Goal: Check status: Check status

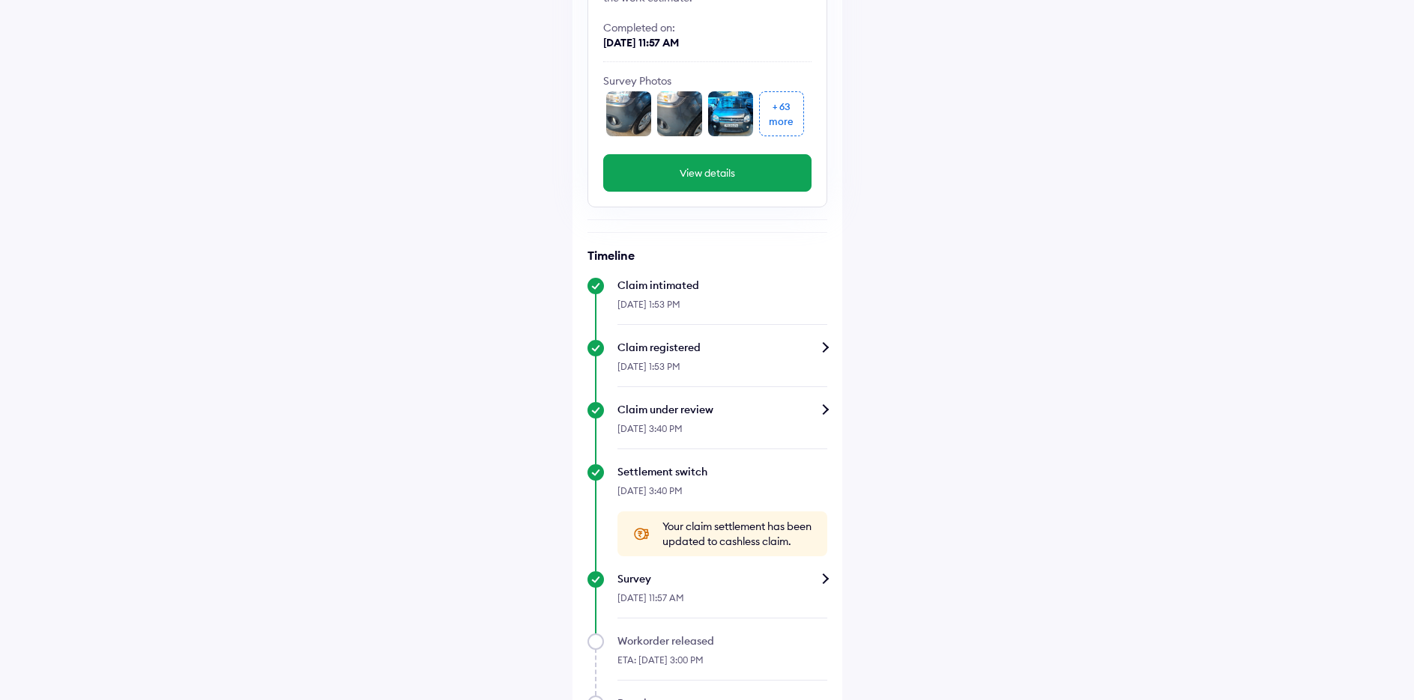
scroll to position [150, 0]
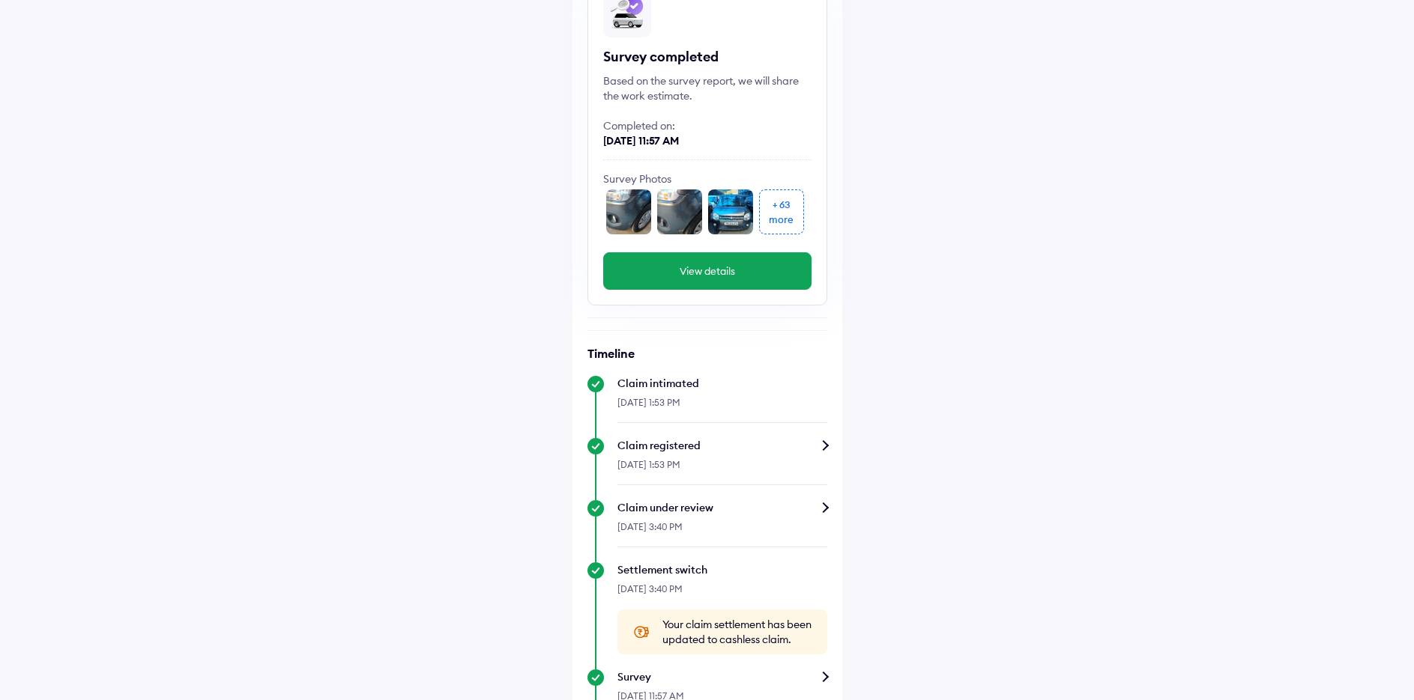
click at [715, 275] on button "View details" at bounding box center [707, 270] width 208 height 37
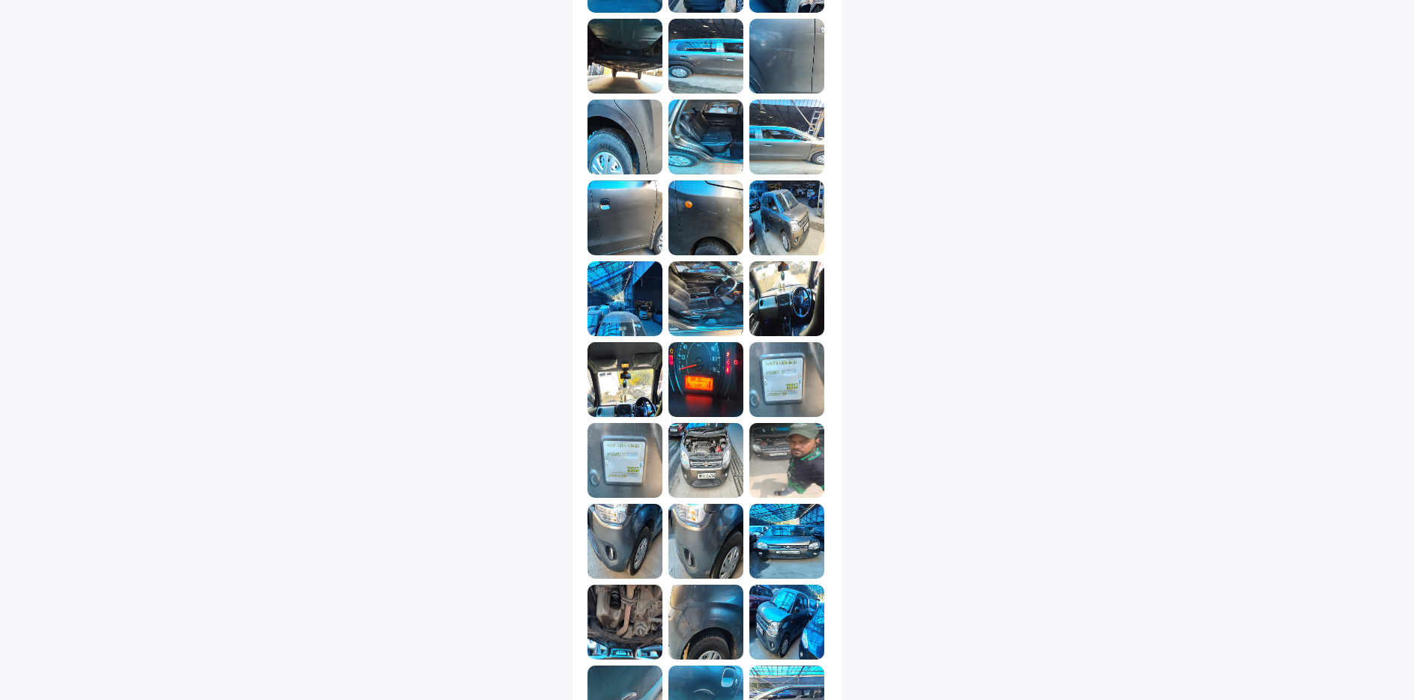
scroll to position [749, 0]
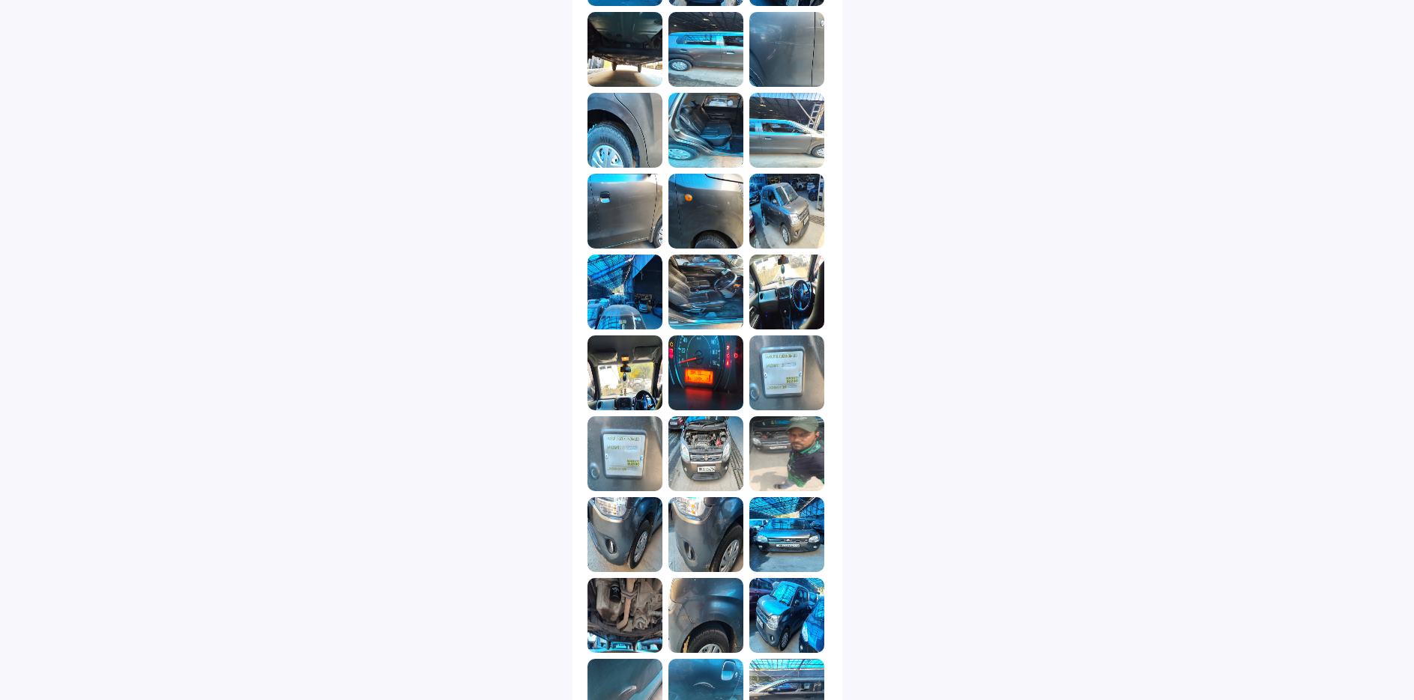
click at [720, 387] on img at bounding box center [705, 373] width 75 height 75
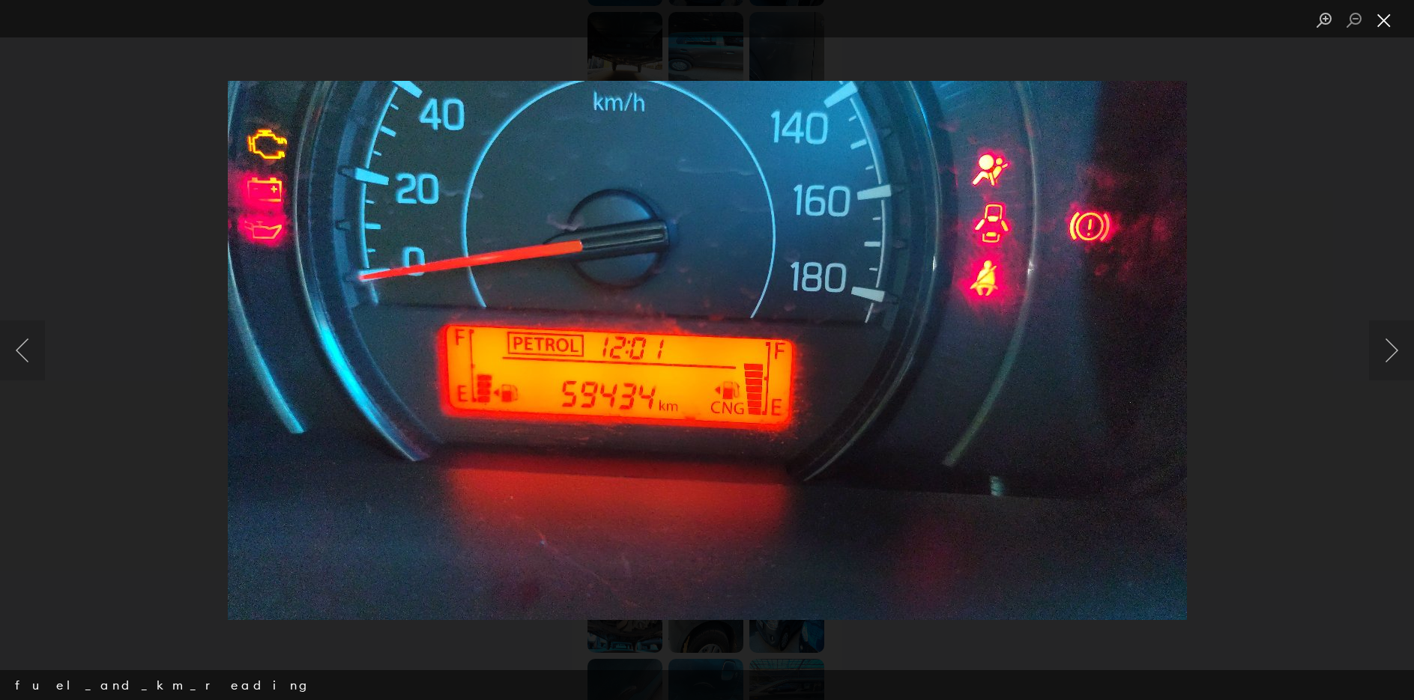
click at [1387, 19] on button "Close lightbox" at bounding box center [1384, 20] width 30 height 26
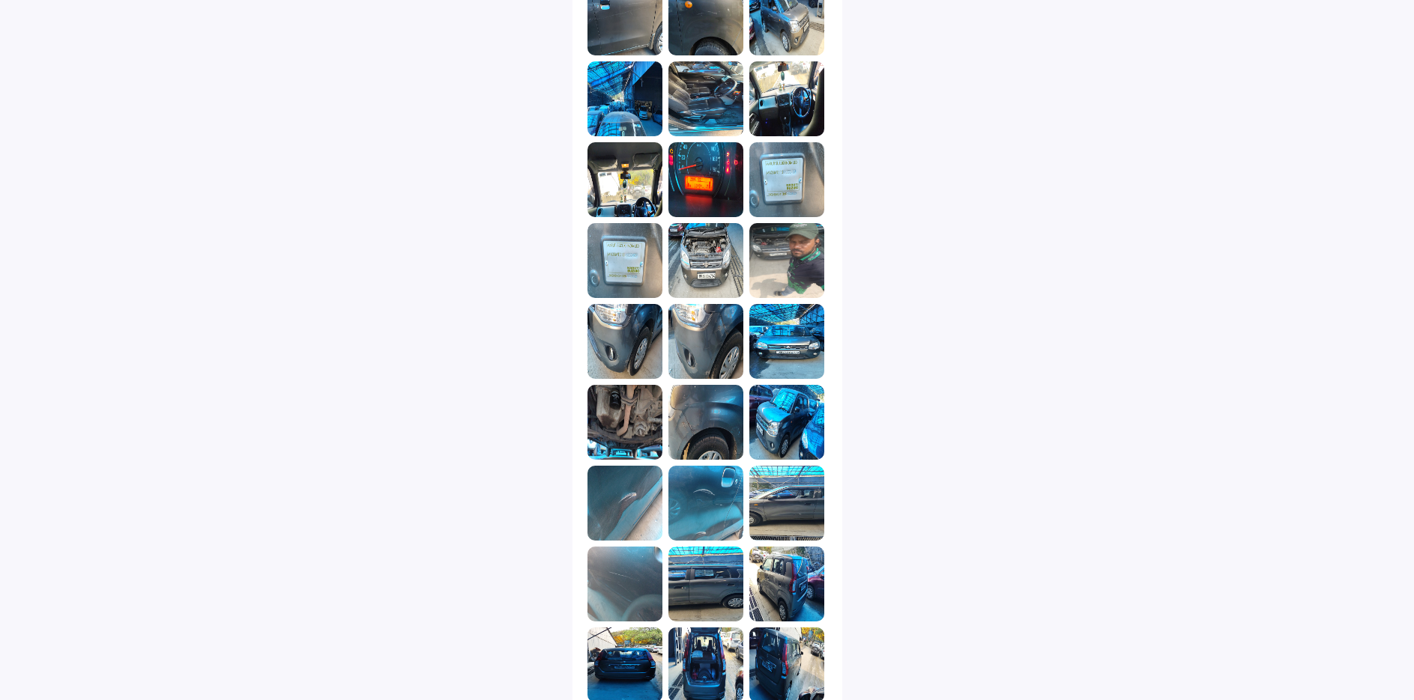
scroll to position [1049, 0]
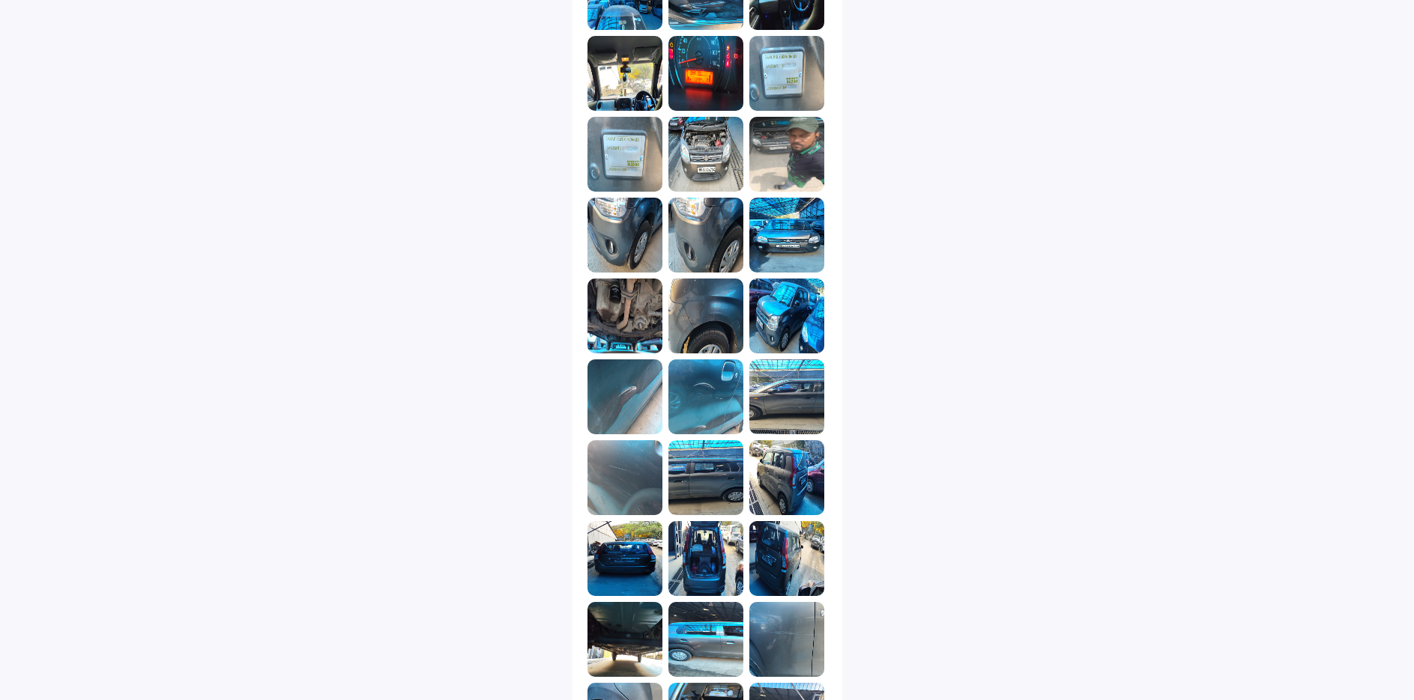
click at [807, 158] on img at bounding box center [786, 154] width 75 height 75
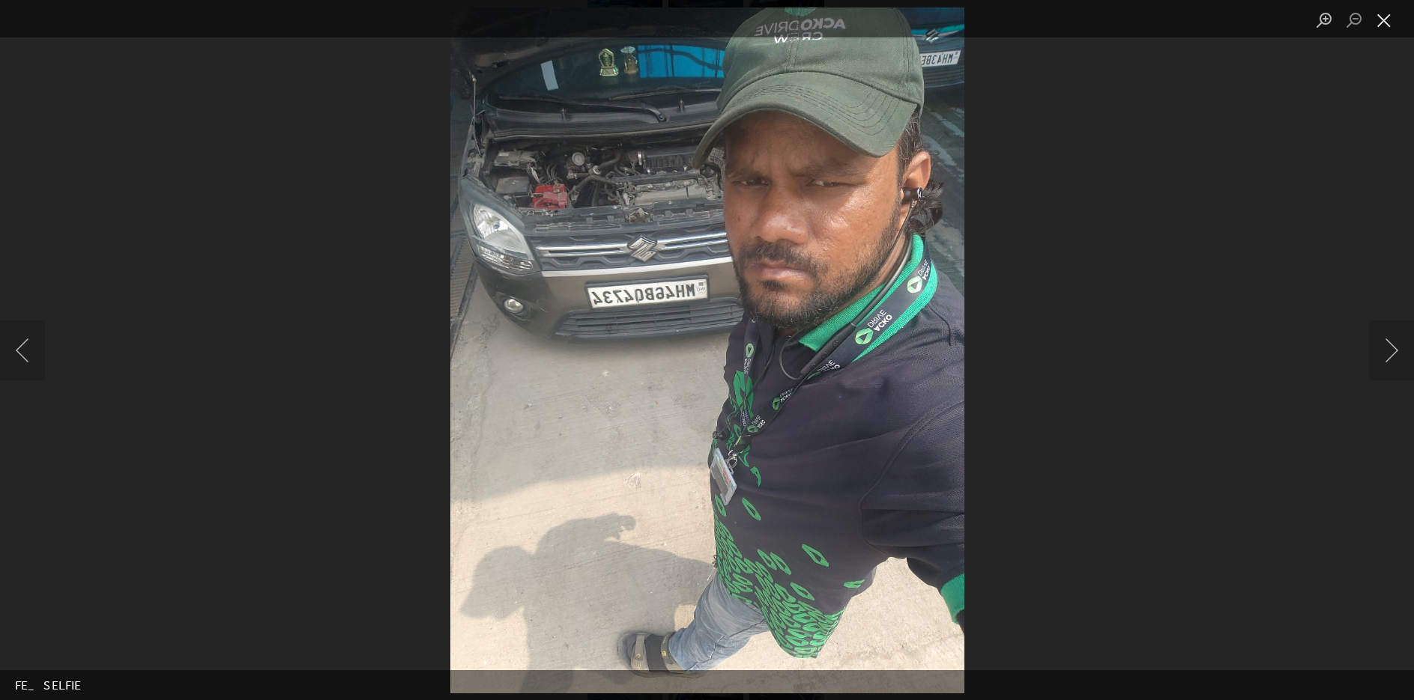
click at [1384, 19] on button "Close lightbox" at bounding box center [1384, 20] width 30 height 26
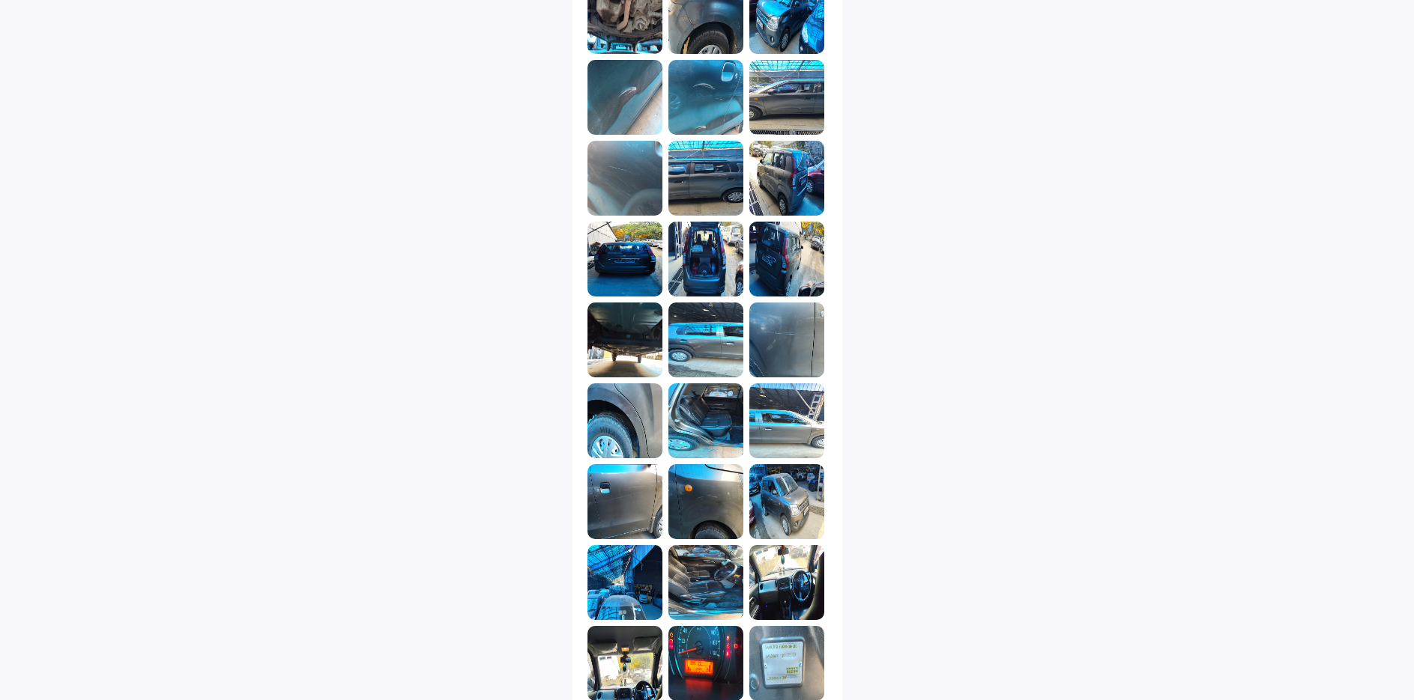
scroll to position [1445, 0]
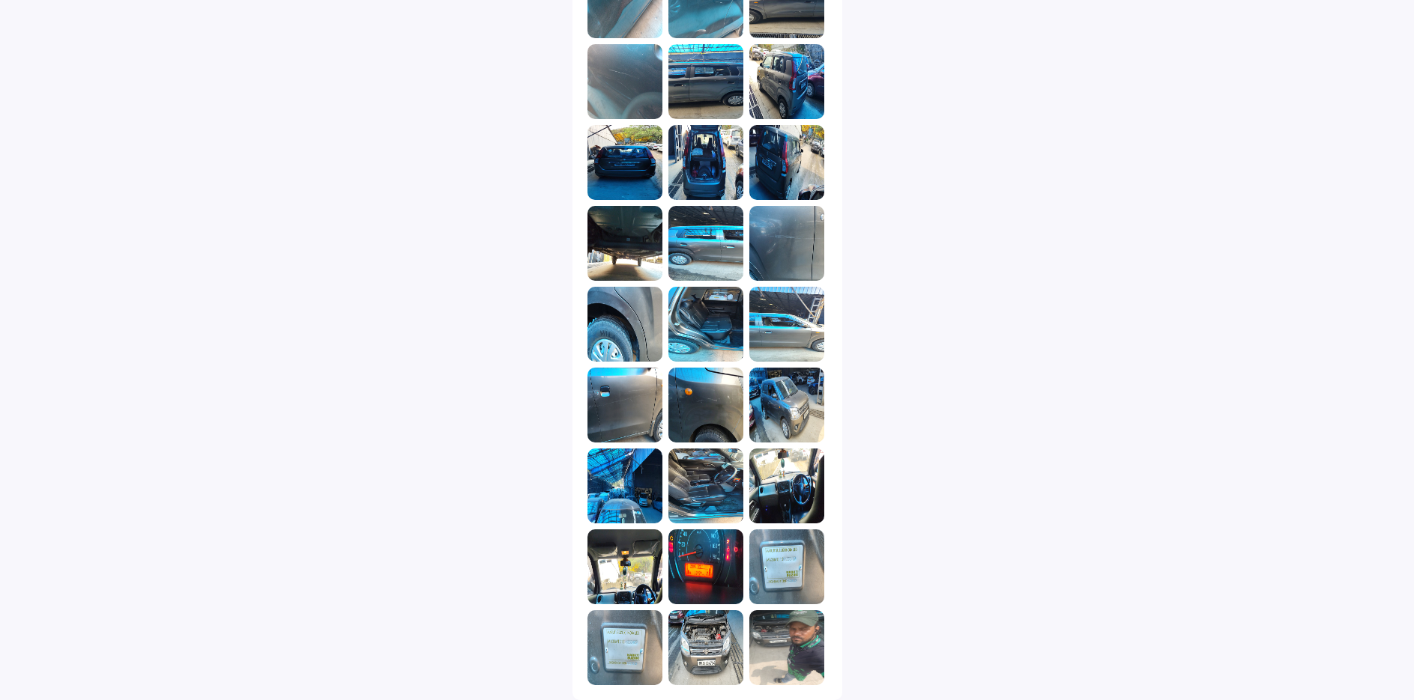
click at [723, 580] on img at bounding box center [705, 567] width 75 height 75
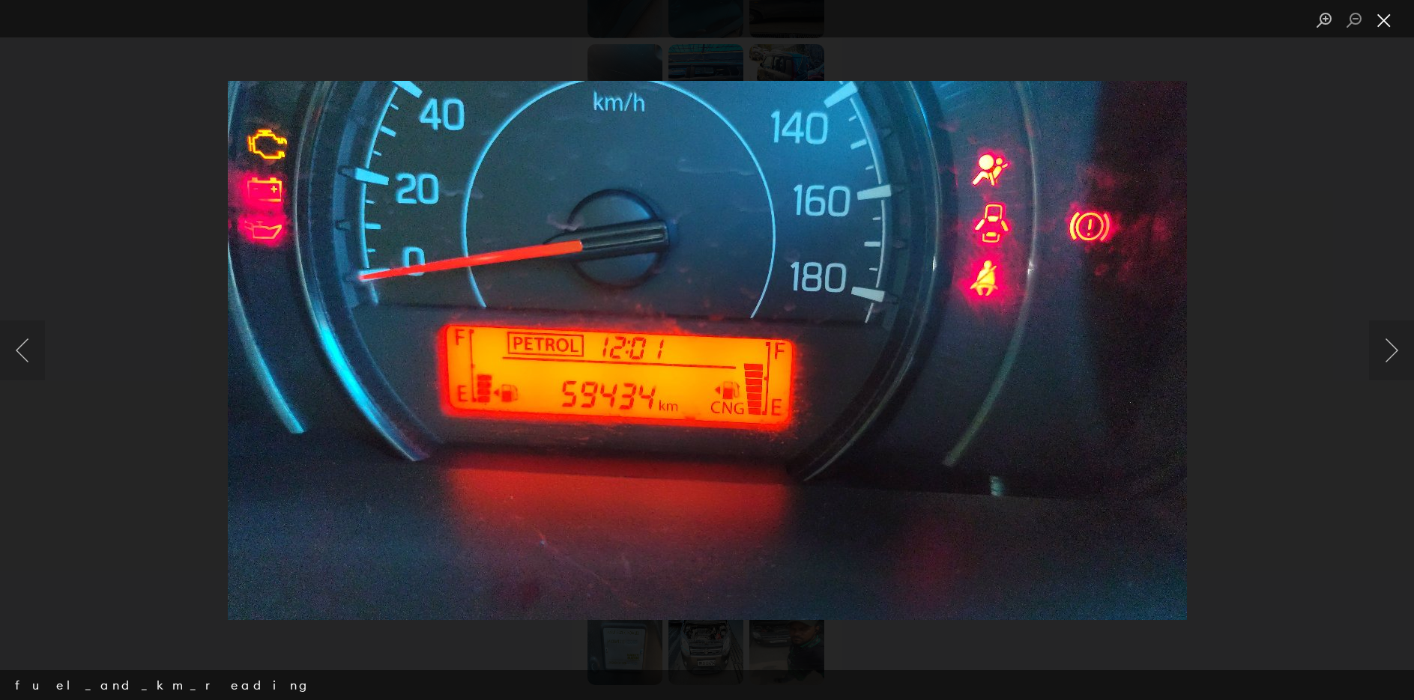
click at [1384, 19] on button "Close lightbox" at bounding box center [1384, 20] width 30 height 26
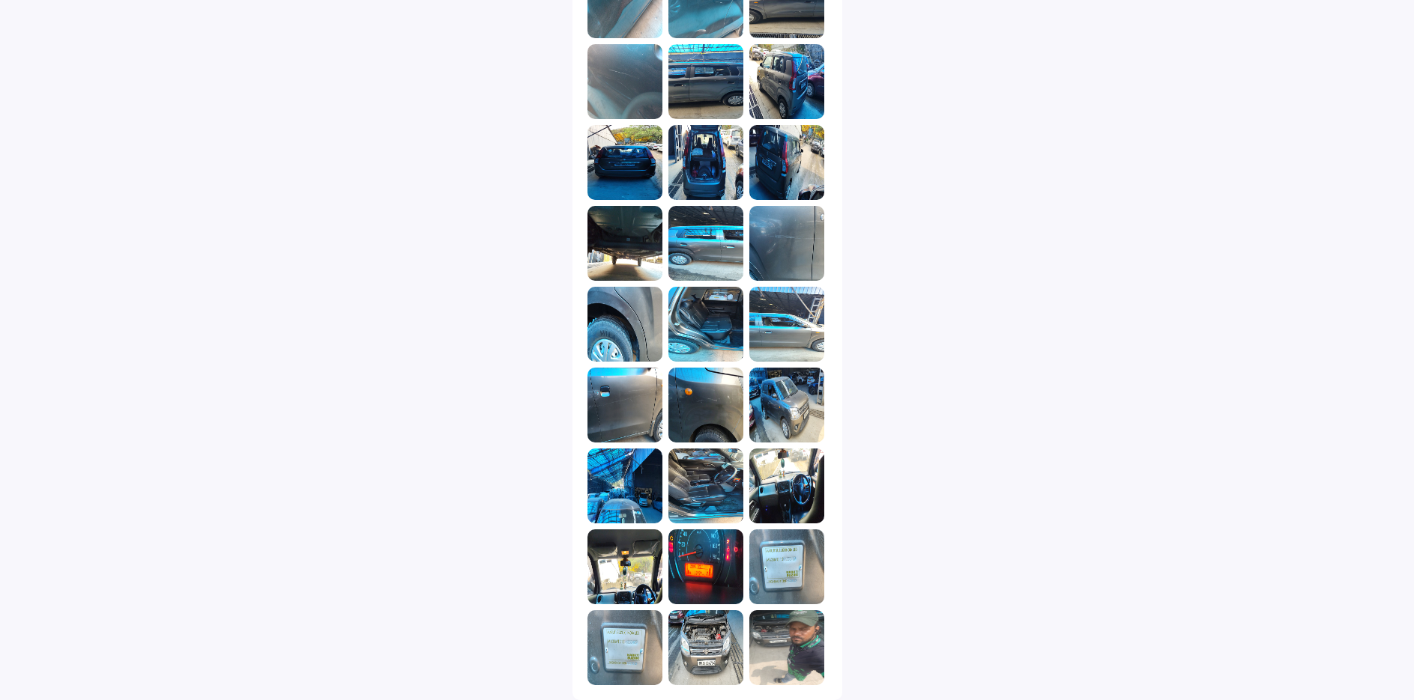
click at [781, 626] on img at bounding box center [786, 648] width 75 height 75
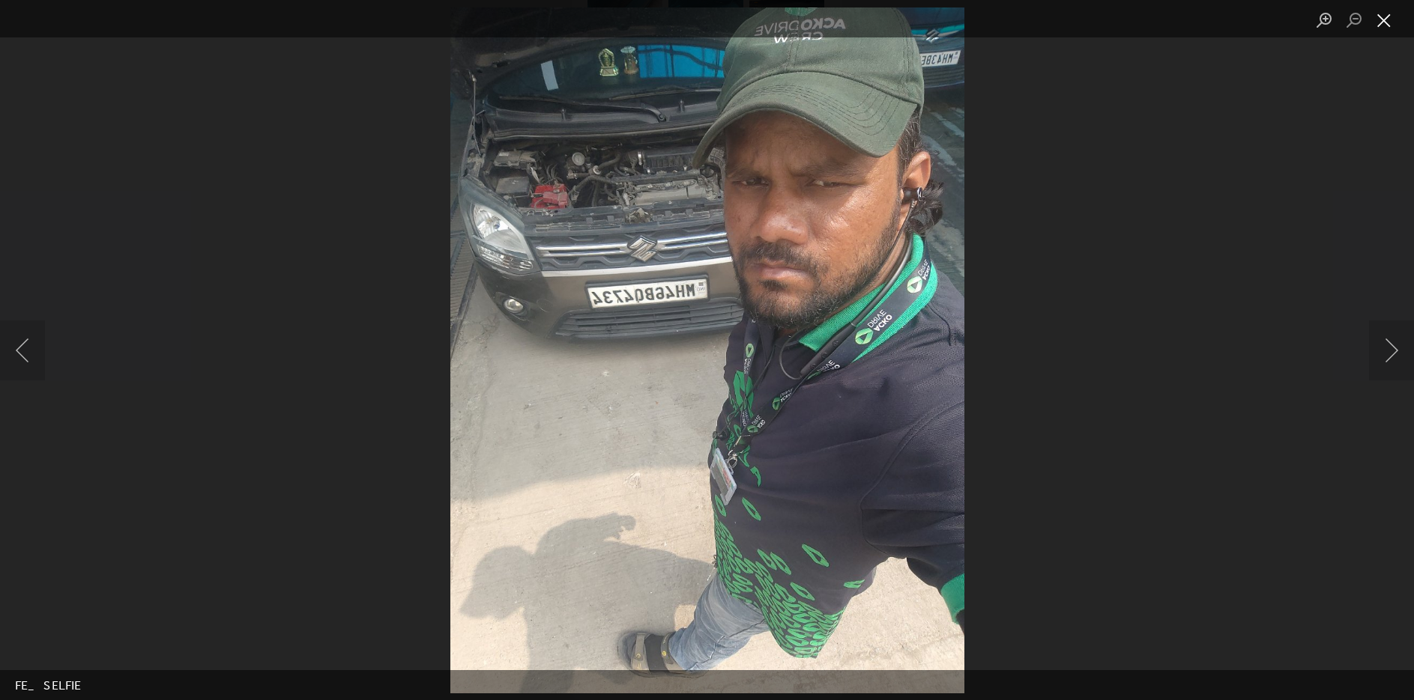
click at [1384, 21] on button "Close lightbox" at bounding box center [1384, 20] width 30 height 26
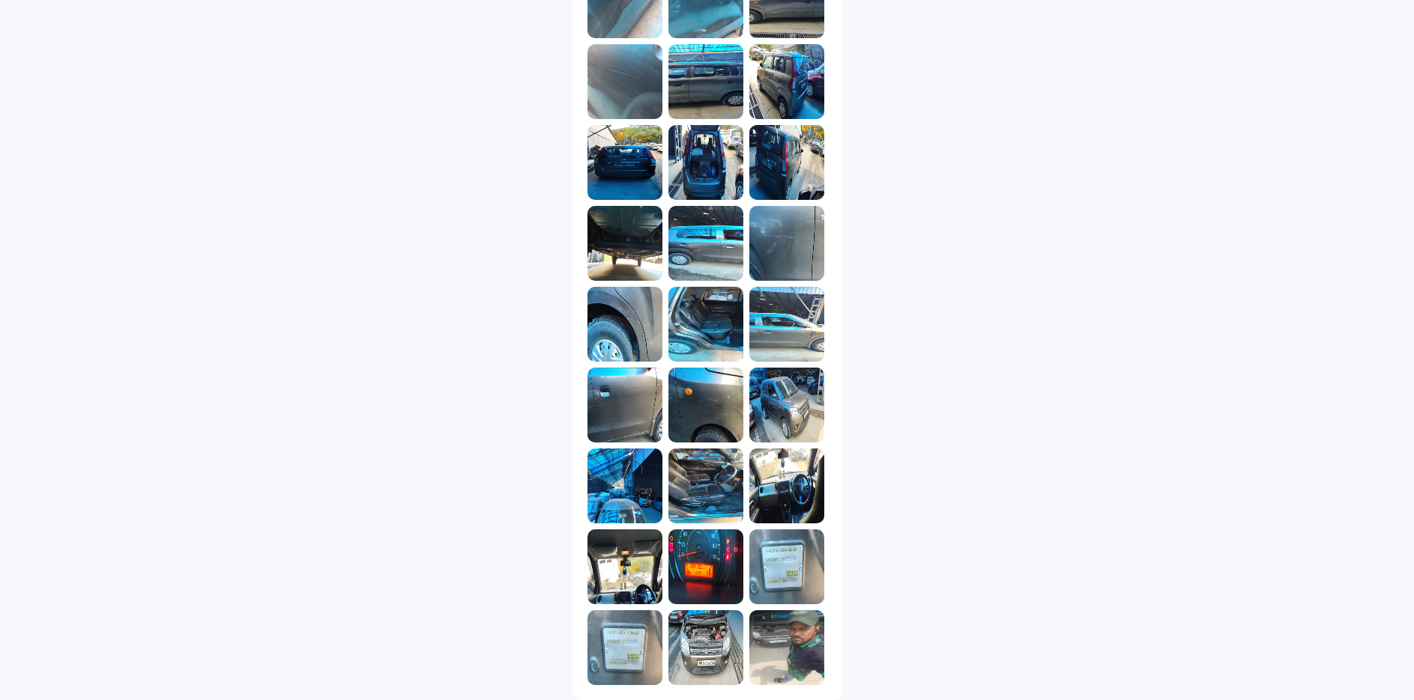
click at [647, 664] on img at bounding box center [624, 648] width 75 height 75
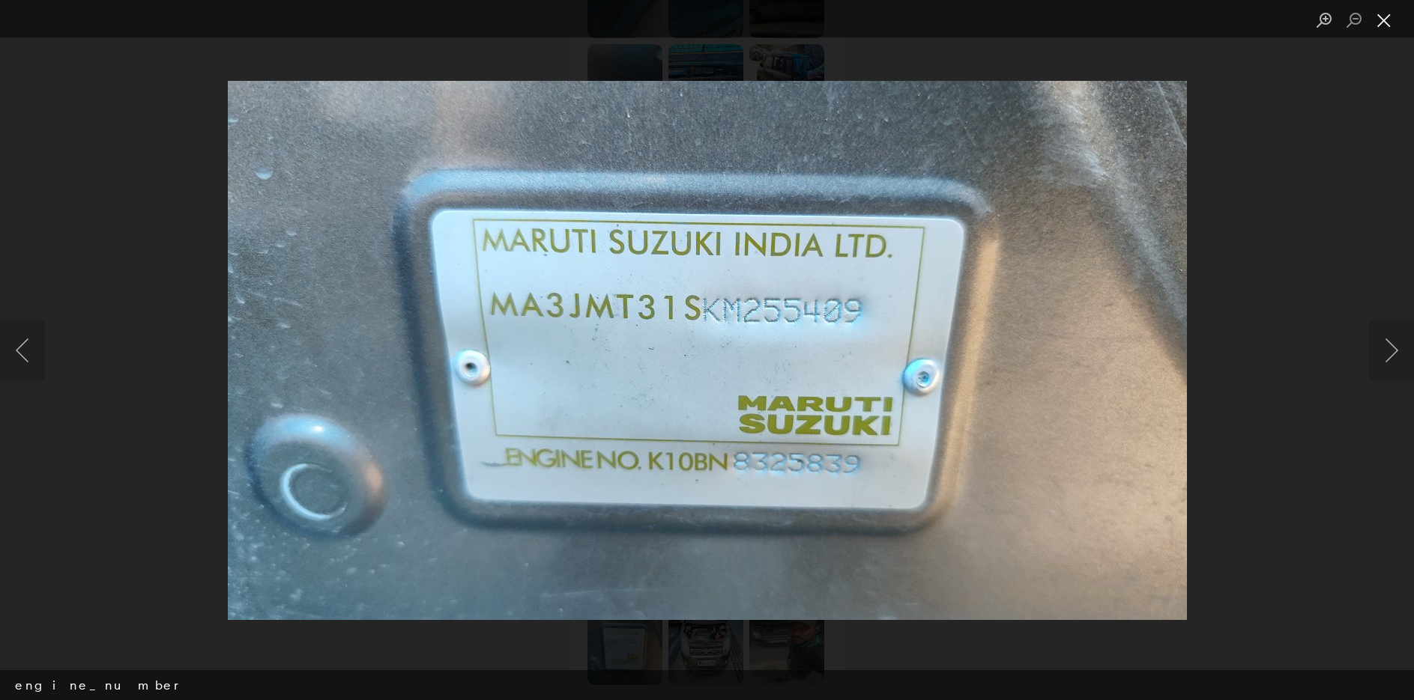
click at [1381, 27] on button "Close lightbox" at bounding box center [1384, 20] width 30 height 26
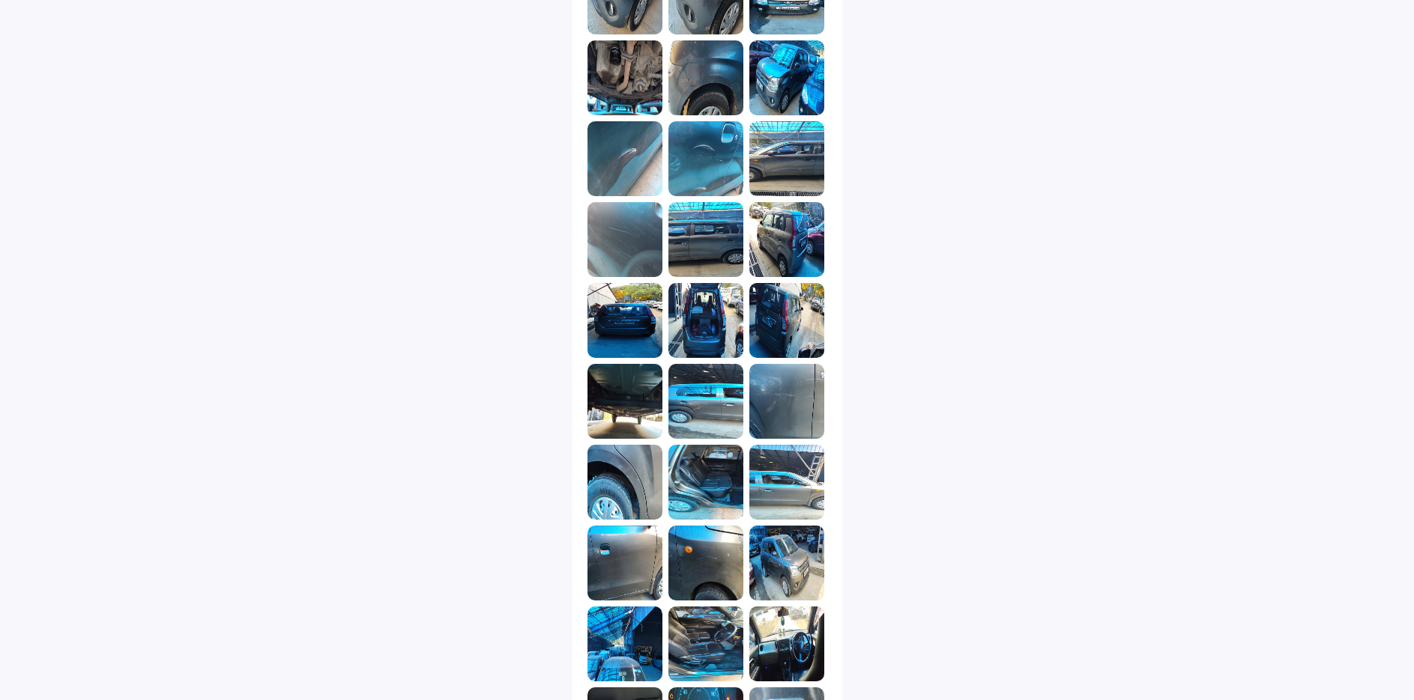
scroll to position [321, 0]
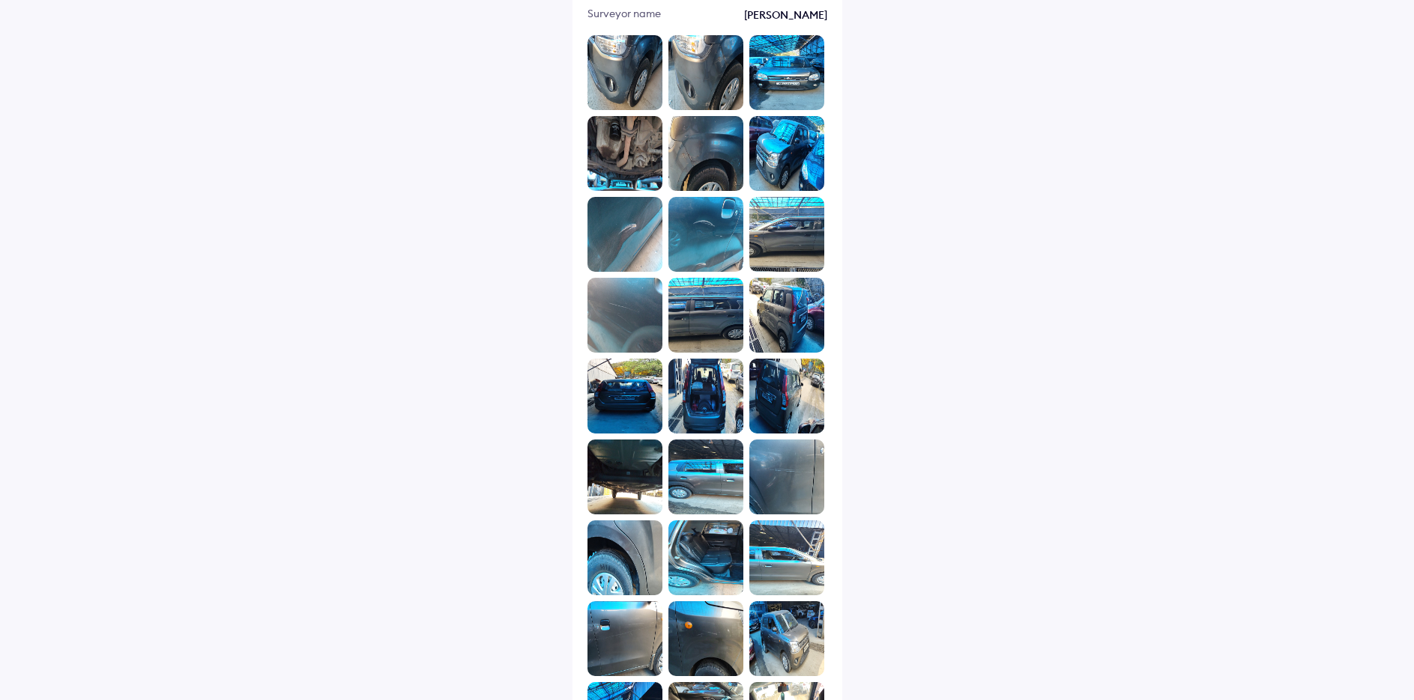
click at [629, 166] on img at bounding box center [624, 153] width 75 height 75
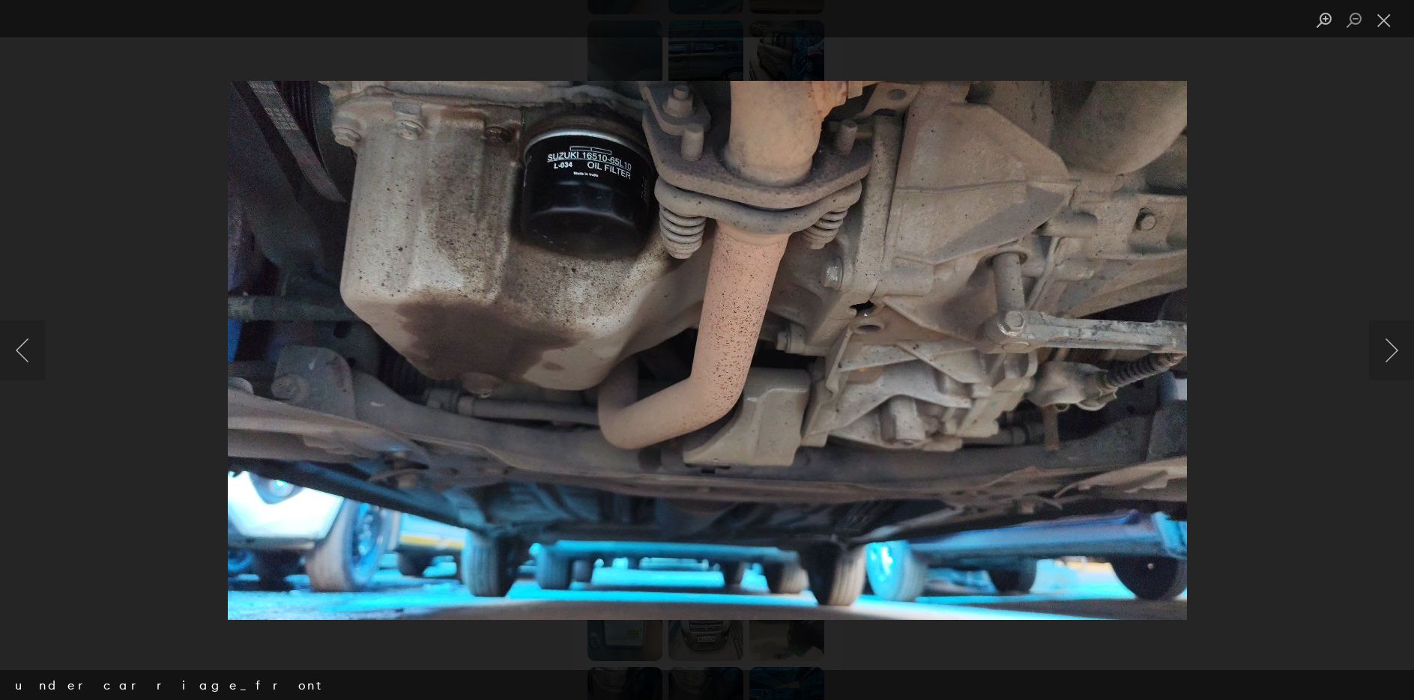
scroll to position [621, 0]
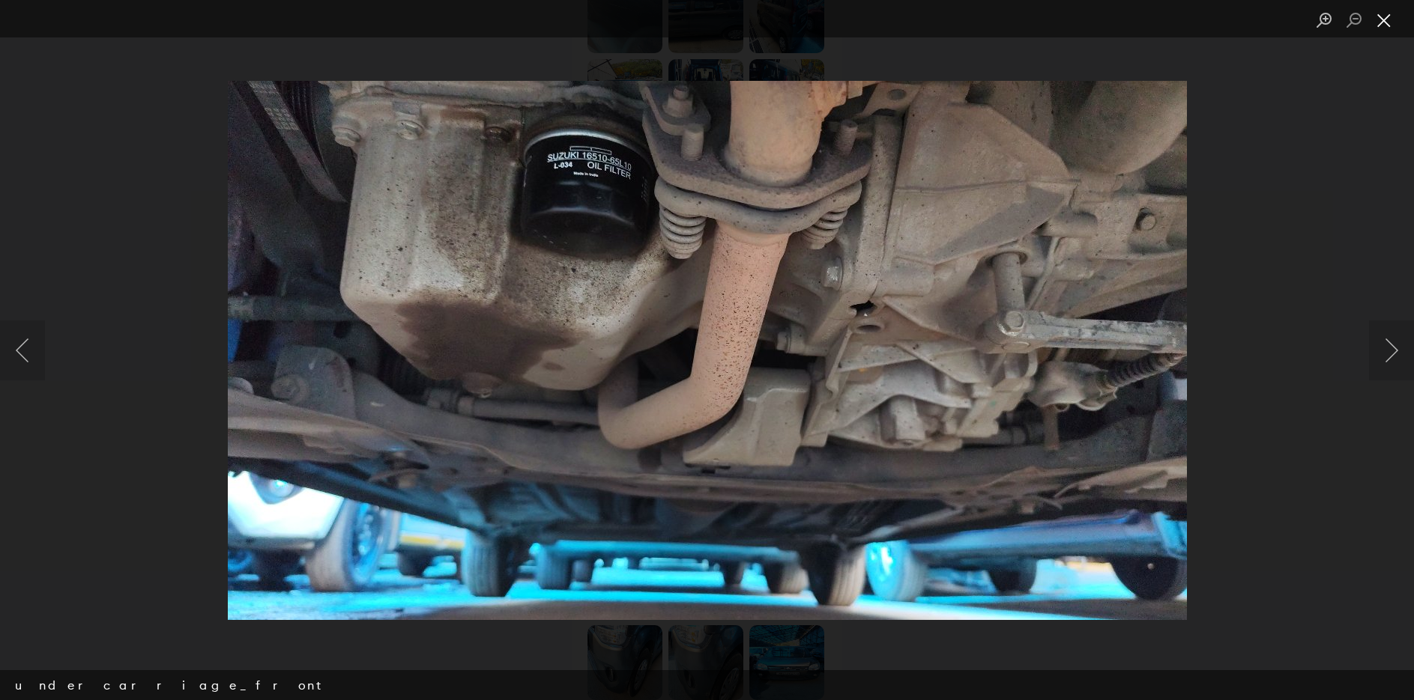
click at [1385, 19] on button "Close lightbox" at bounding box center [1384, 20] width 30 height 26
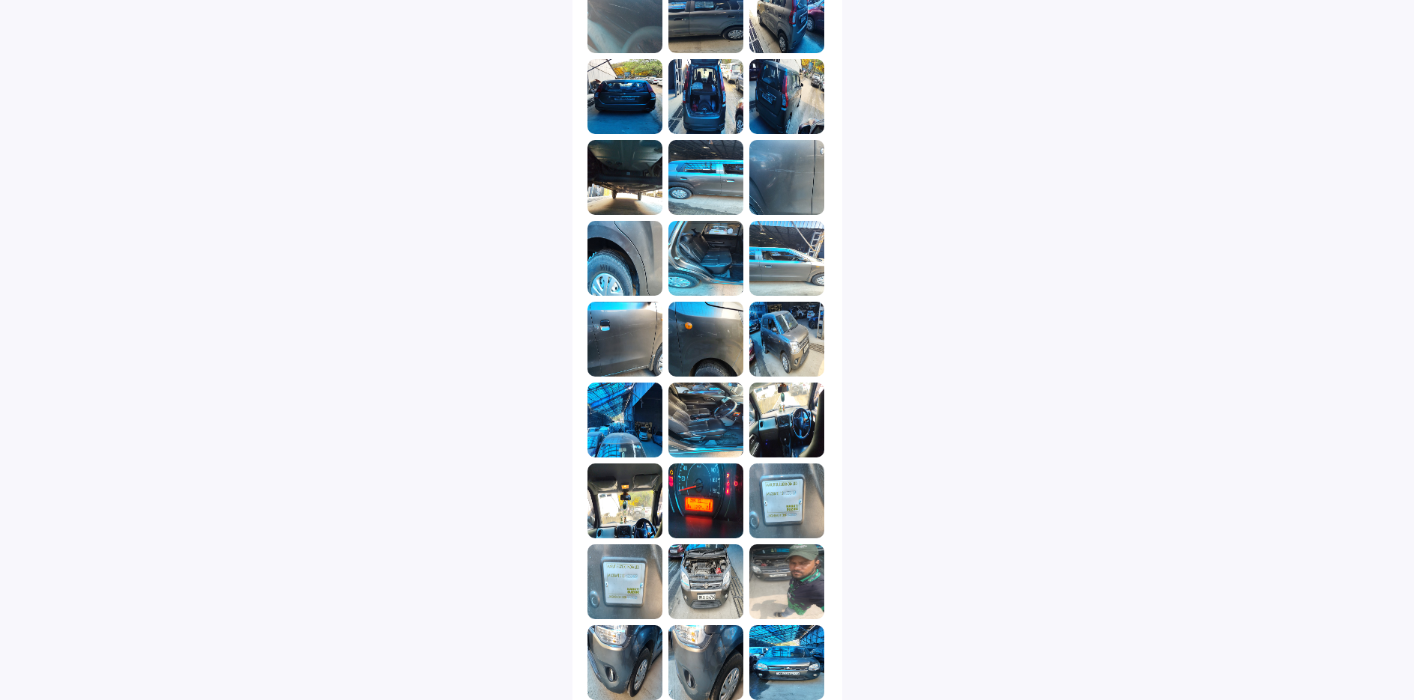
click at [605, 25] on img at bounding box center [624, 15] width 75 height 75
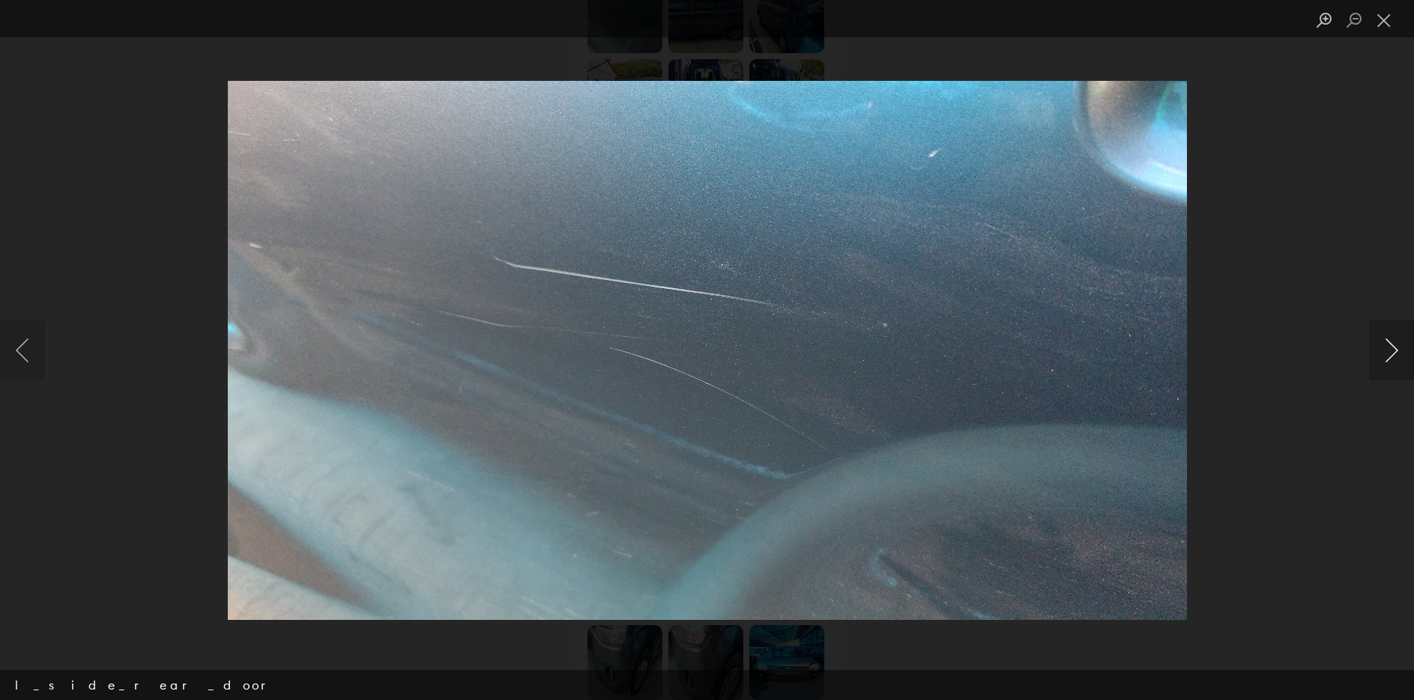
click at [1396, 352] on button "Next image" at bounding box center [1391, 351] width 45 height 60
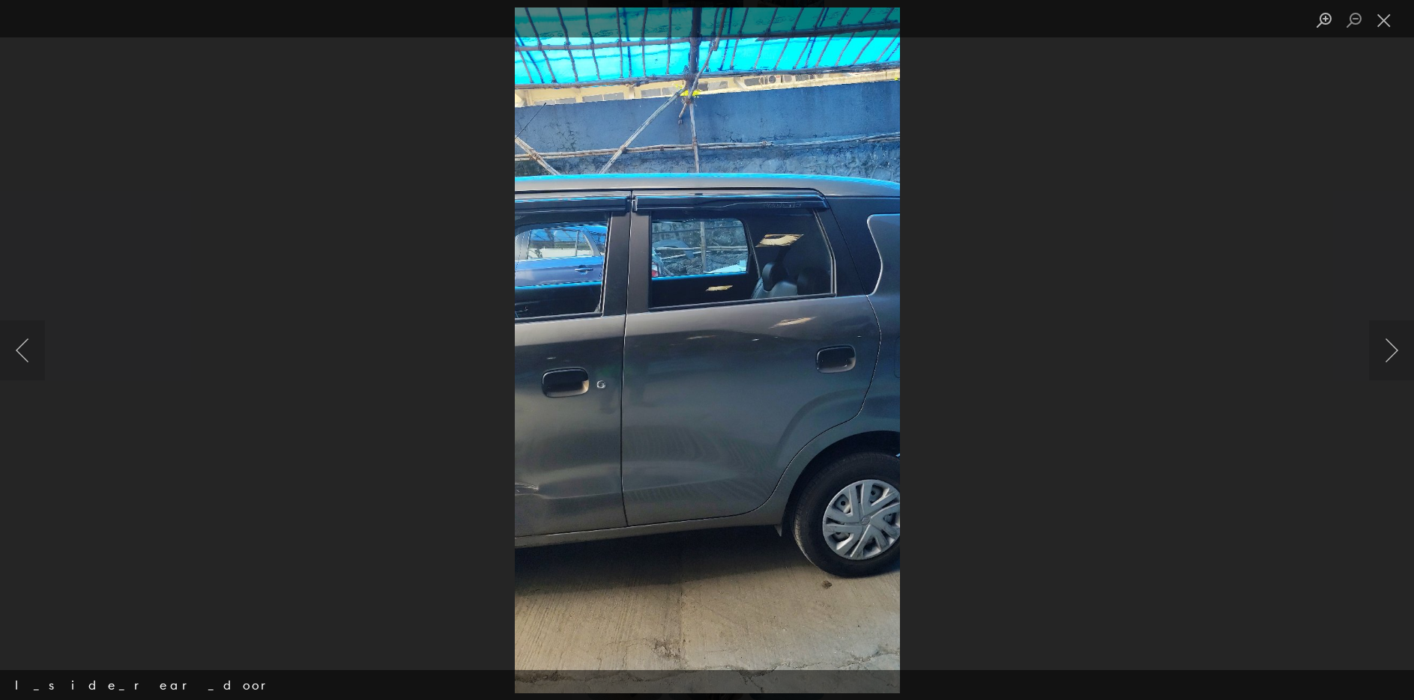
click at [764, 414] on img "Lightbox" at bounding box center [707, 349] width 386 height 685
click at [1393, 343] on button "Next image" at bounding box center [1391, 351] width 45 height 60
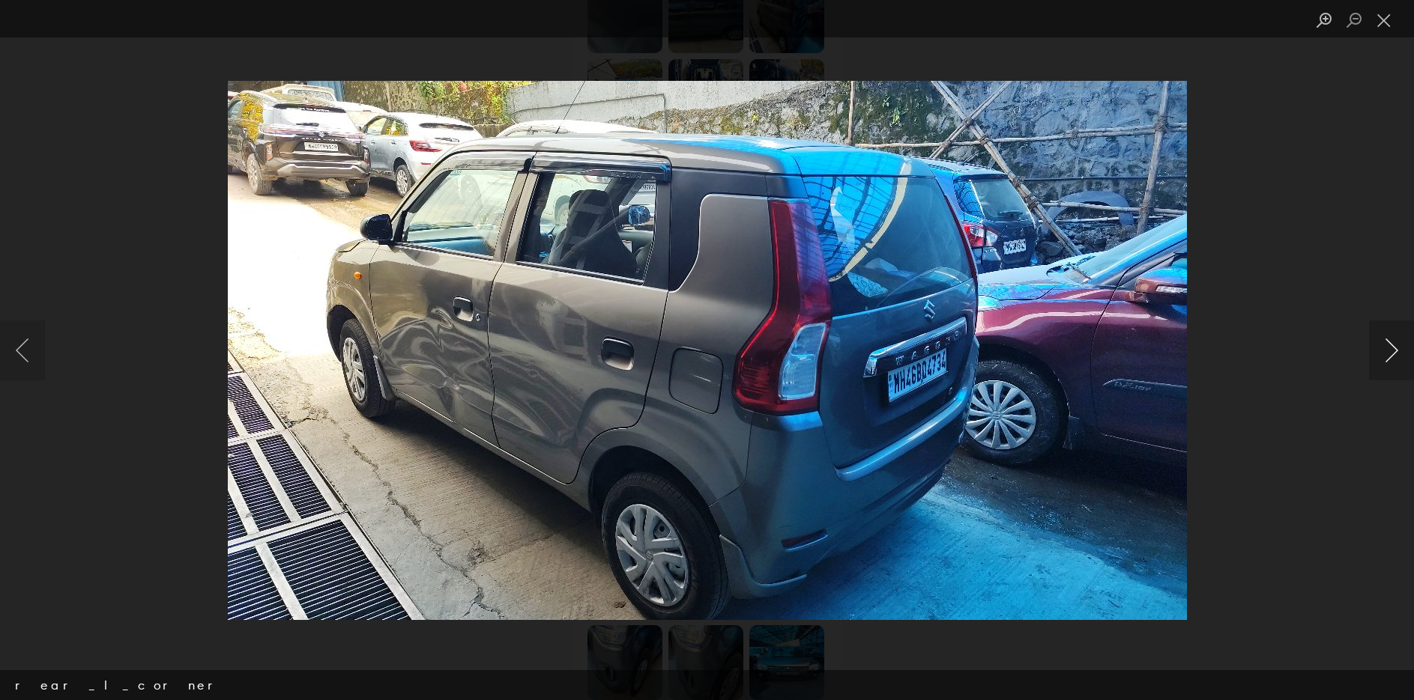
click at [1393, 343] on button "Next image" at bounding box center [1391, 351] width 45 height 60
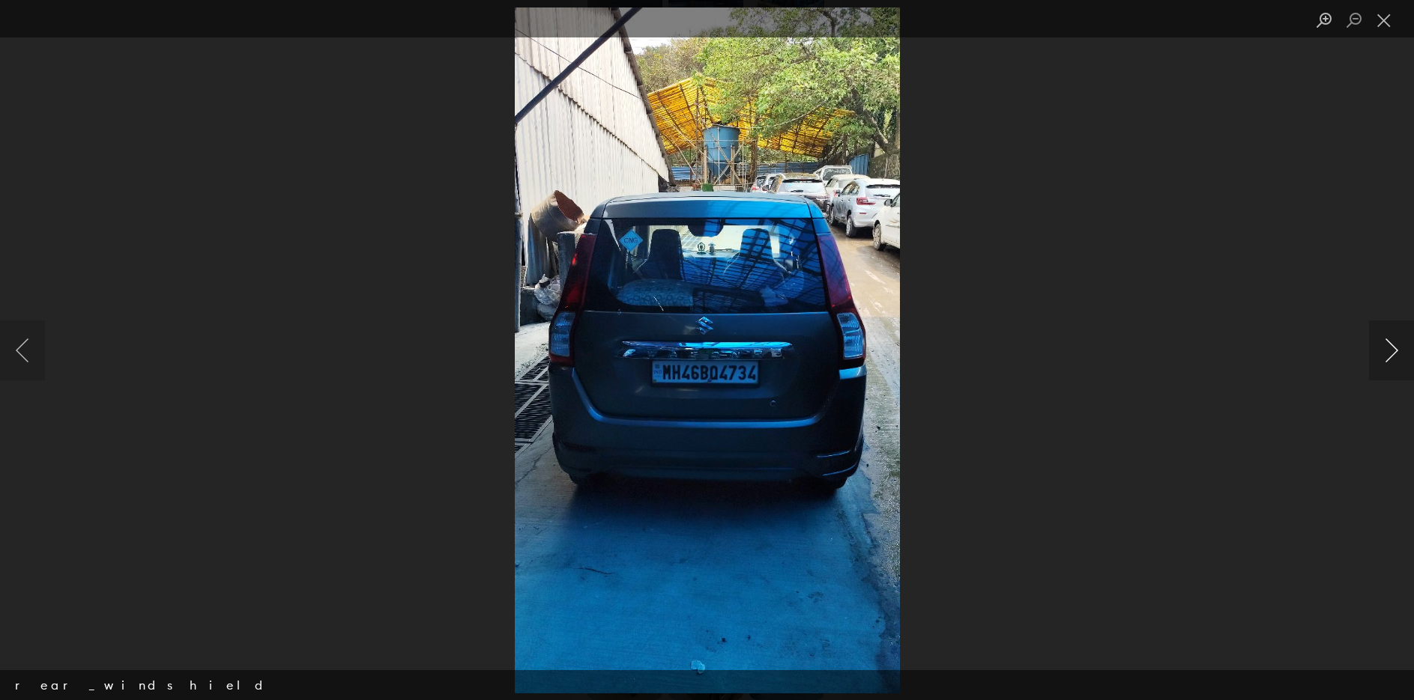
click at [1393, 343] on button "Next image" at bounding box center [1391, 351] width 45 height 60
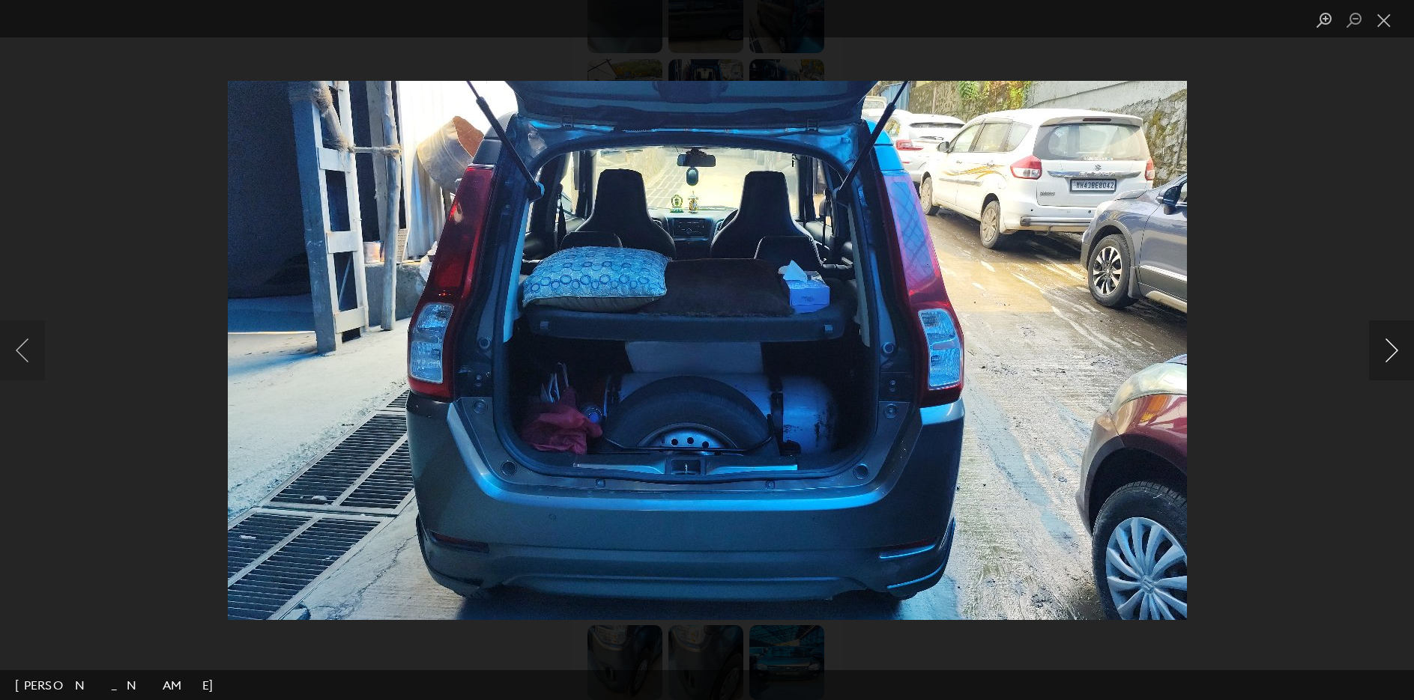
click at [1393, 343] on button "Next image" at bounding box center [1391, 351] width 45 height 60
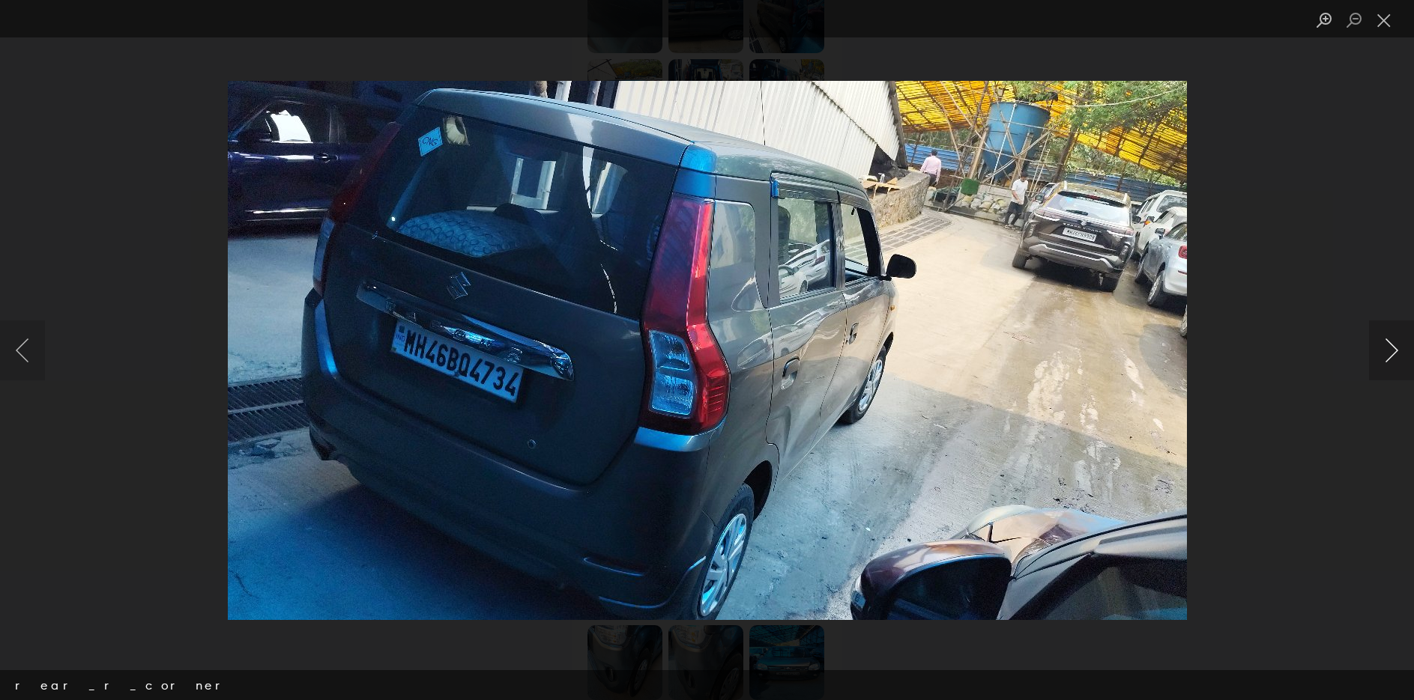
click at [1393, 343] on button "Next image" at bounding box center [1391, 351] width 45 height 60
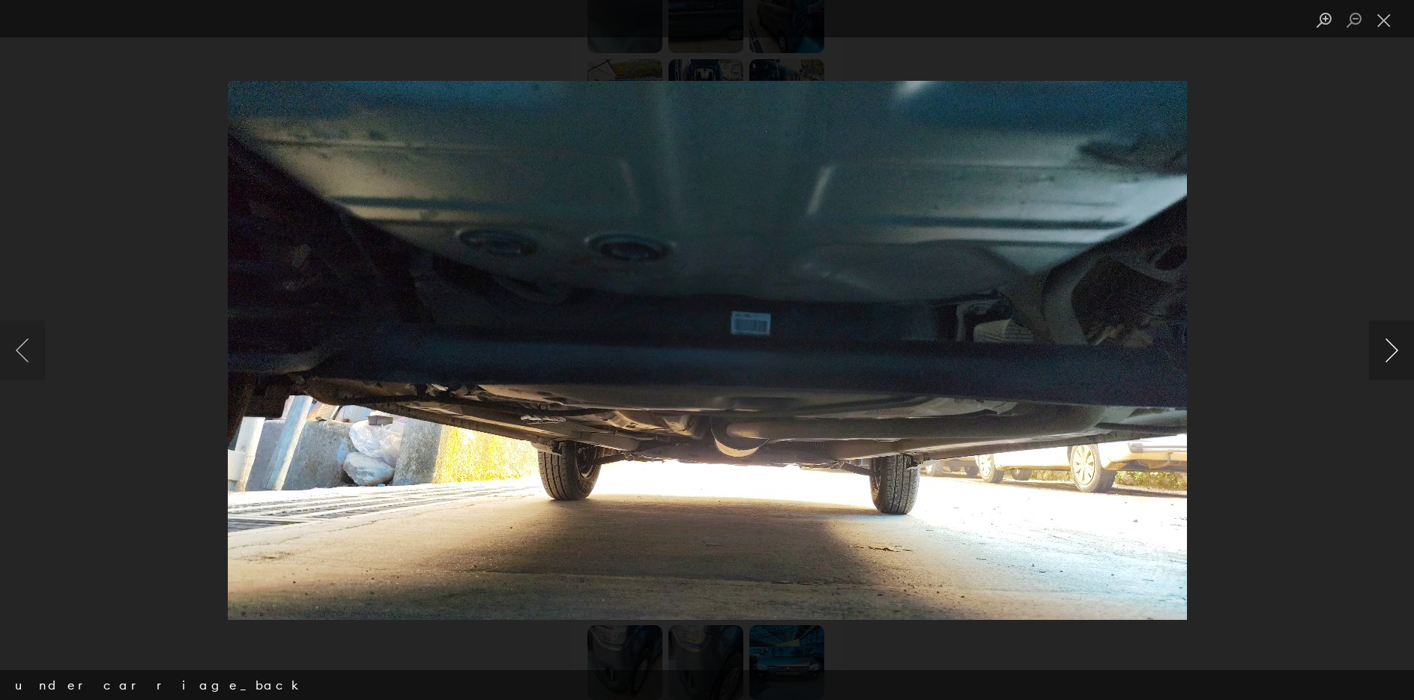
click at [1393, 342] on button "Next image" at bounding box center [1391, 351] width 45 height 60
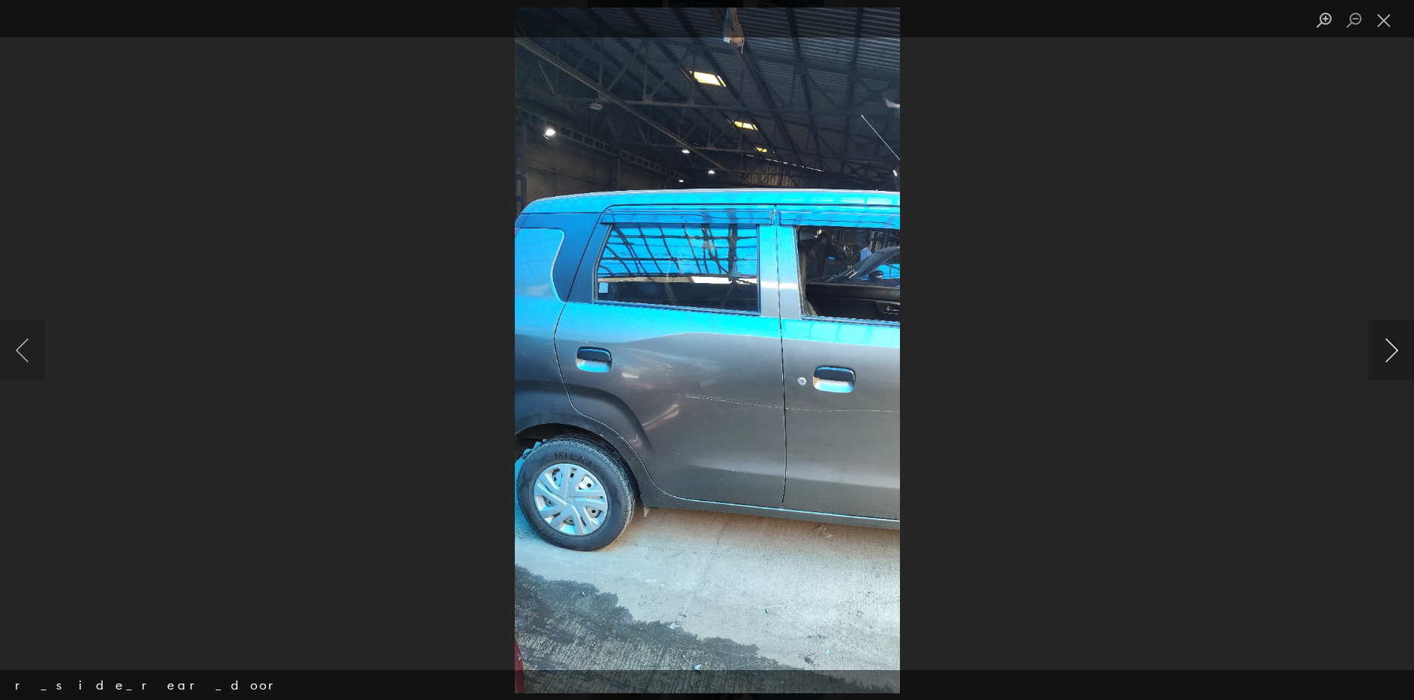
click at [1393, 342] on button "Next image" at bounding box center [1391, 351] width 45 height 60
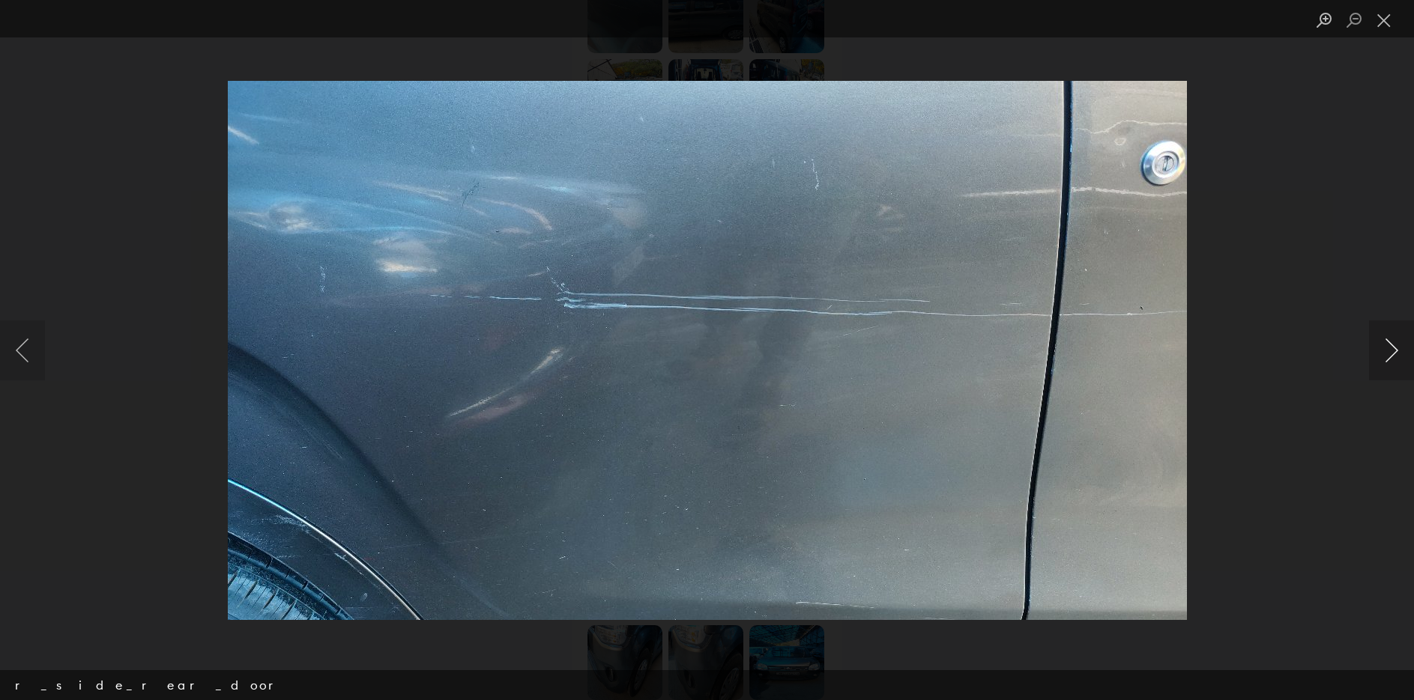
click at [1393, 342] on button "Next image" at bounding box center [1391, 351] width 45 height 60
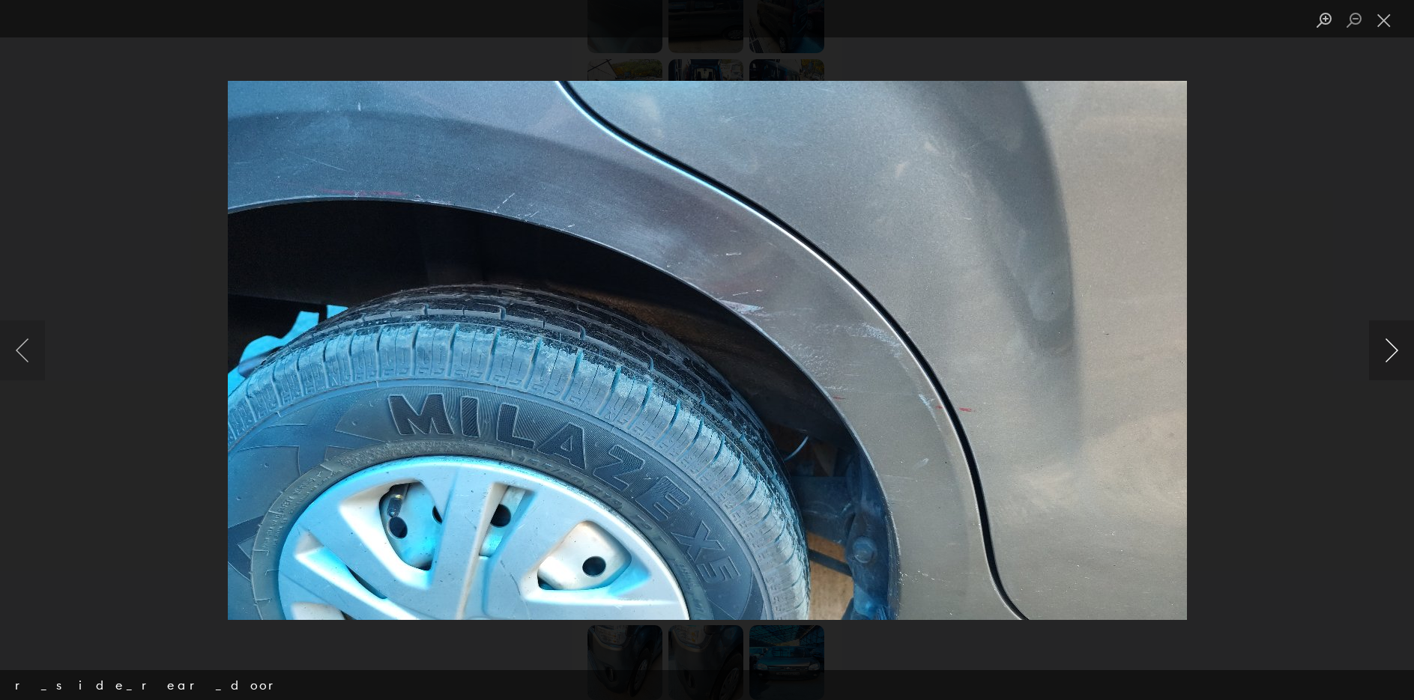
click at [1393, 342] on button "Next image" at bounding box center [1391, 351] width 45 height 60
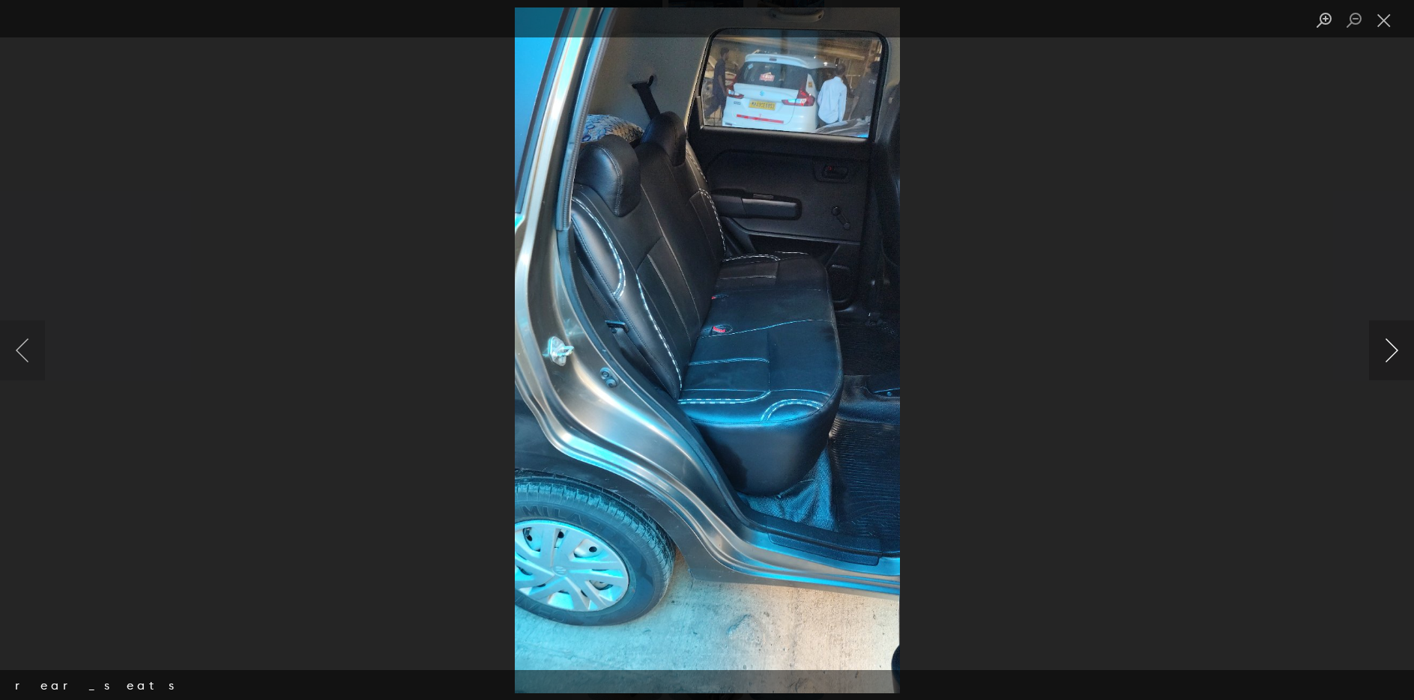
click at [1393, 342] on button "Next image" at bounding box center [1391, 351] width 45 height 60
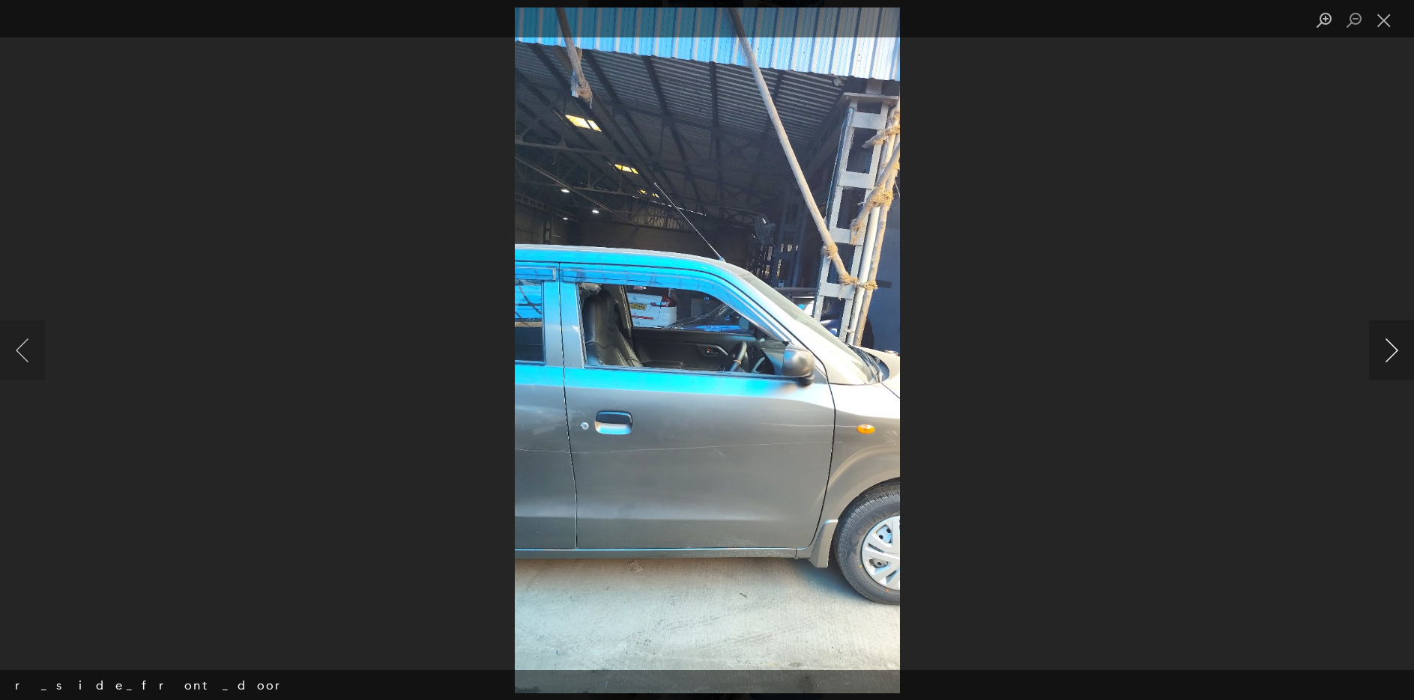
click at [1393, 342] on button "Next image" at bounding box center [1391, 351] width 45 height 60
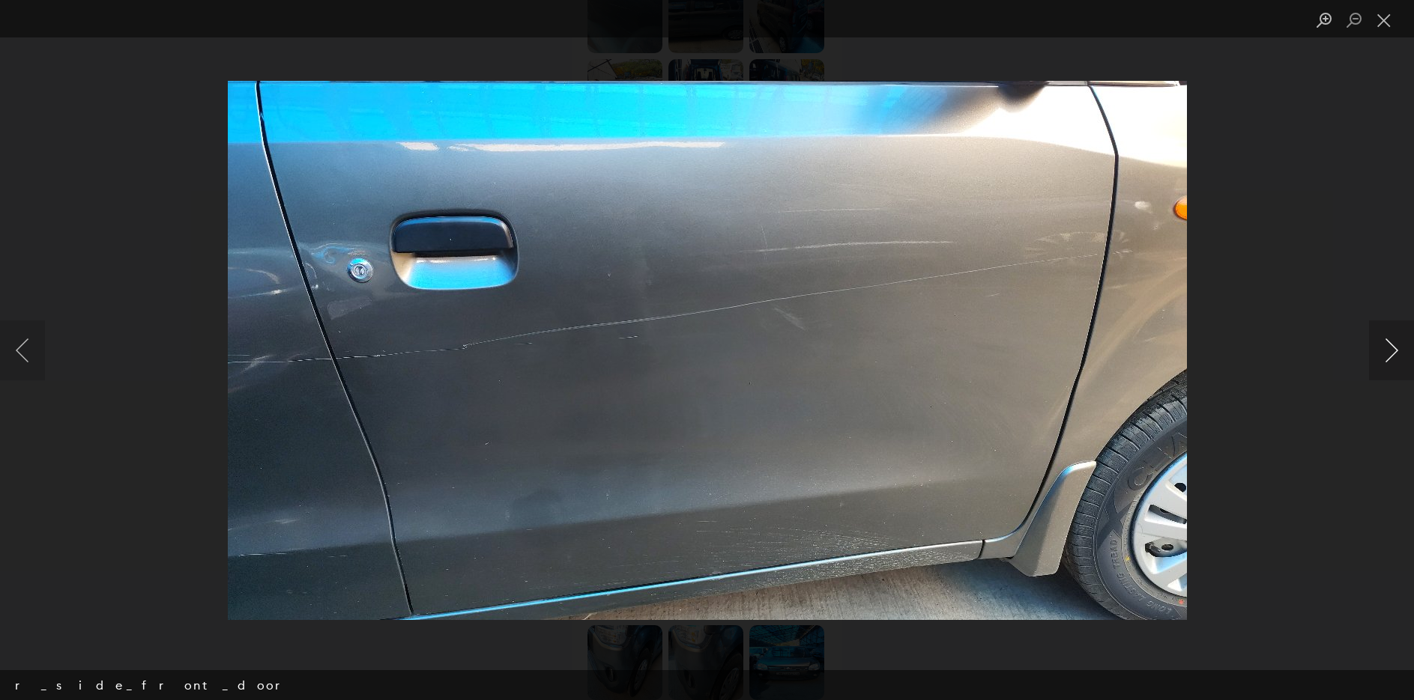
click at [1394, 338] on button "Next image" at bounding box center [1391, 351] width 45 height 60
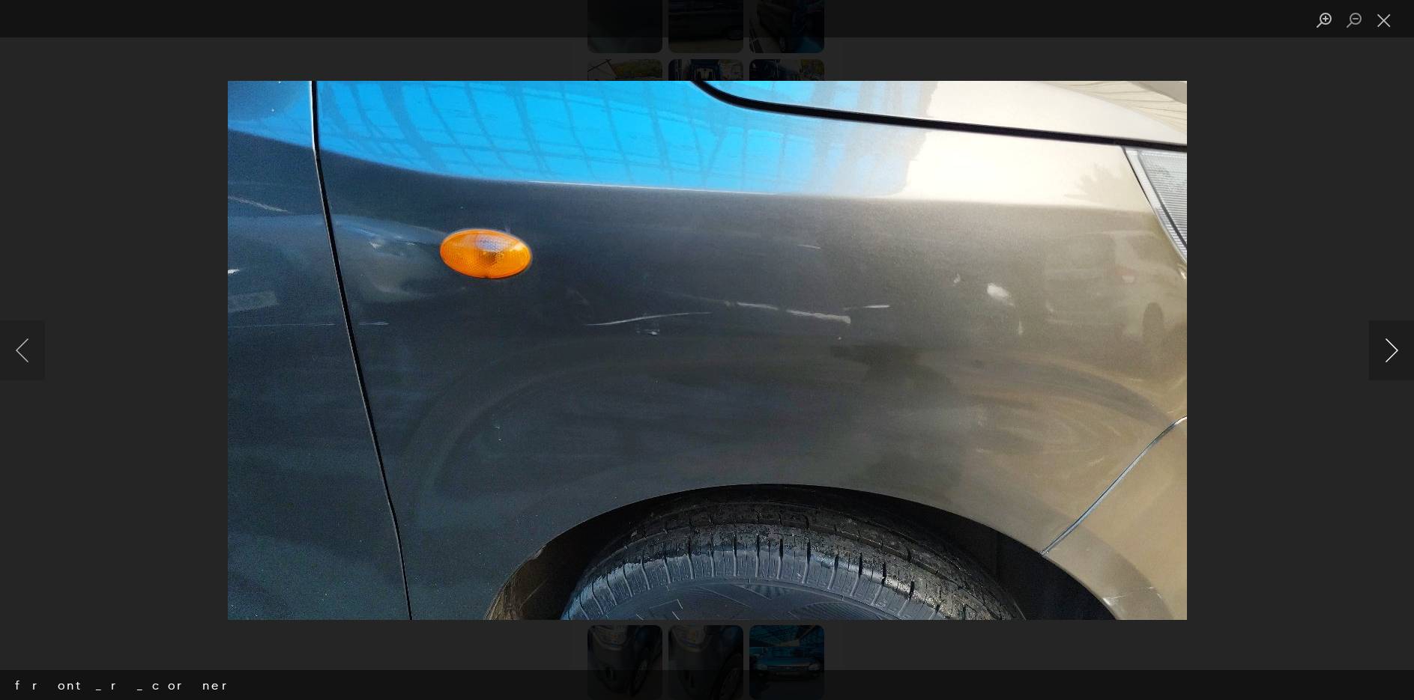
click at [1394, 338] on button "Next image" at bounding box center [1391, 351] width 45 height 60
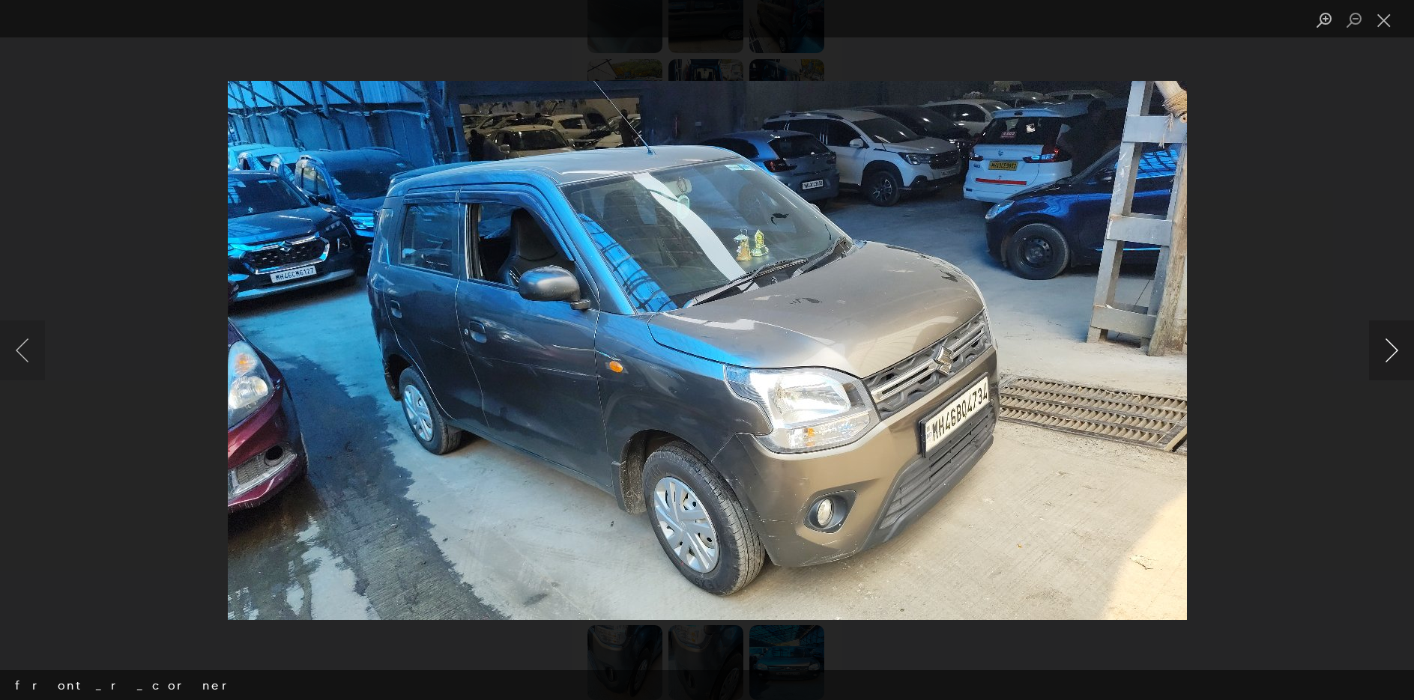
click at [1394, 338] on button "Next image" at bounding box center [1391, 351] width 45 height 60
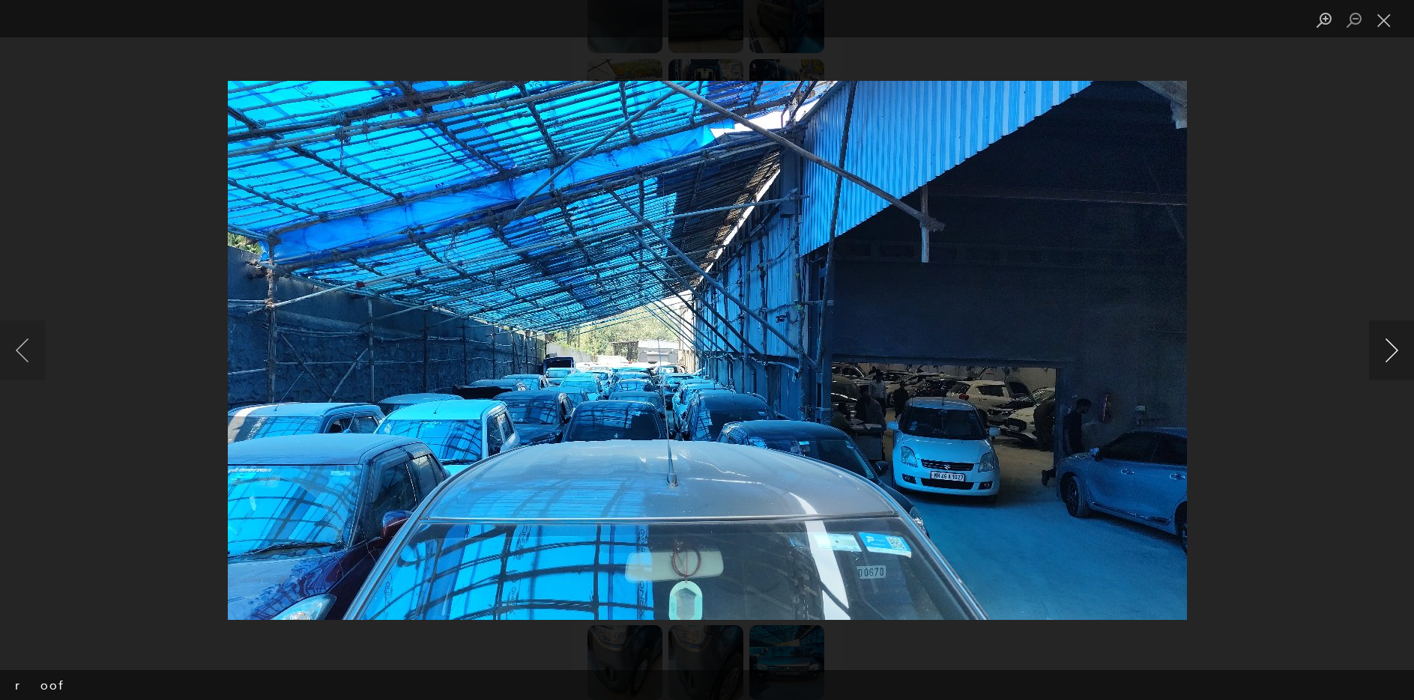
click at [1394, 338] on button "Next image" at bounding box center [1391, 351] width 45 height 60
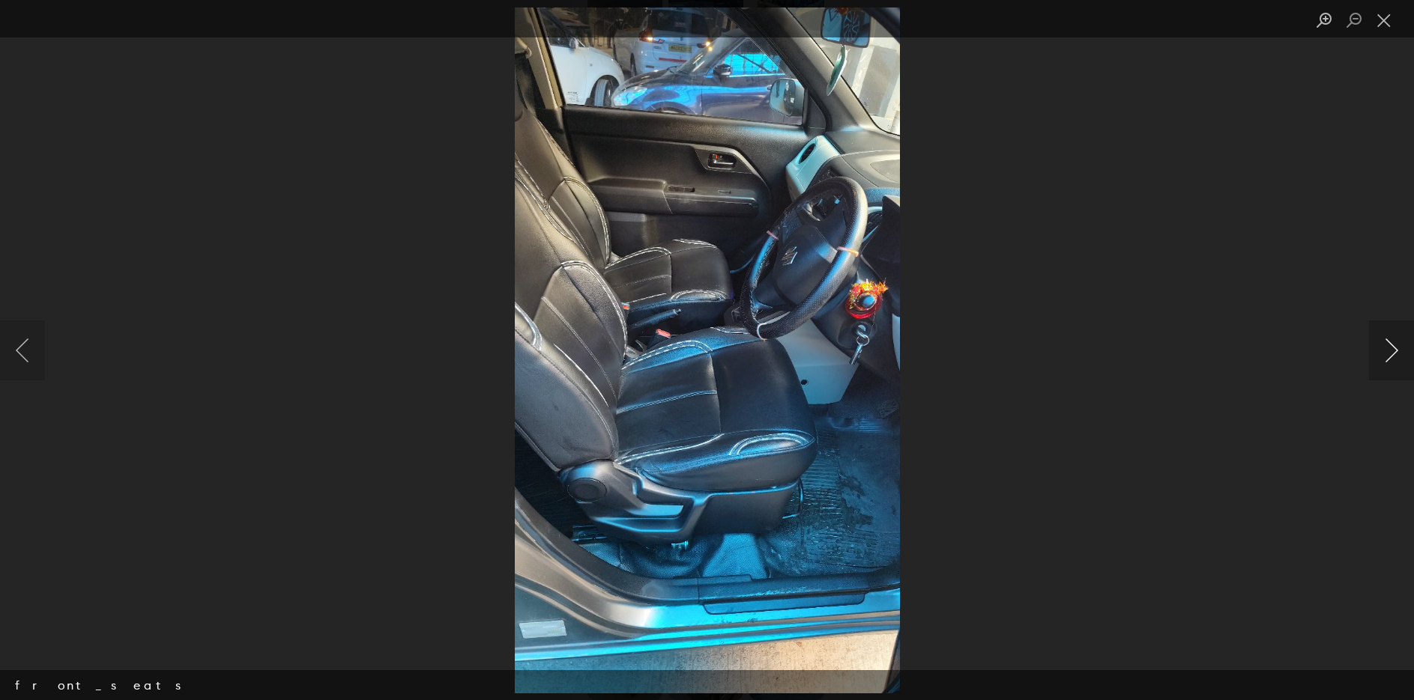
click at [1394, 338] on button "Next image" at bounding box center [1391, 351] width 45 height 60
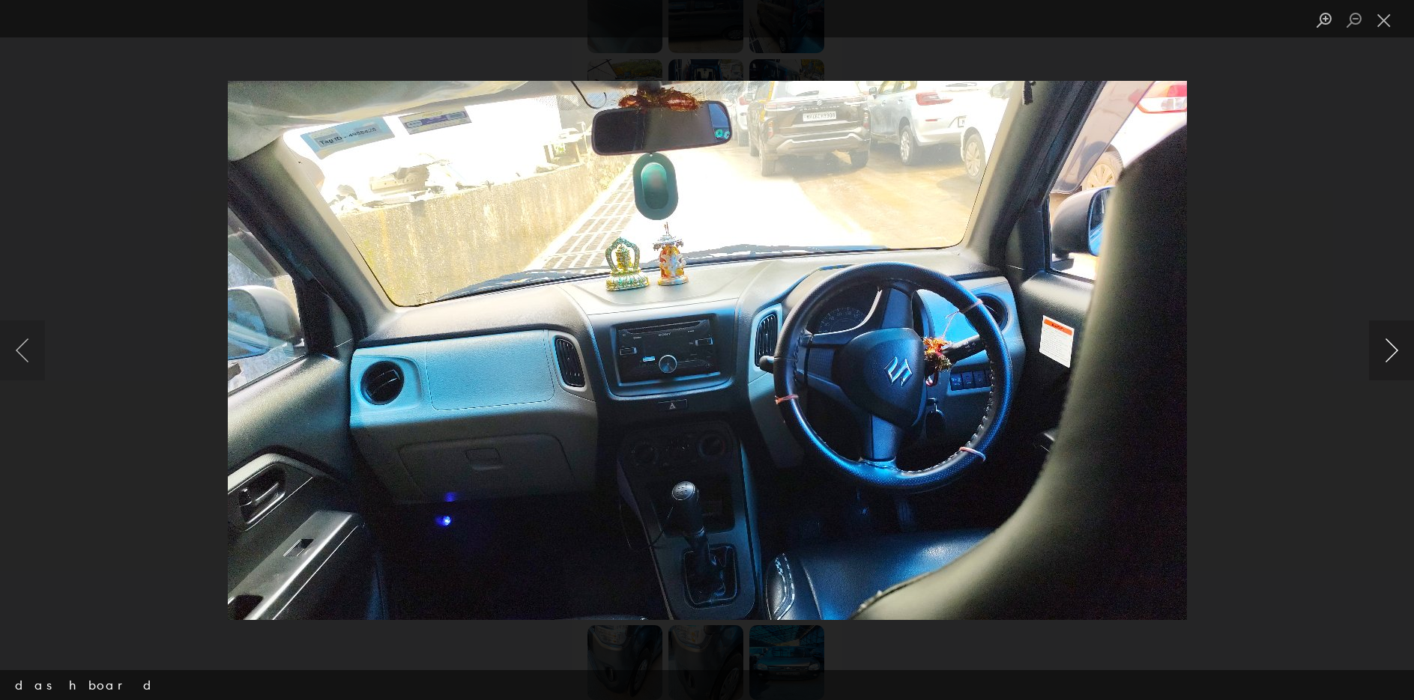
click at [1394, 338] on button "Next image" at bounding box center [1391, 351] width 45 height 60
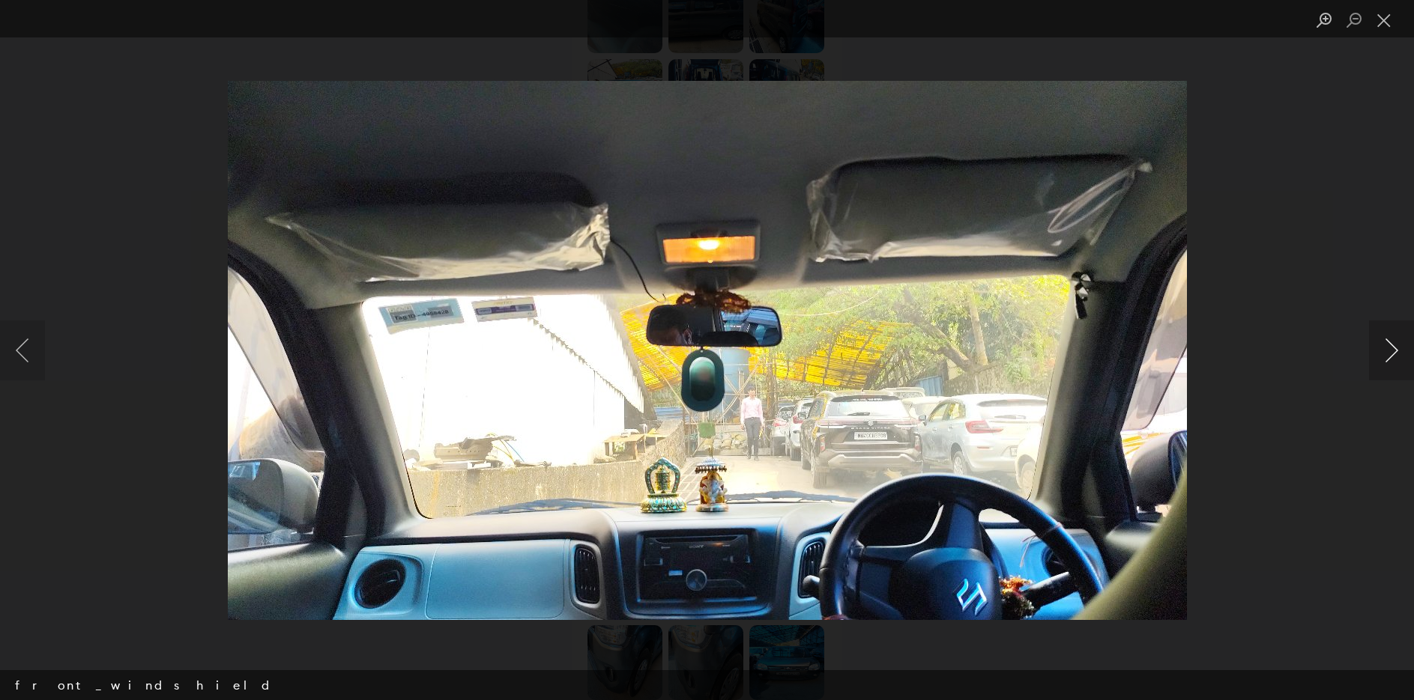
click at [1394, 338] on button "Next image" at bounding box center [1391, 351] width 45 height 60
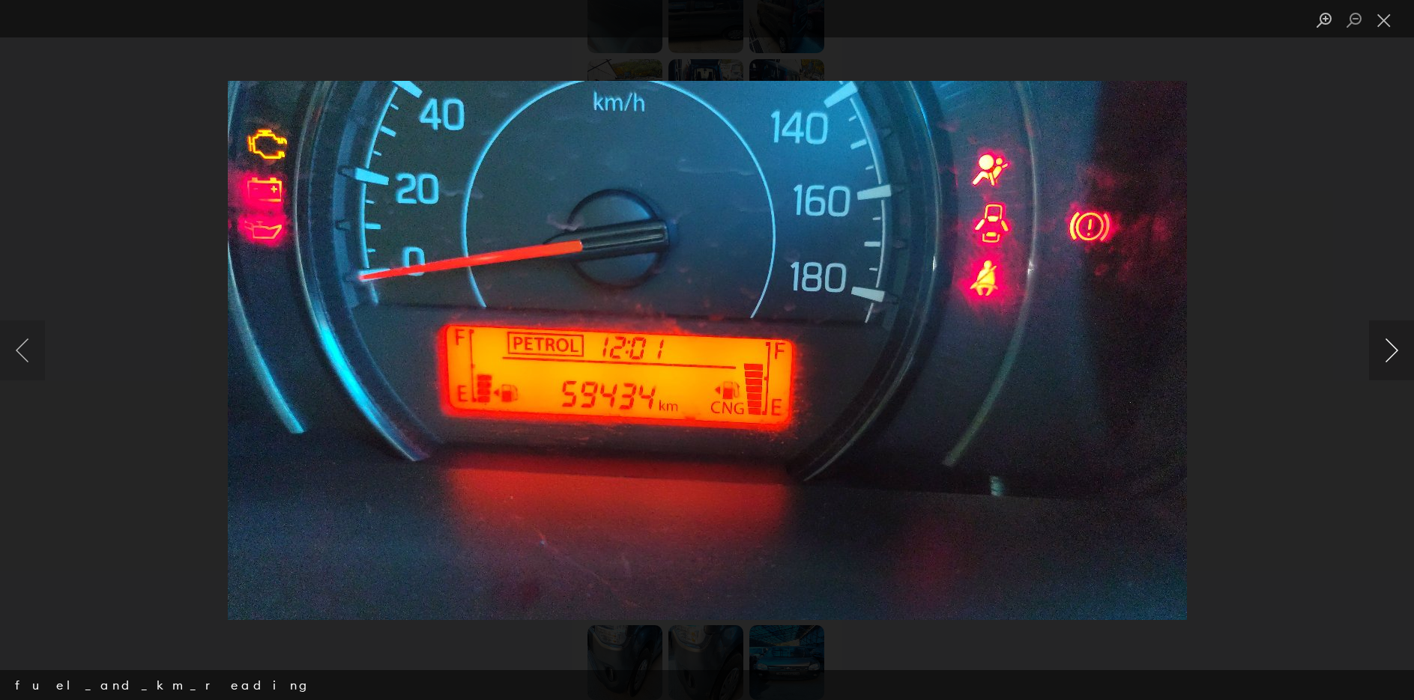
click at [1394, 338] on button "Next image" at bounding box center [1391, 351] width 45 height 60
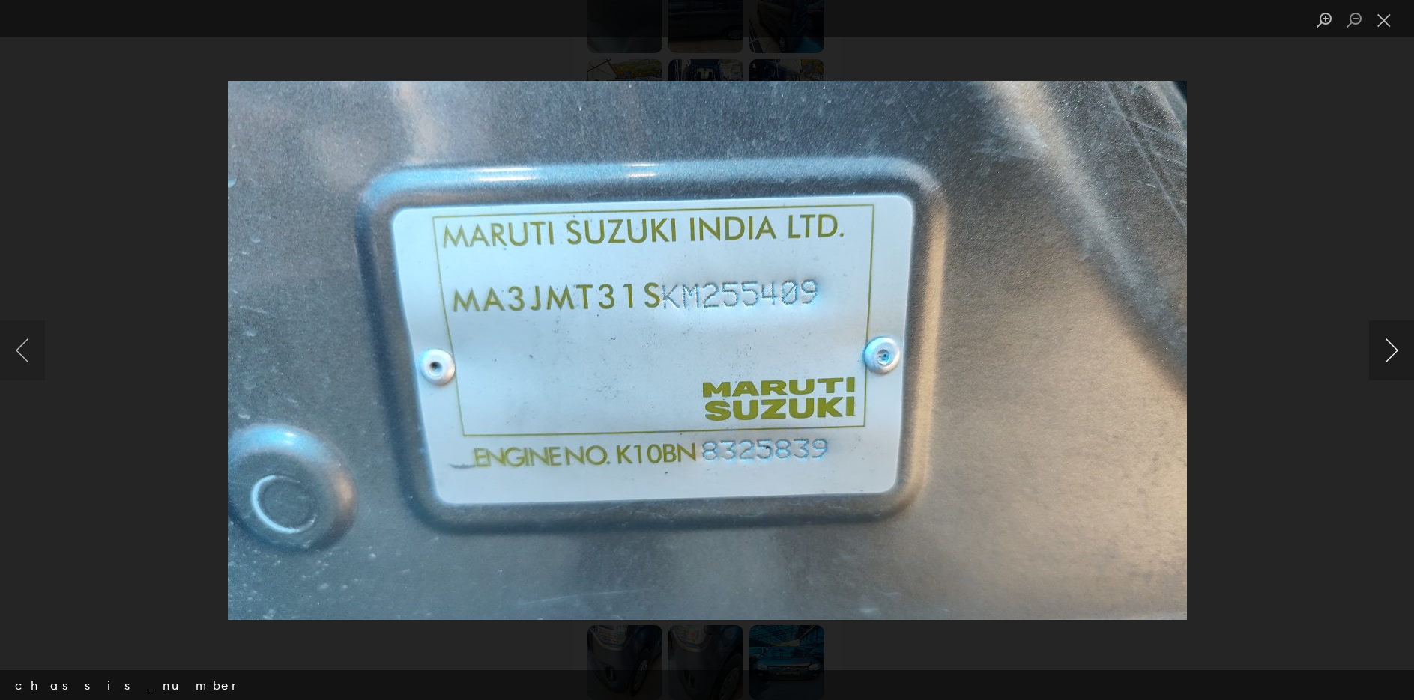
click at [1394, 338] on button "Next image" at bounding box center [1391, 351] width 45 height 60
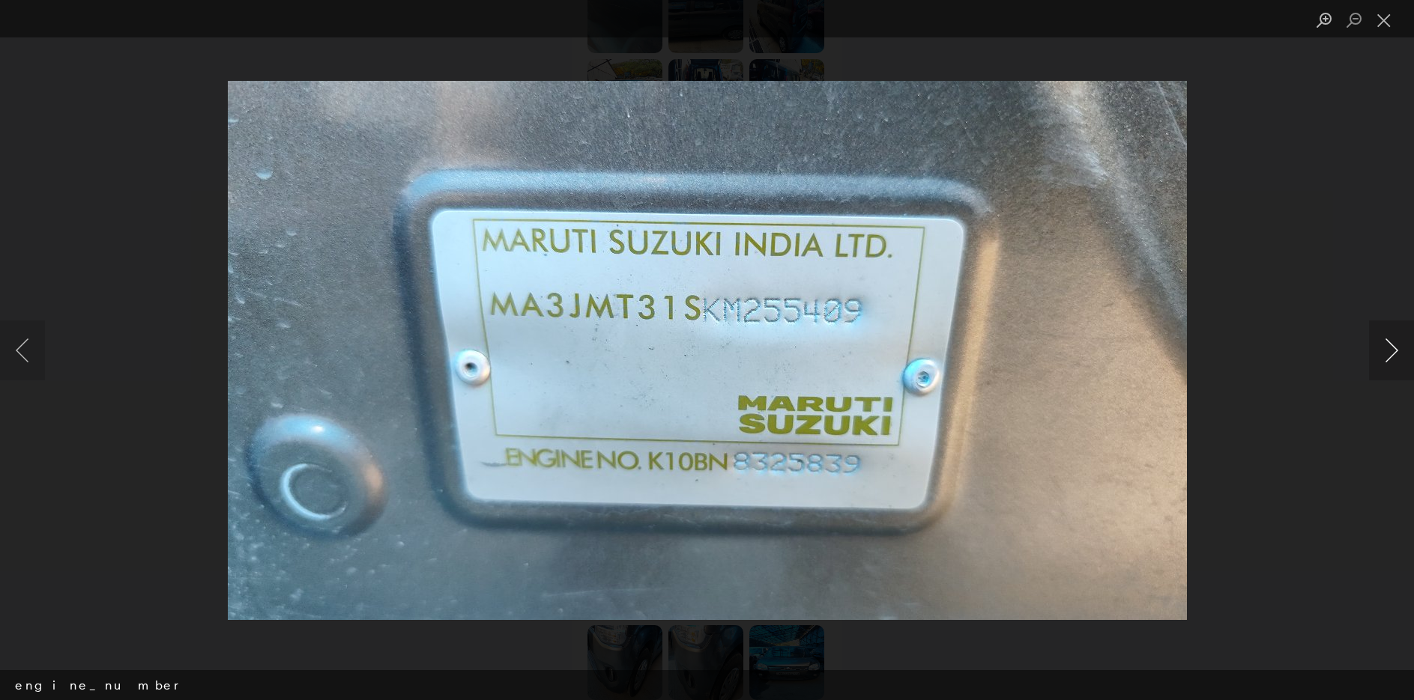
click at [1394, 338] on button "Next image" at bounding box center [1391, 351] width 45 height 60
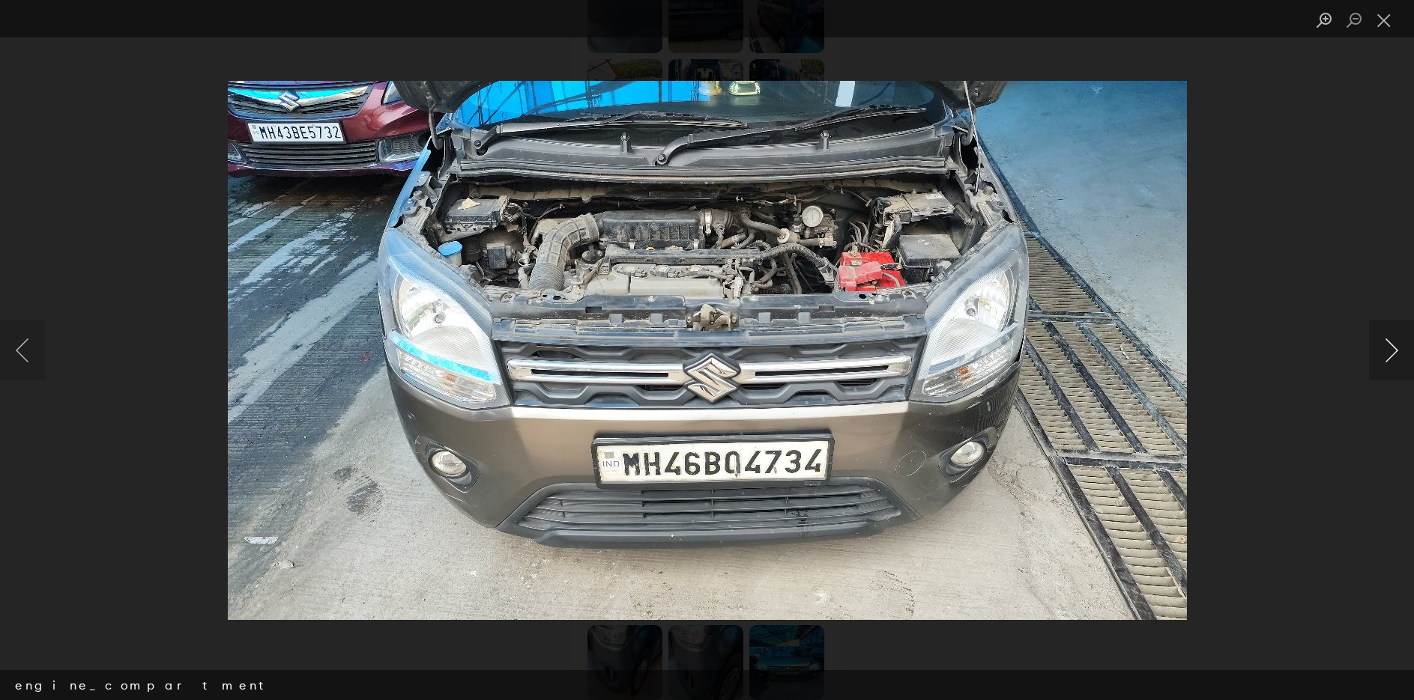
click at [1394, 338] on button "Next image" at bounding box center [1391, 351] width 45 height 60
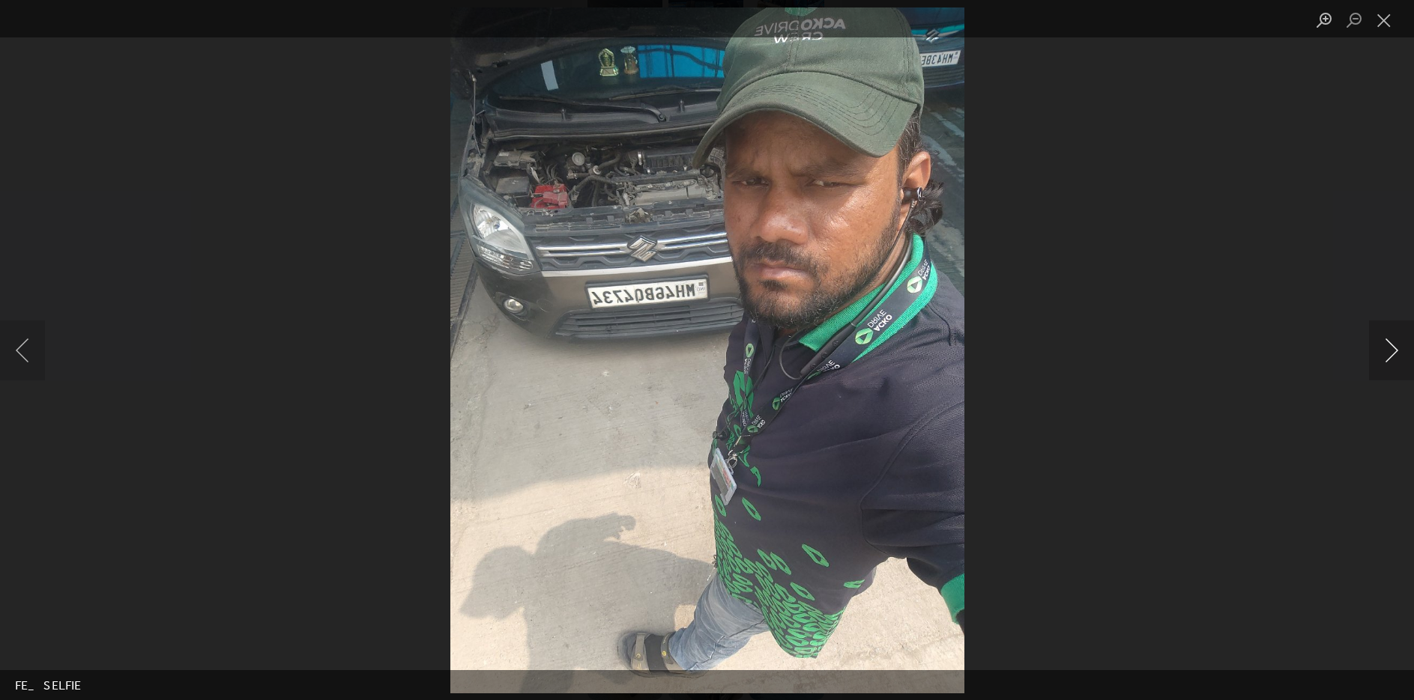
click at [1394, 338] on button "Next image" at bounding box center [1391, 351] width 45 height 60
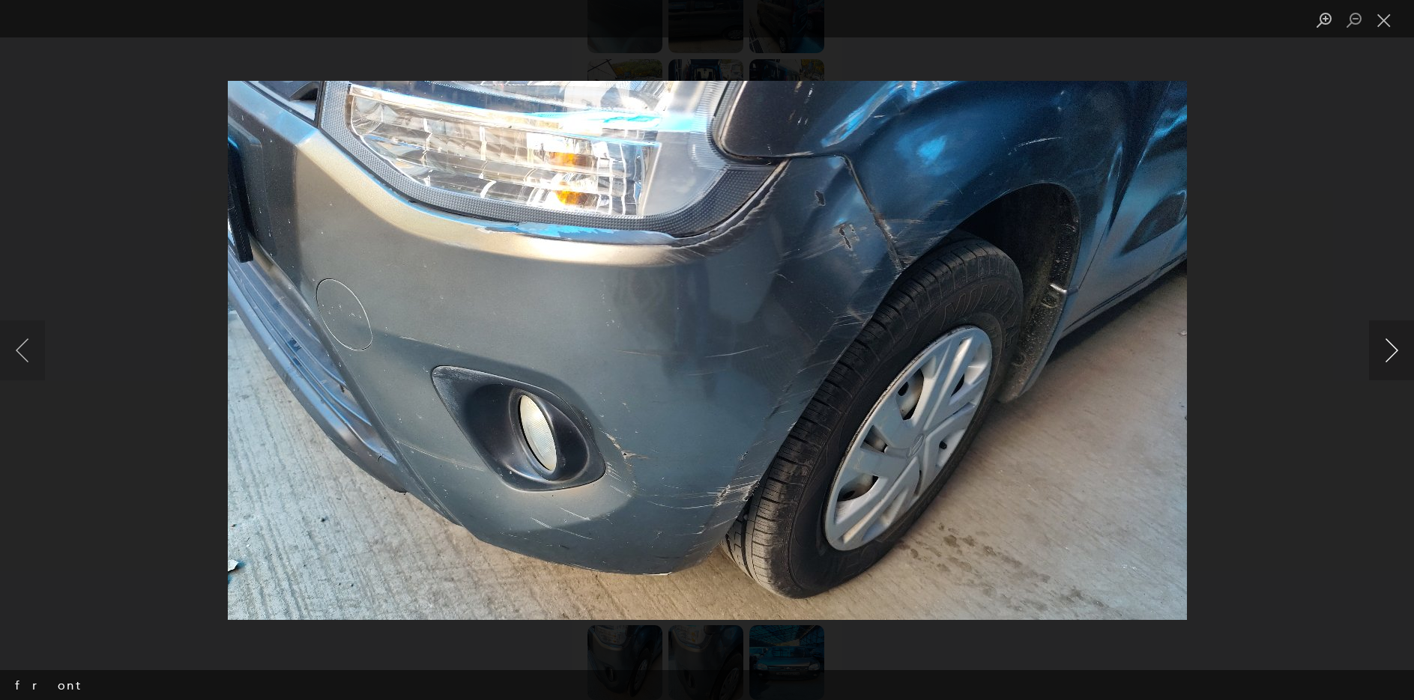
click at [1394, 338] on button "Next image" at bounding box center [1391, 351] width 45 height 60
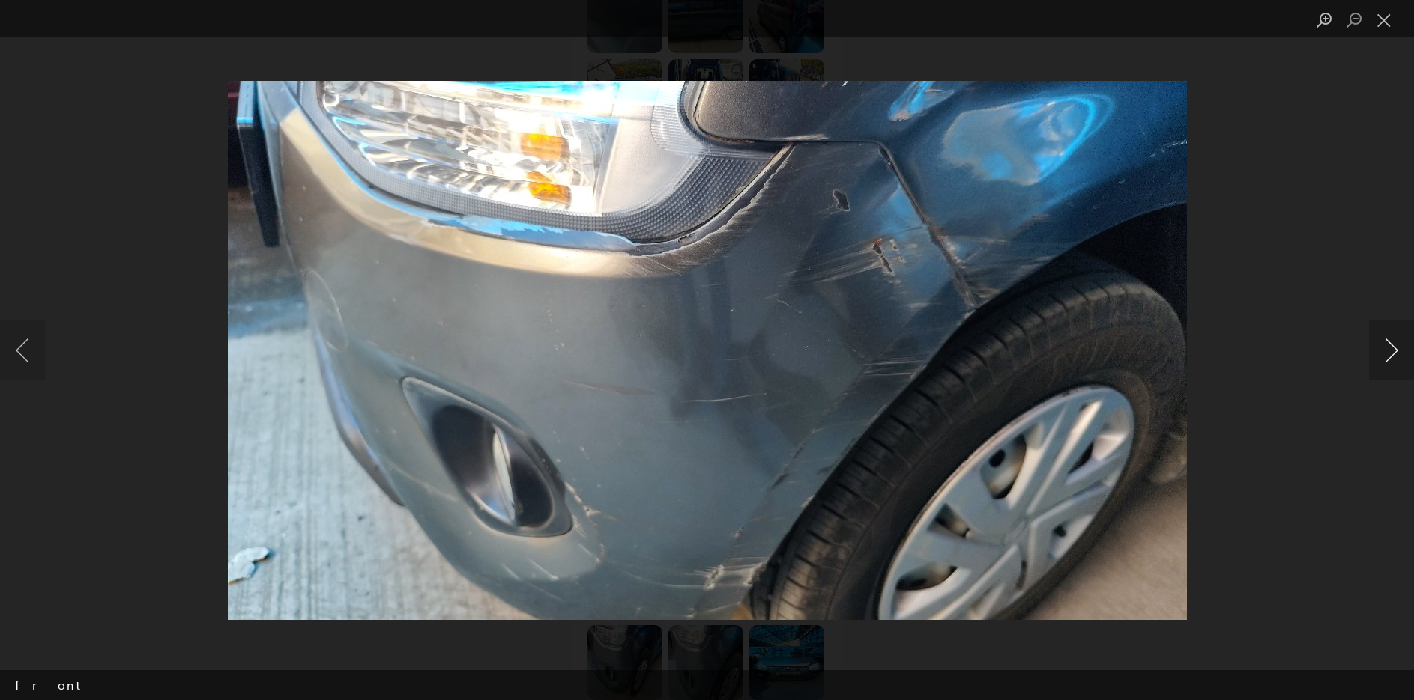
click at [1394, 338] on button "Next image" at bounding box center [1391, 351] width 45 height 60
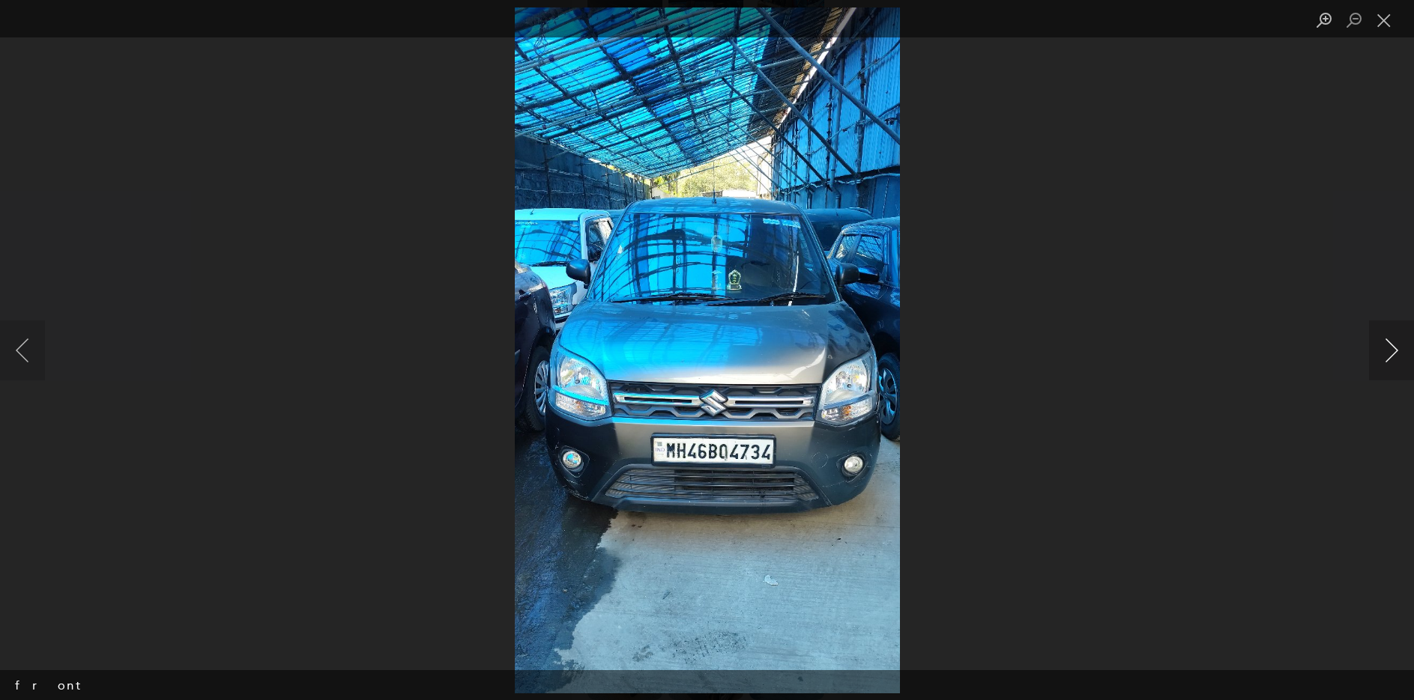
click at [1394, 338] on button "Next image" at bounding box center [1391, 351] width 45 height 60
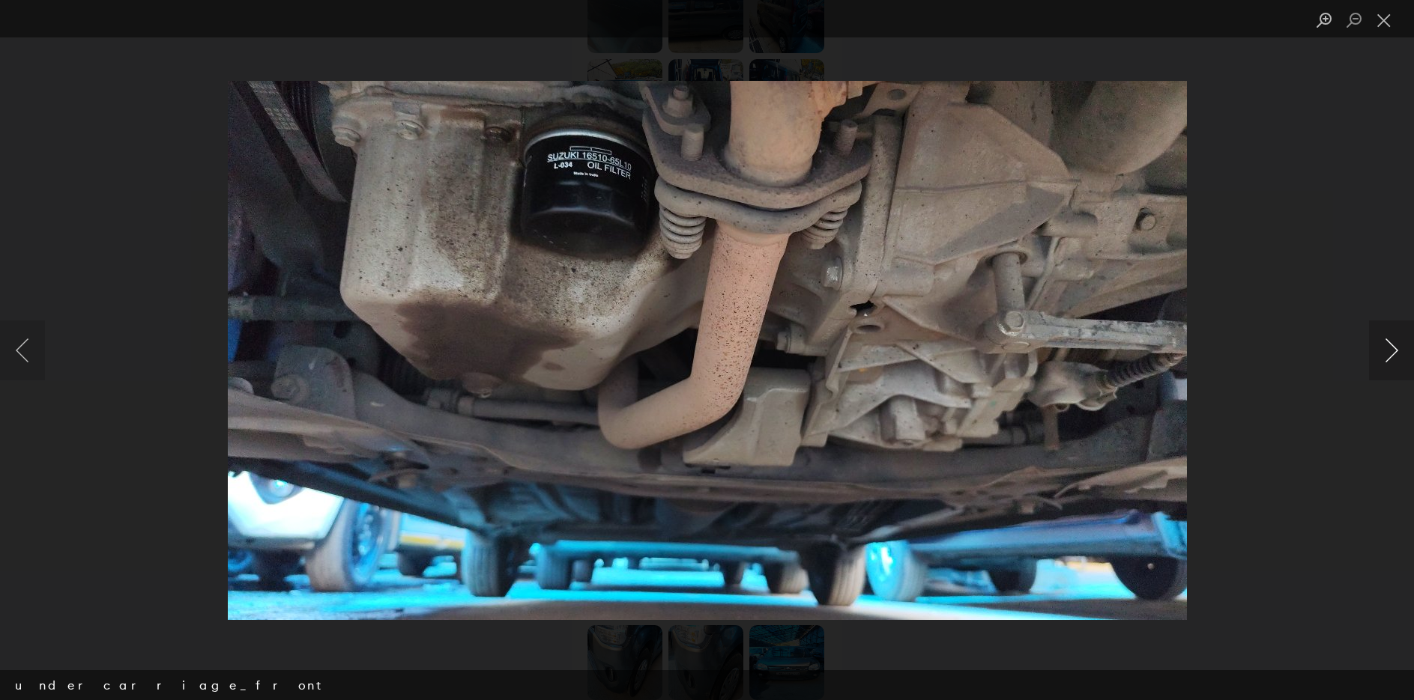
click at [1394, 338] on button "Next image" at bounding box center [1391, 351] width 45 height 60
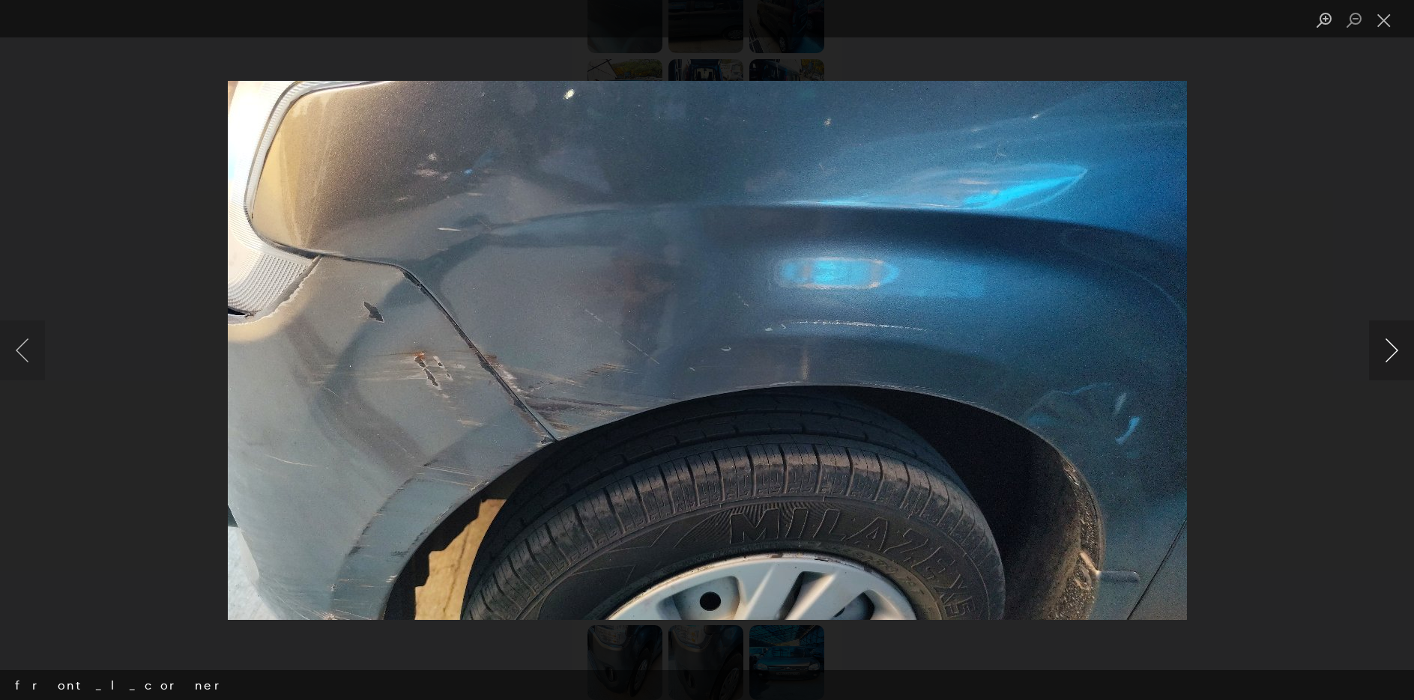
click at [1394, 338] on button "Next image" at bounding box center [1391, 351] width 45 height 60
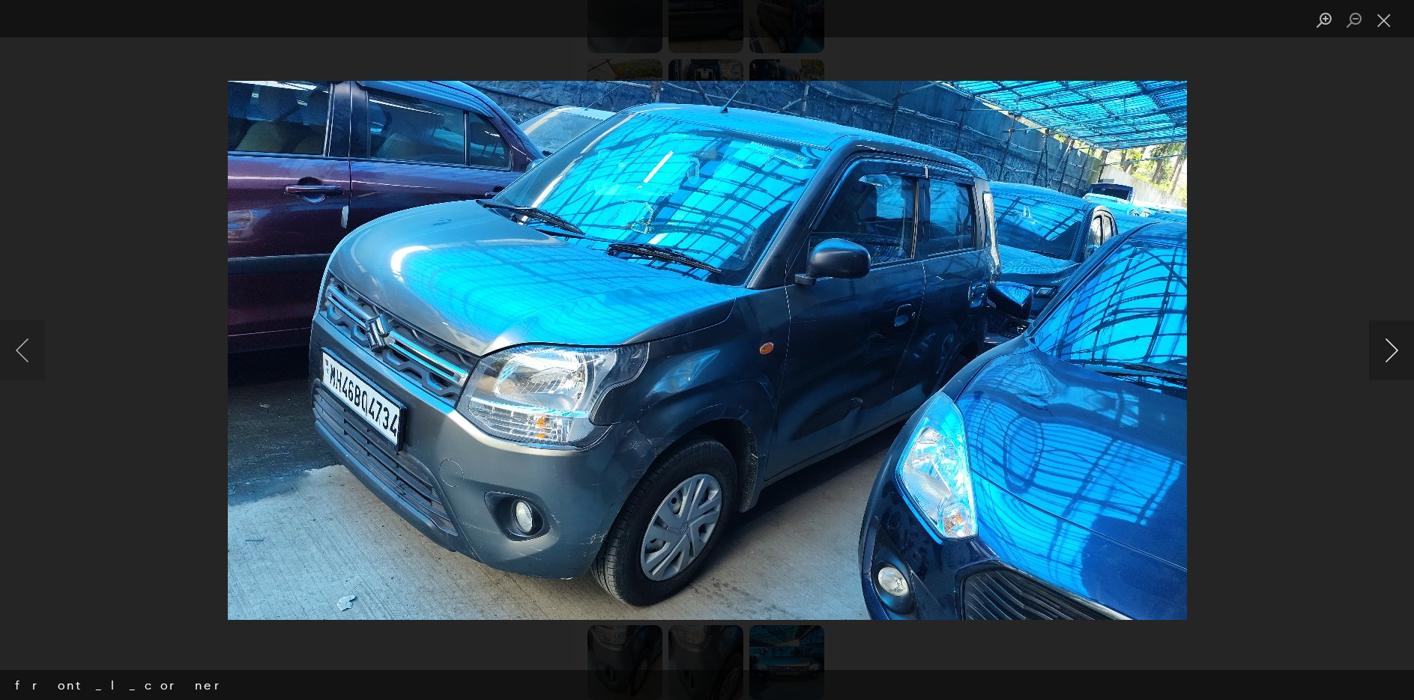
click at [1394, 338] on button "Next image" at bounding box center [1391, 351] width 45 height 60
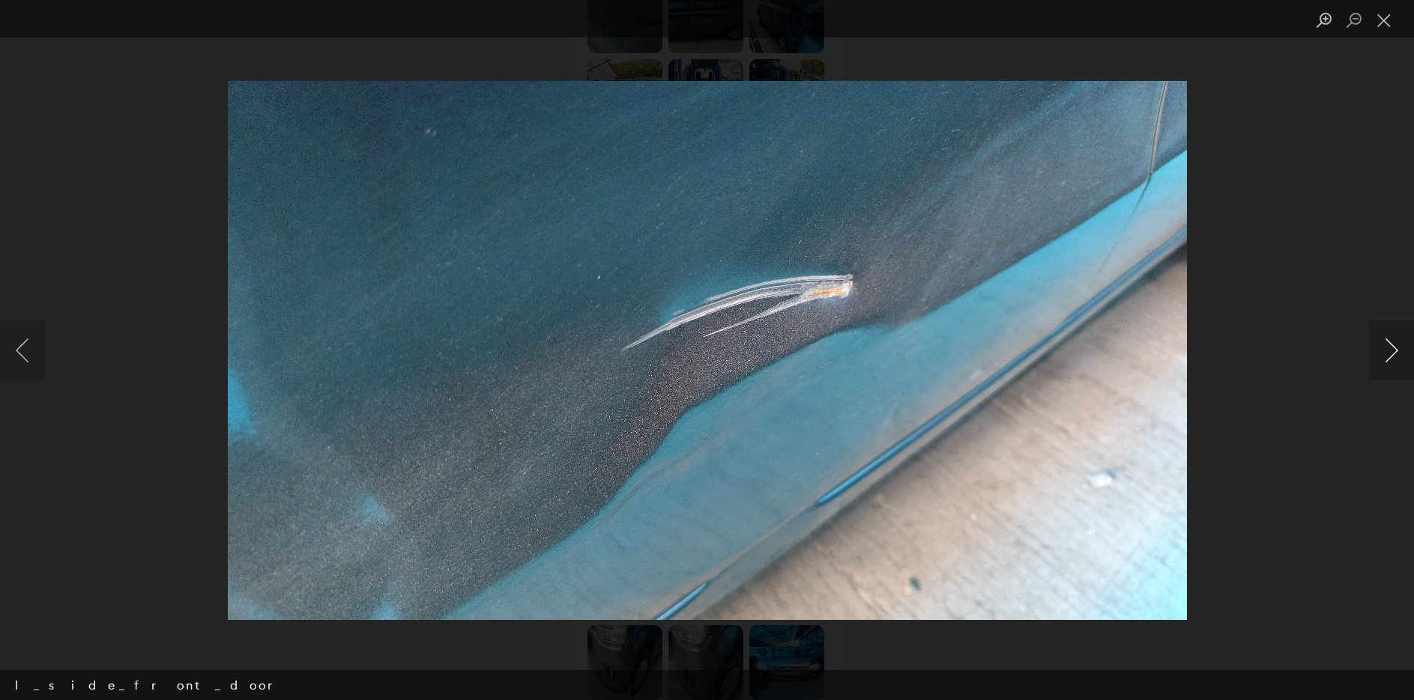
click at [1394, 338] on button "Next image" at bounding box center [1391, 351] width 45 height 60
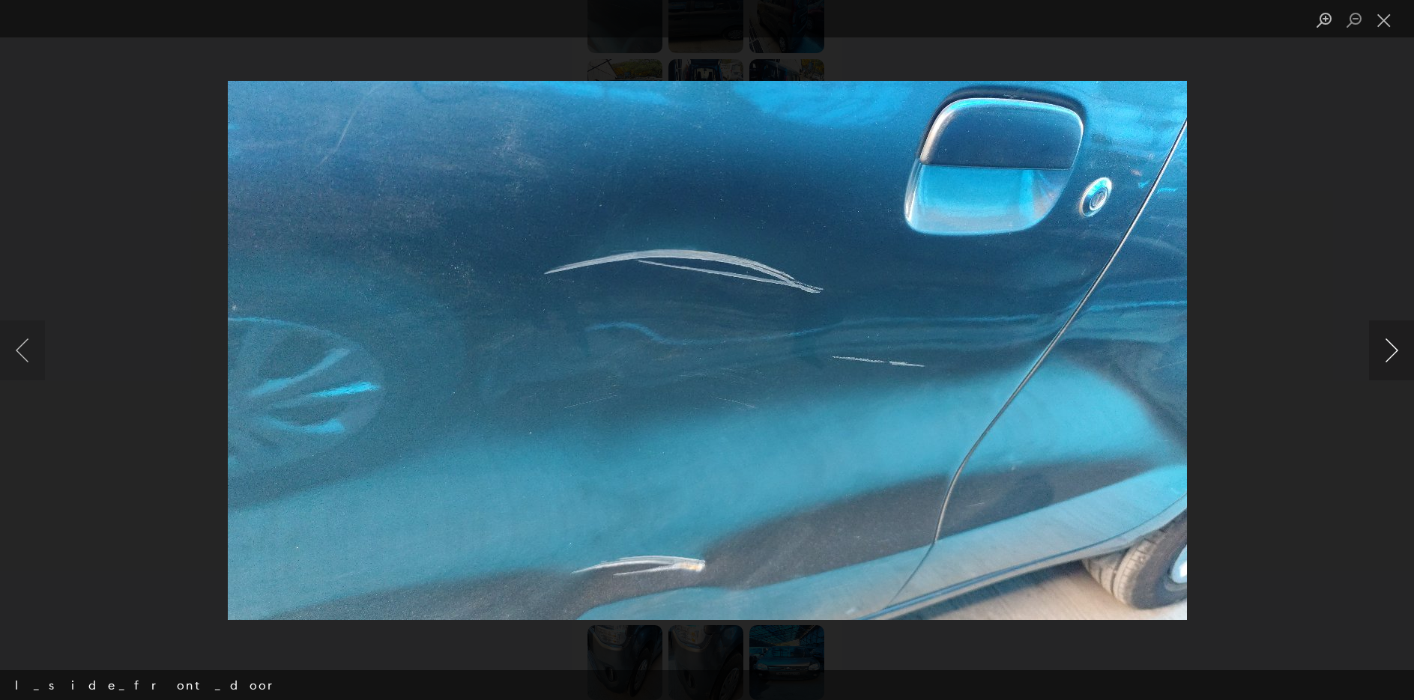
click at [1394, 338] on button "Next image" at bounding box center [1391, 351] width 45 height 60
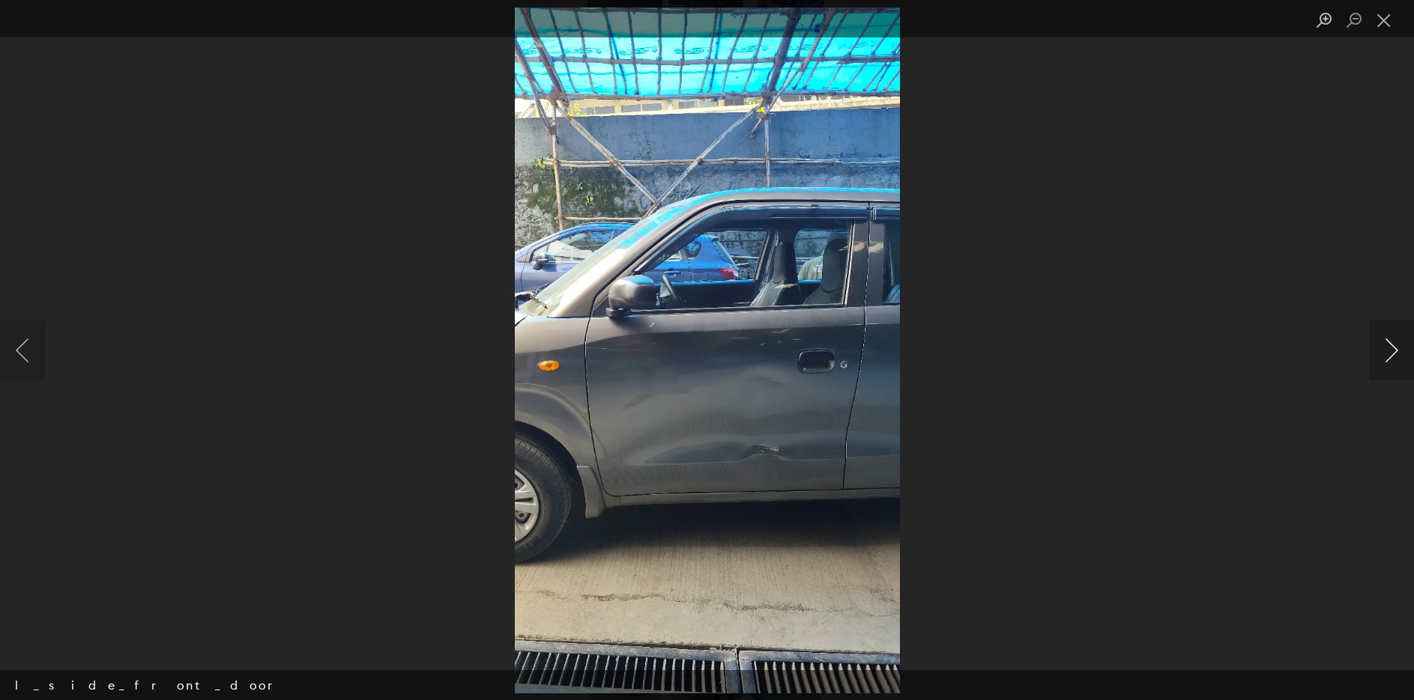
click at [1394, 338] on button "Next image" at bounding box center [1391, 351] width 45 height 60
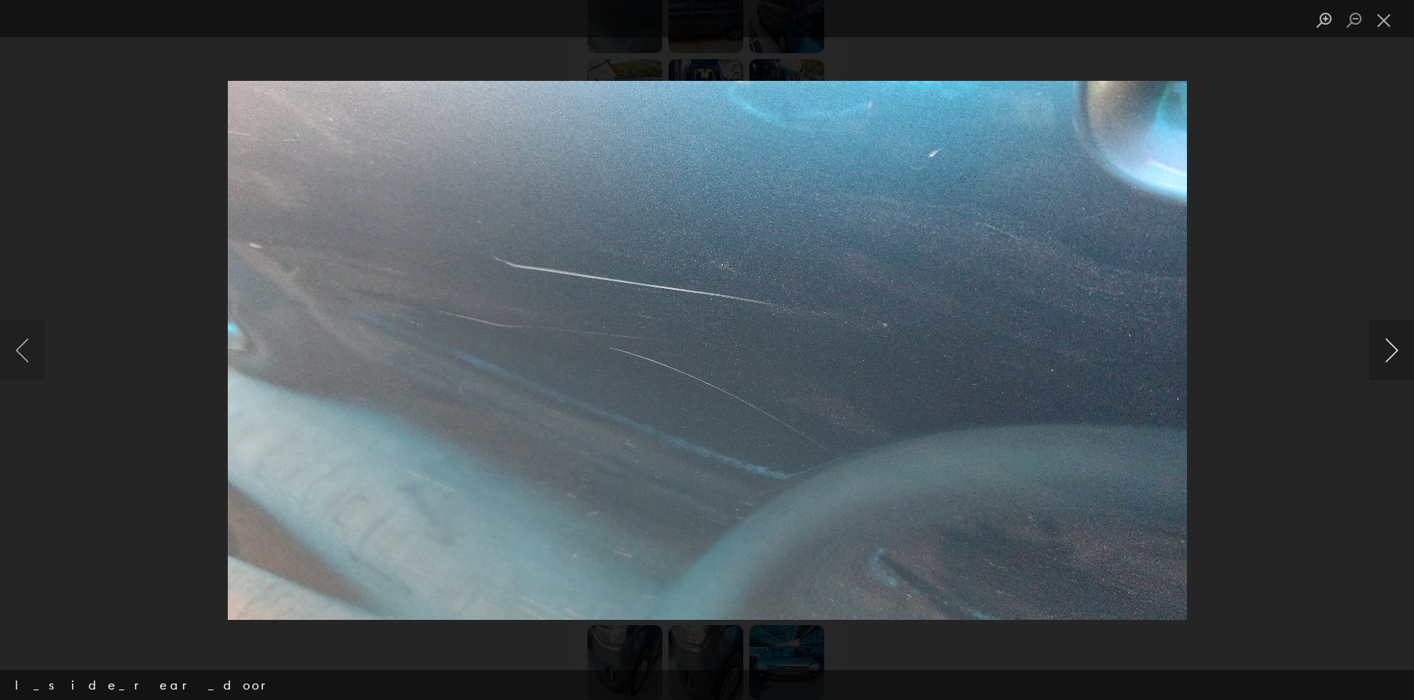
click at [1394, 338] on button "Next image" at bounding box center [1391, 351] width 45 height 60
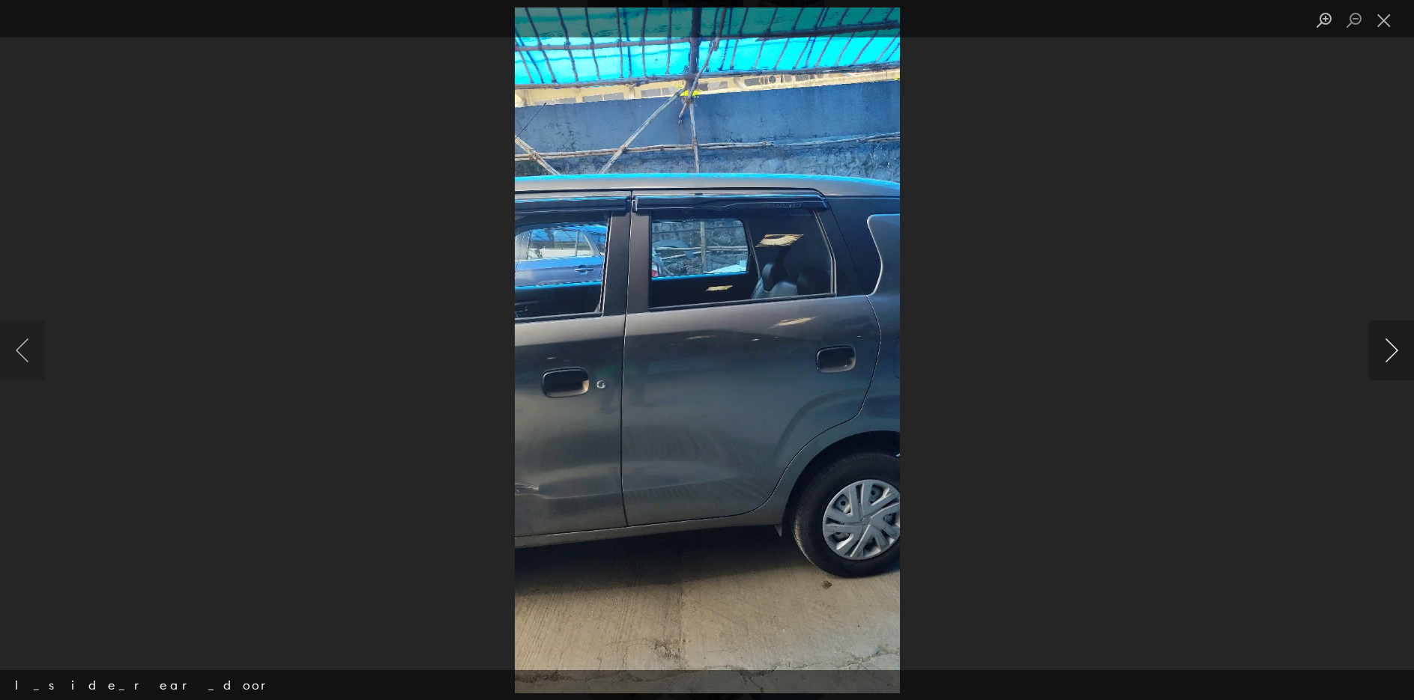
click at [1394, 338] on button "Next image" at bounding box center [1391, 351] width 45 height 60
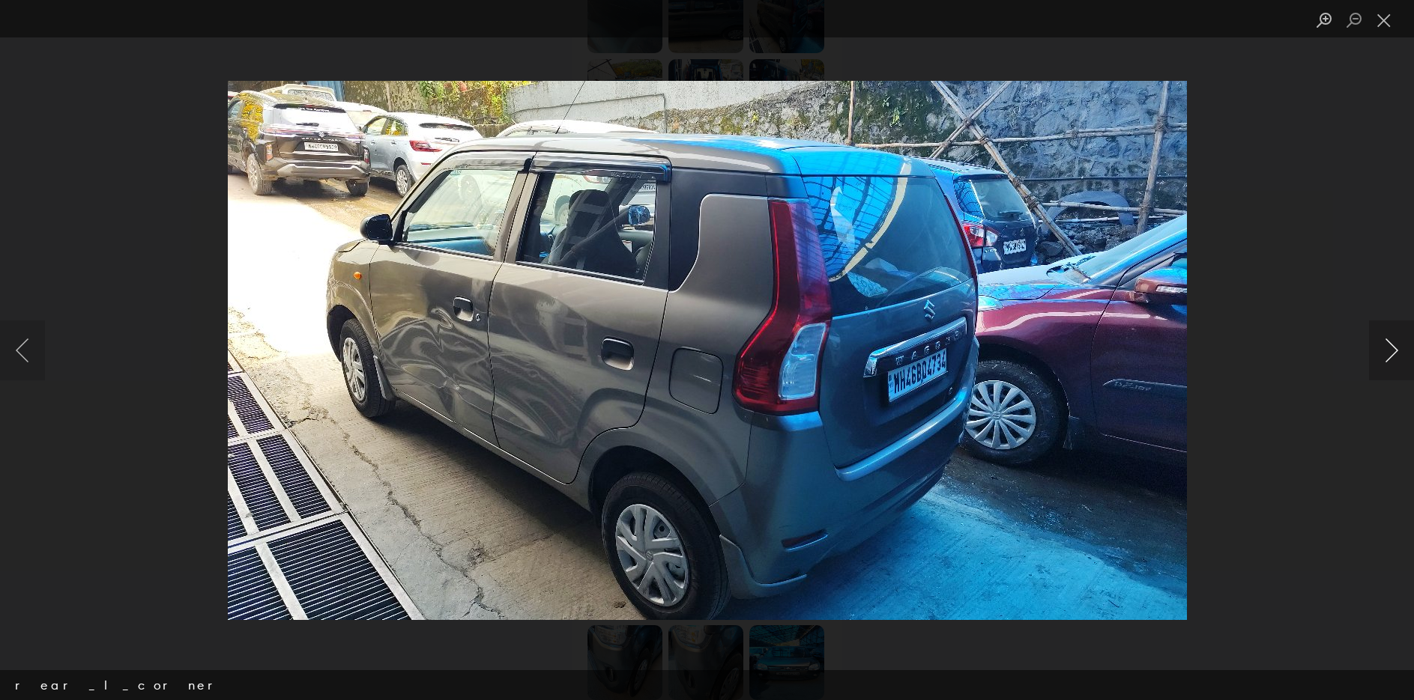
click at [1394, 337] on button "Next image" at bounding box center [1391, 351] width 45 height 60
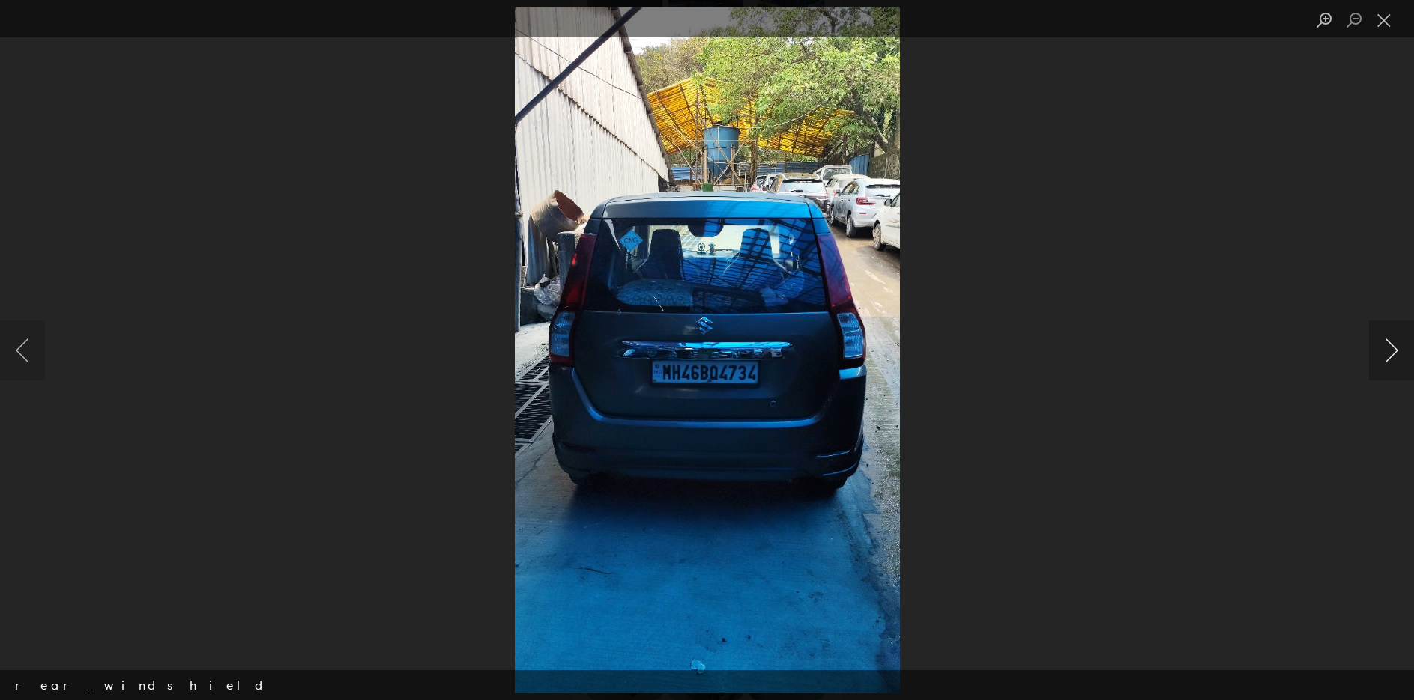
click at [1394, 337] on button "Next image" at bounding box center [1391, 351] width 45 height 60
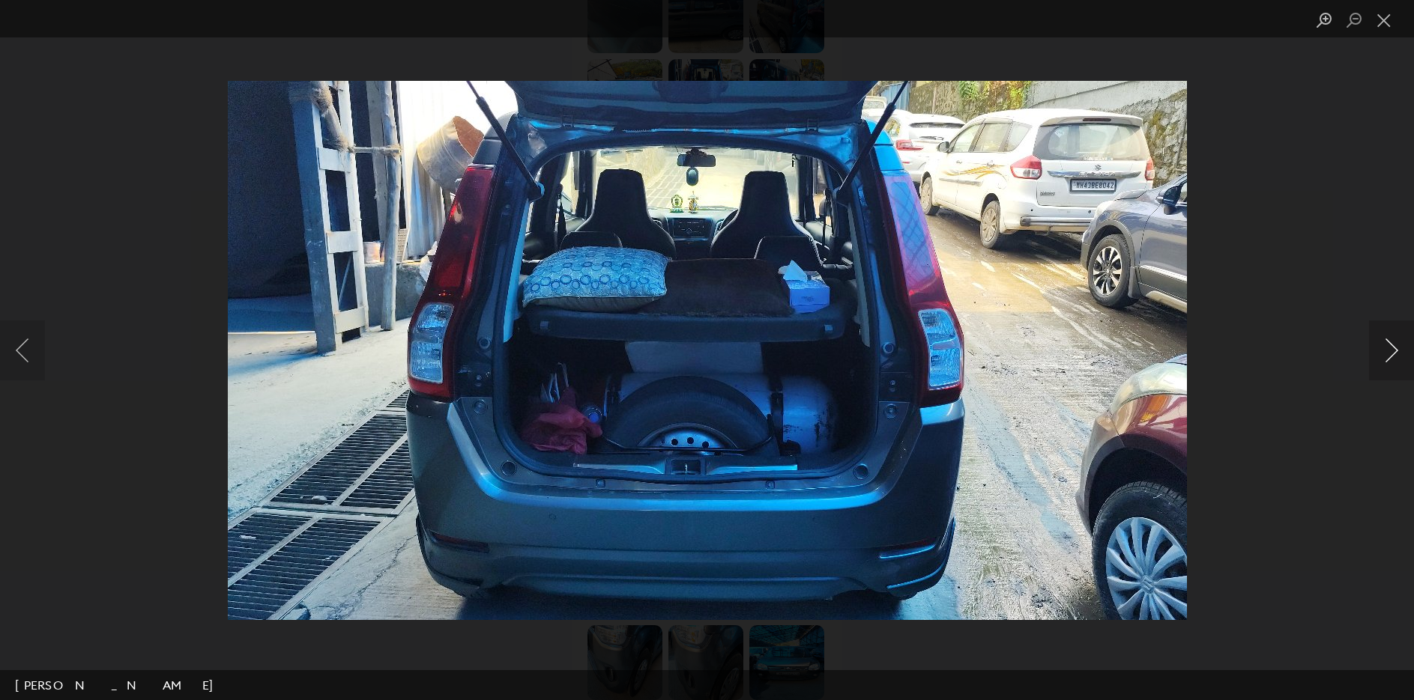
click at [1394, 337] on button "Next image" at bounding box center [1391, 351] width 45 height 60
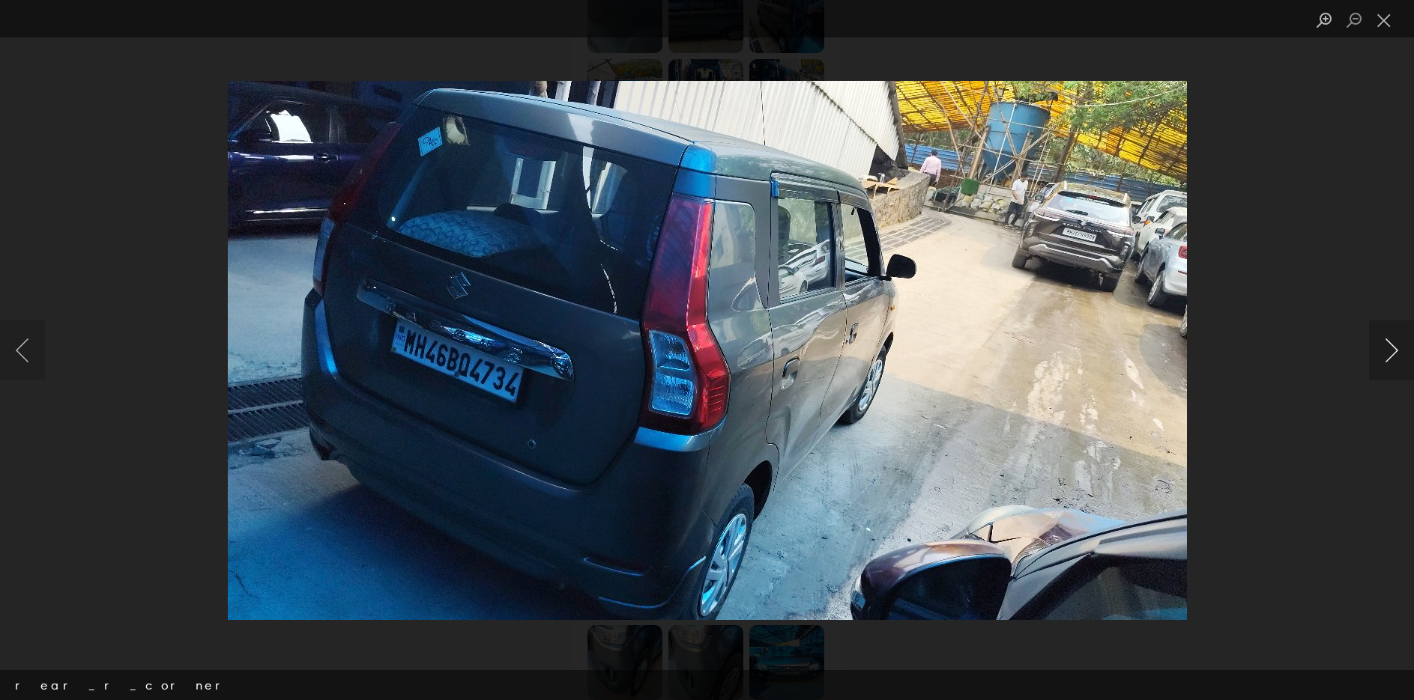
click at [1394, 337] on button "Next image" at bounding box center [1391, 351] width 45 height 60
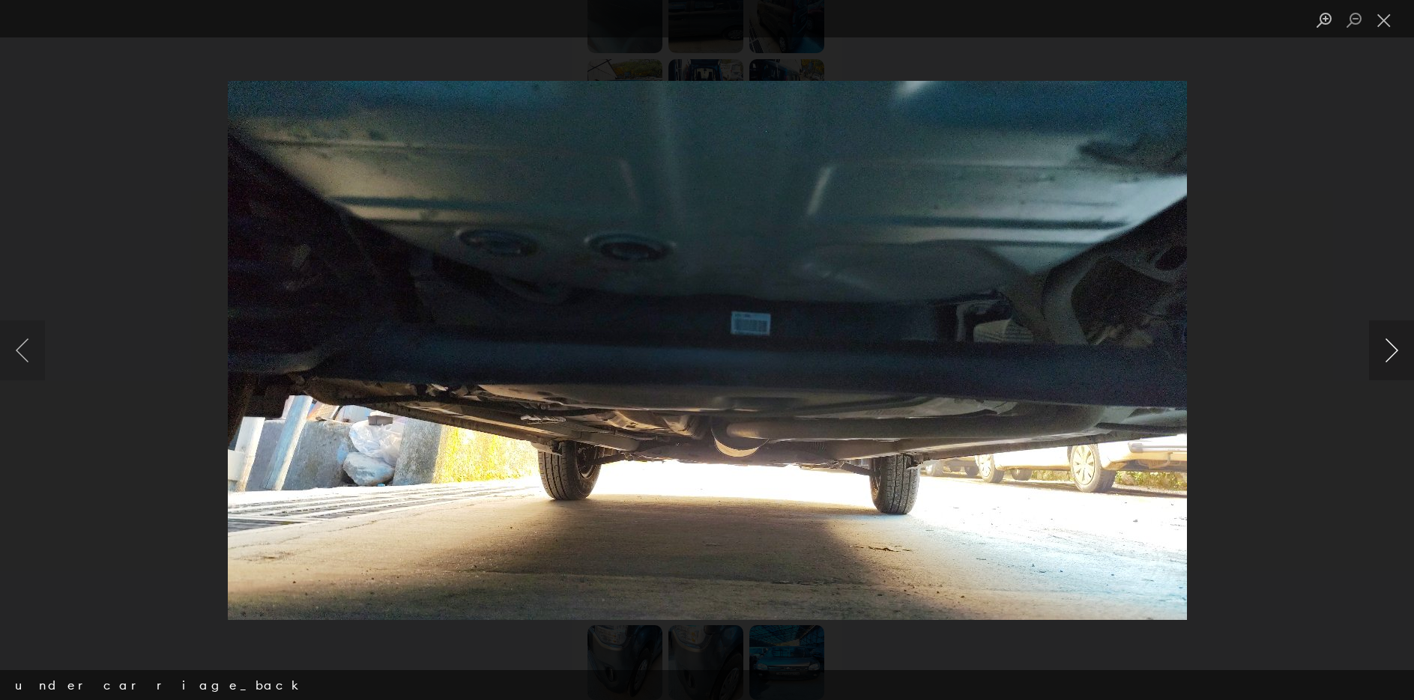
click at [1394, 337] on button "Next image" at bounding box center [1391, 351] width 45 height 60
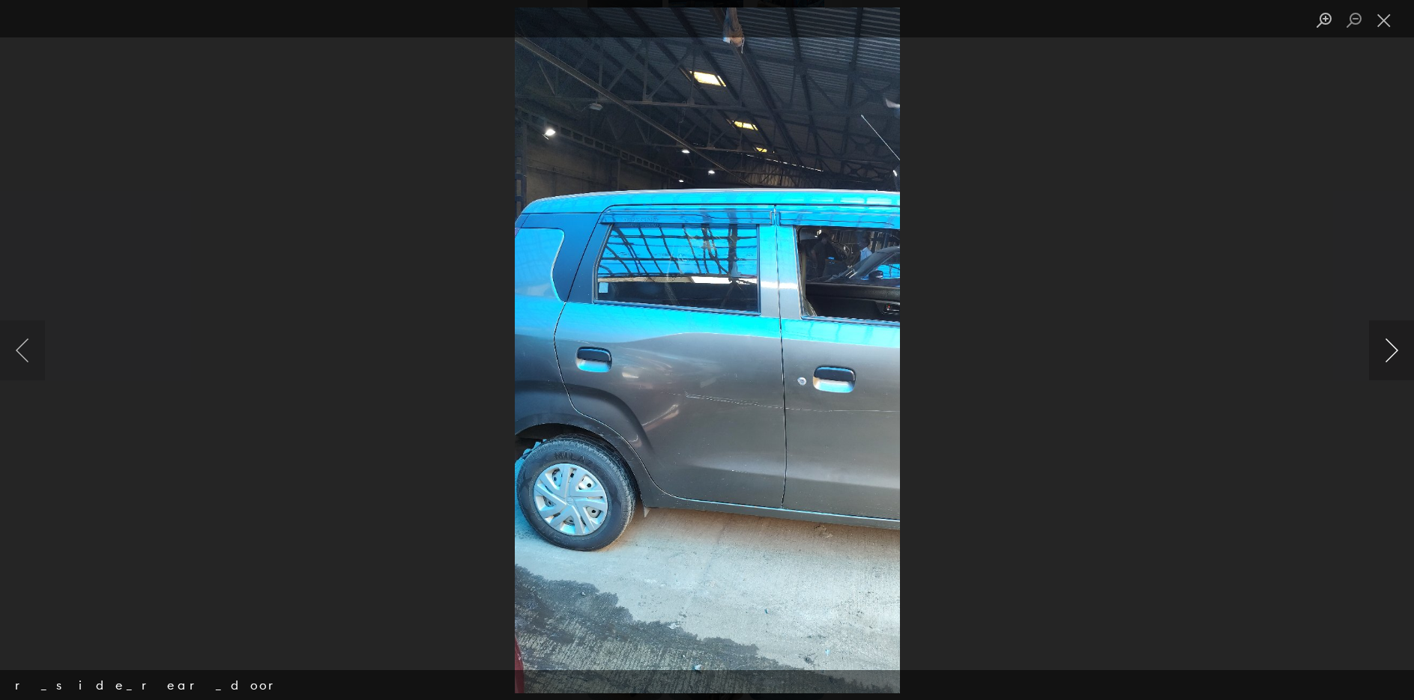
click at [1394, 337] on button "Next image" at bounding box center [1391, 351] width 45 height 60
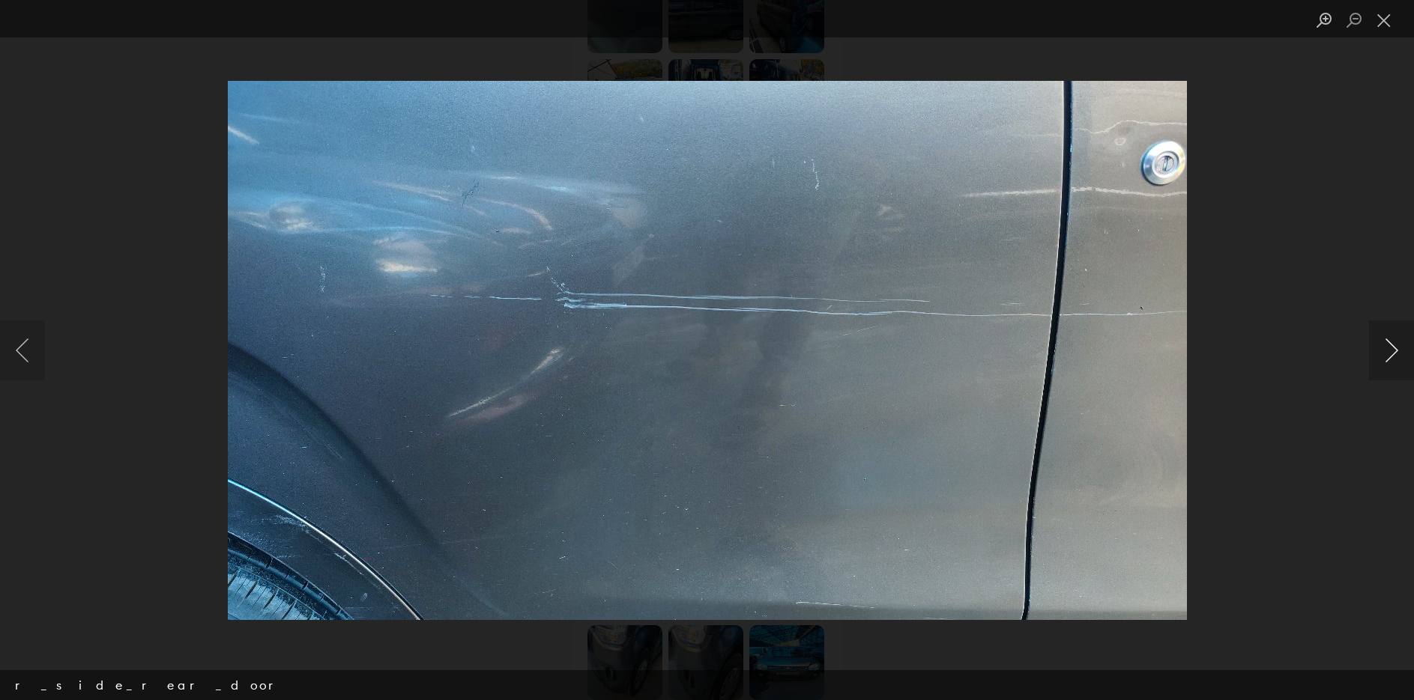
click at [1394, 337] on button "Next image" at bounding box center [1391, 351] width 45 height 60
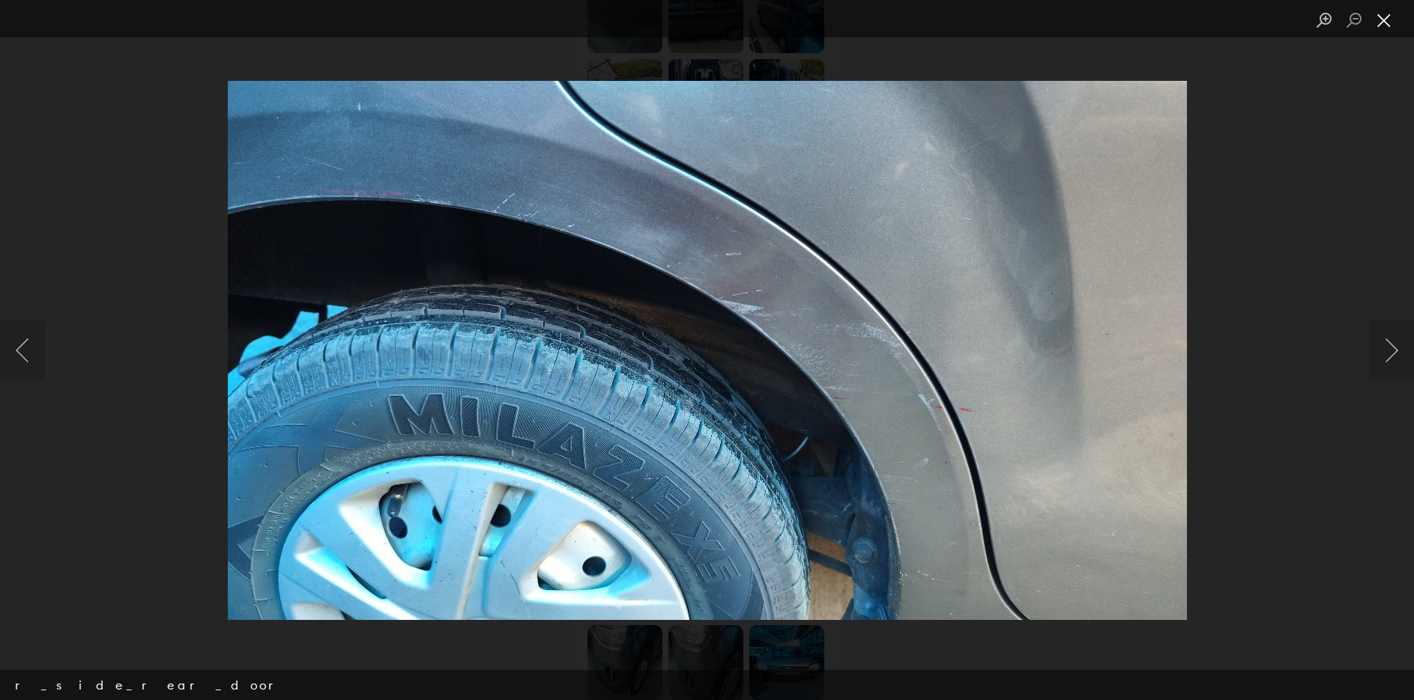
click at [1390, 22] on button "Close lightbox" at bounding box center [1384, 20] width 30 height 26
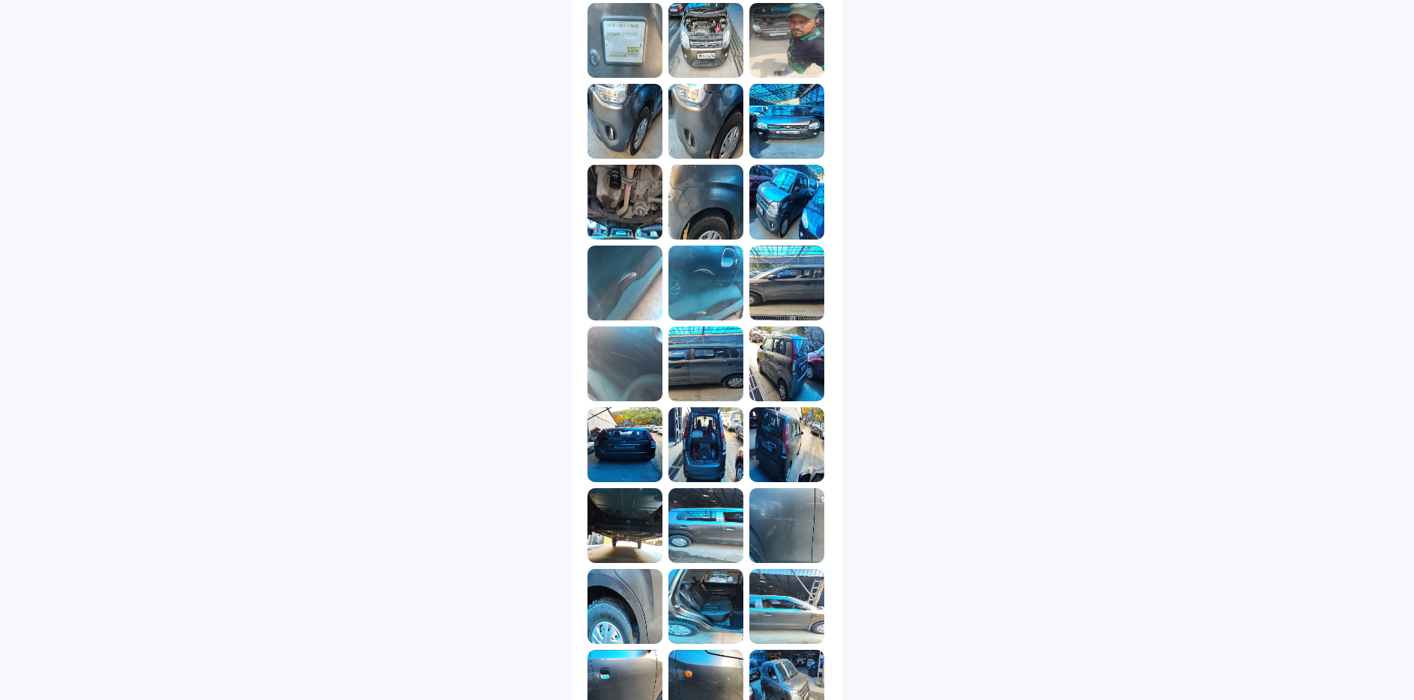
scroll to position [996, 0]
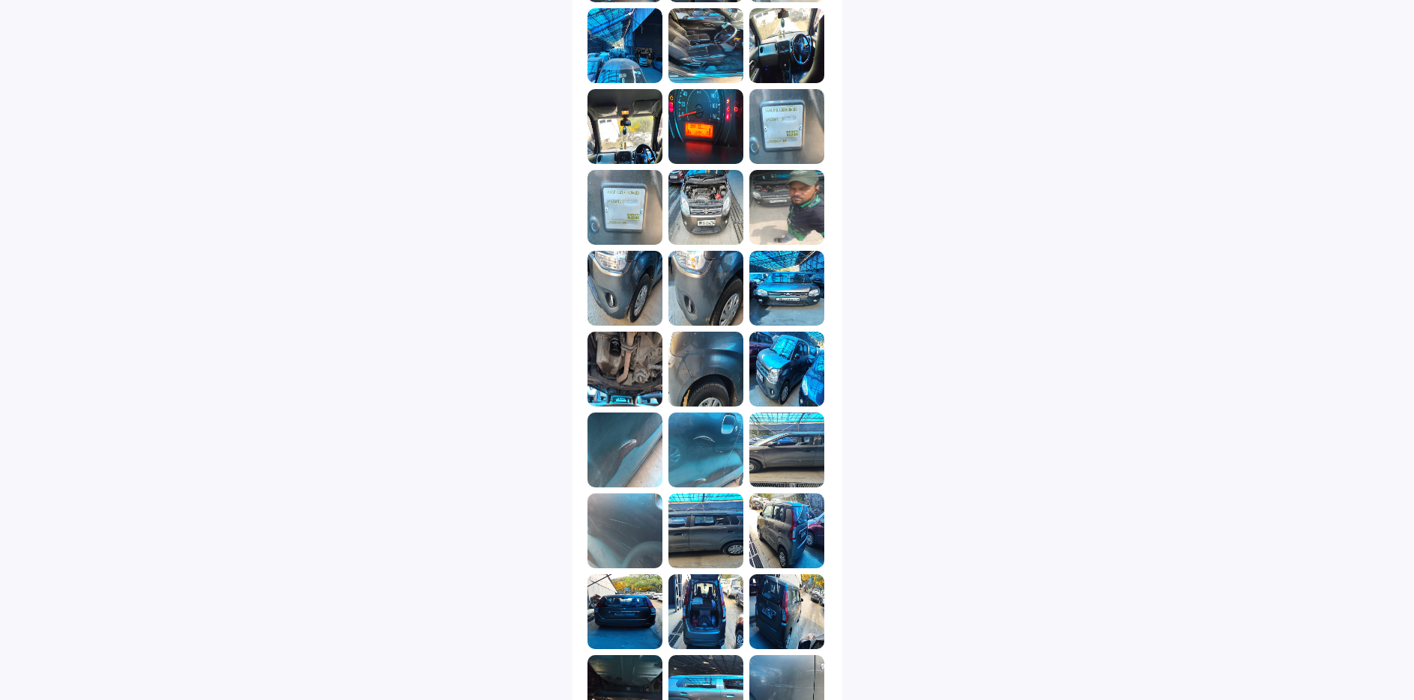
scroll to position [150, 0]
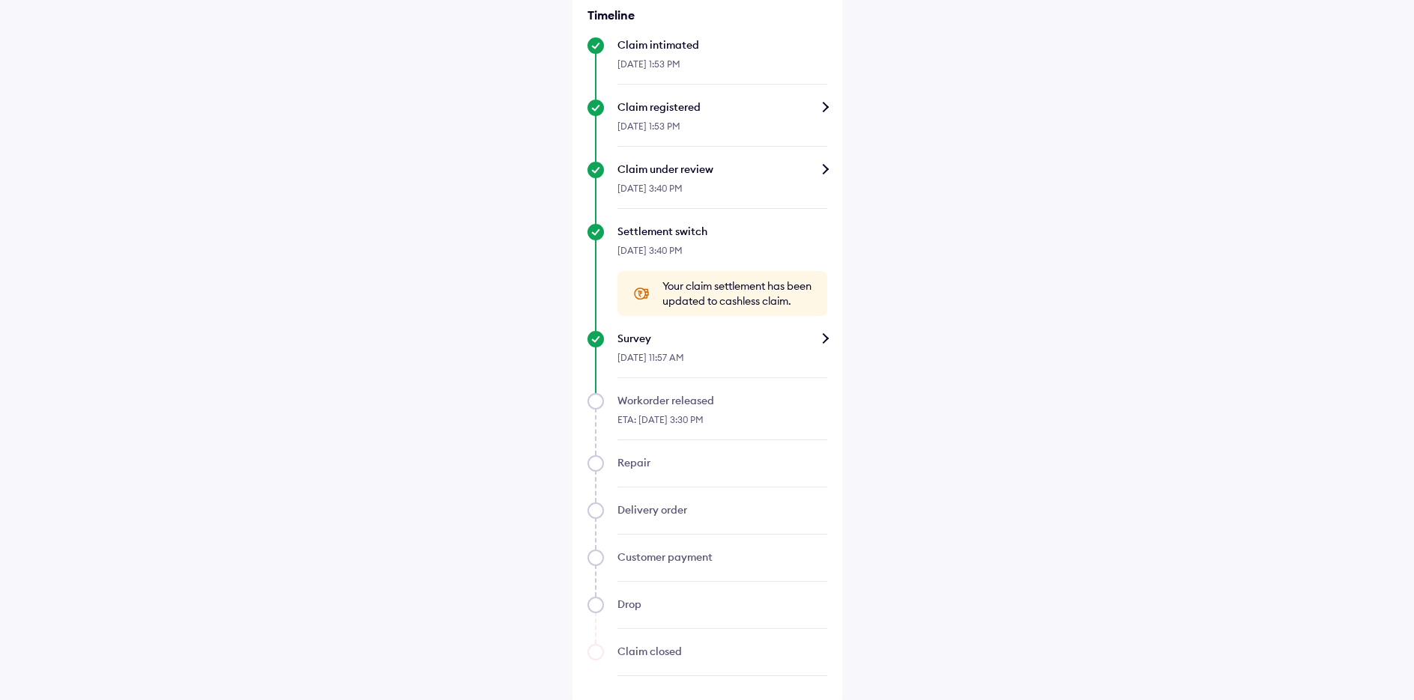
scroll to position [509, 0]
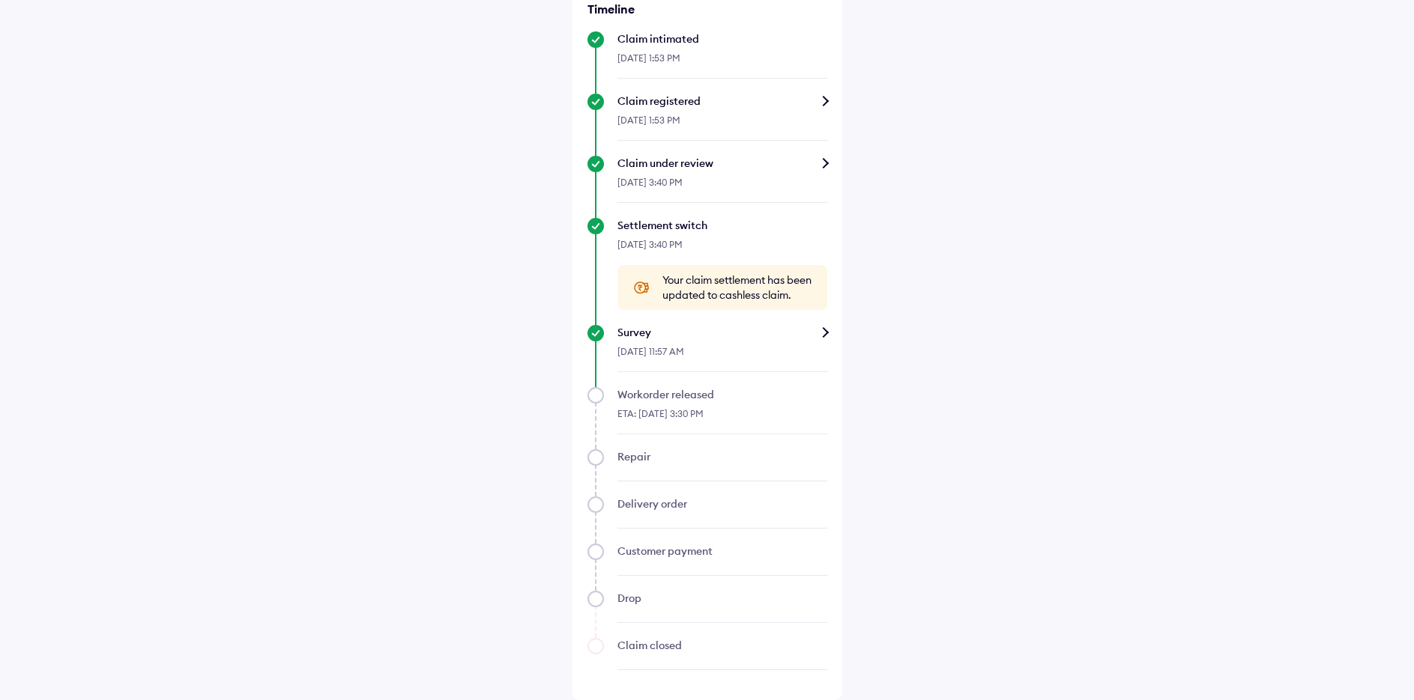
click at [810, 336] on div "Survey" at bounding box center [722, 332] width 210 height 15
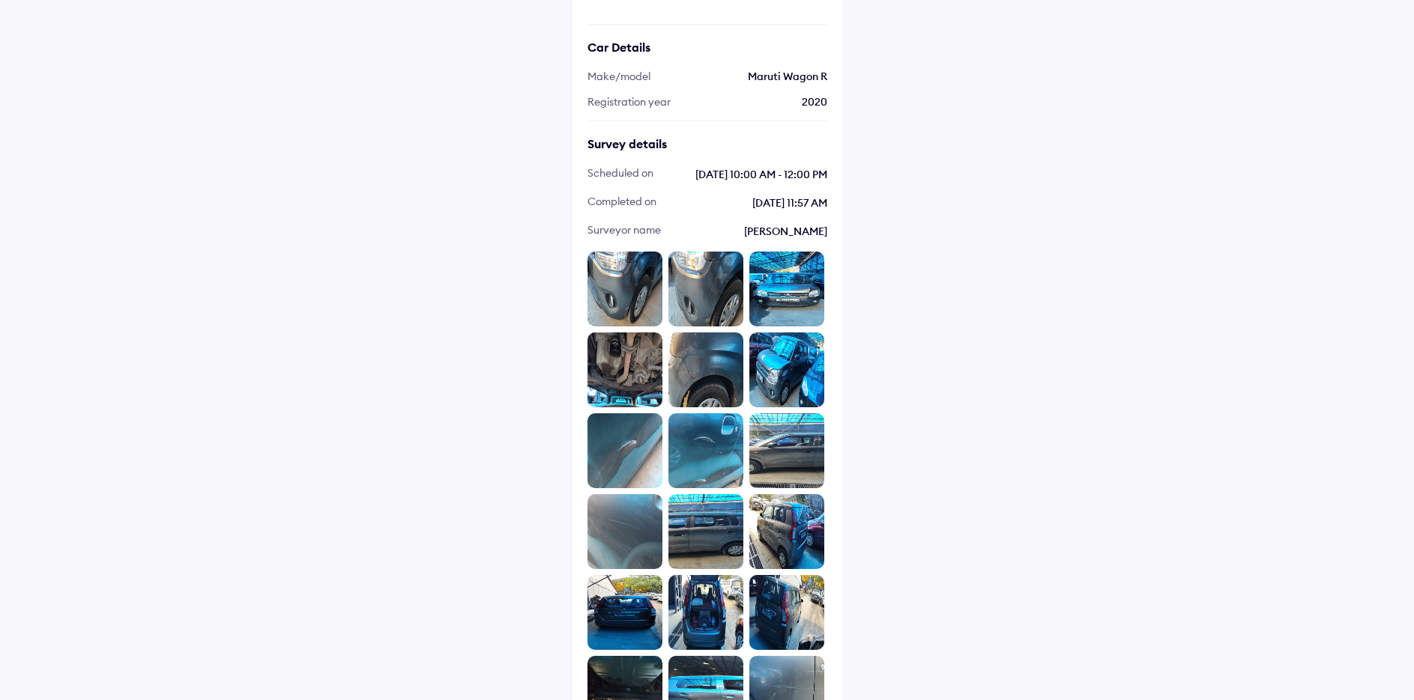
scroll to position [97, 0]
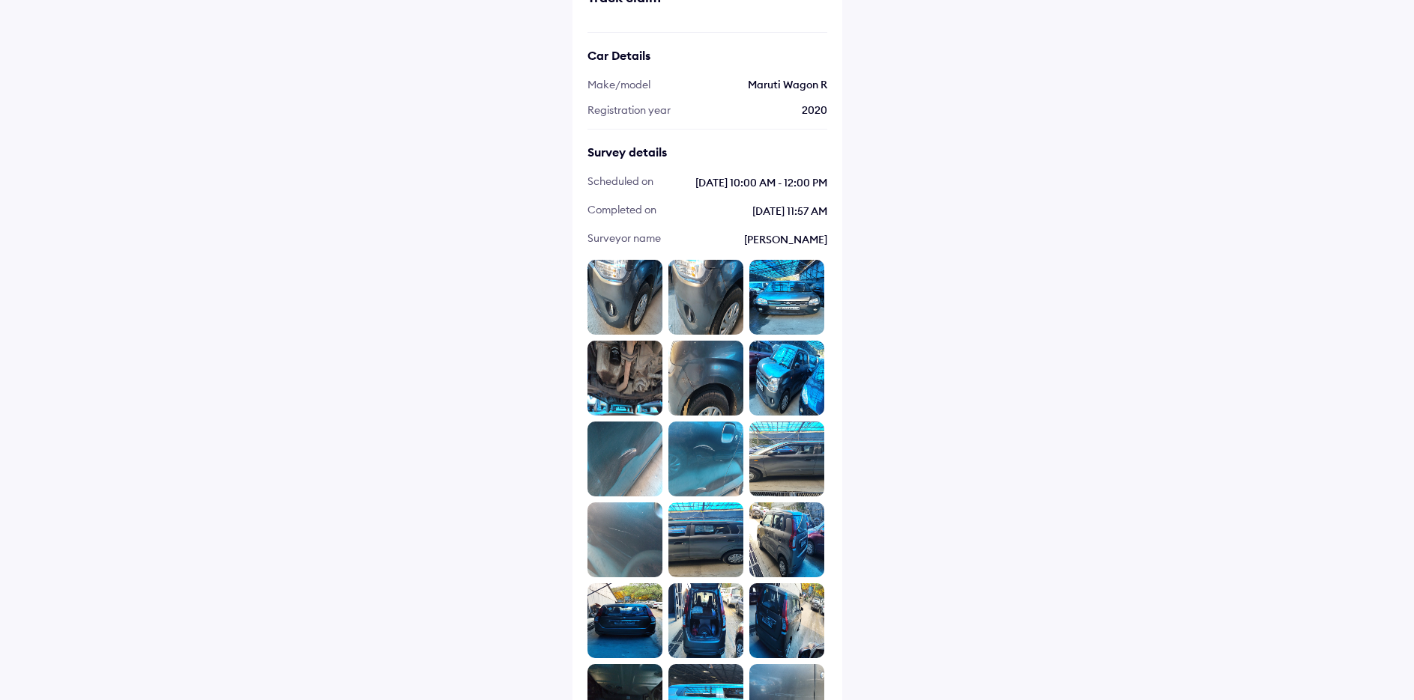
click at [634, 317] on img at bounding box center [624, 297] width 75 height 75
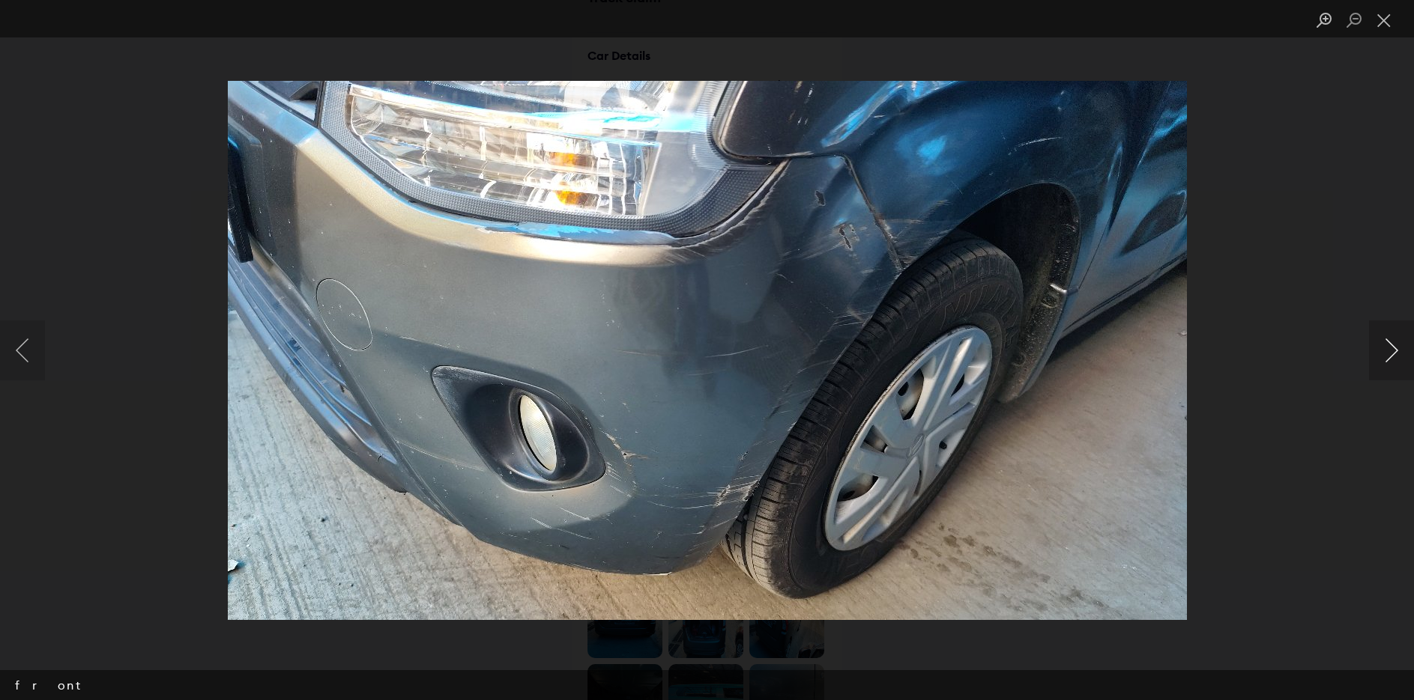
click at [1397, 349] on button "Next image" at bounding box center [1391, 351] width 45 height 60
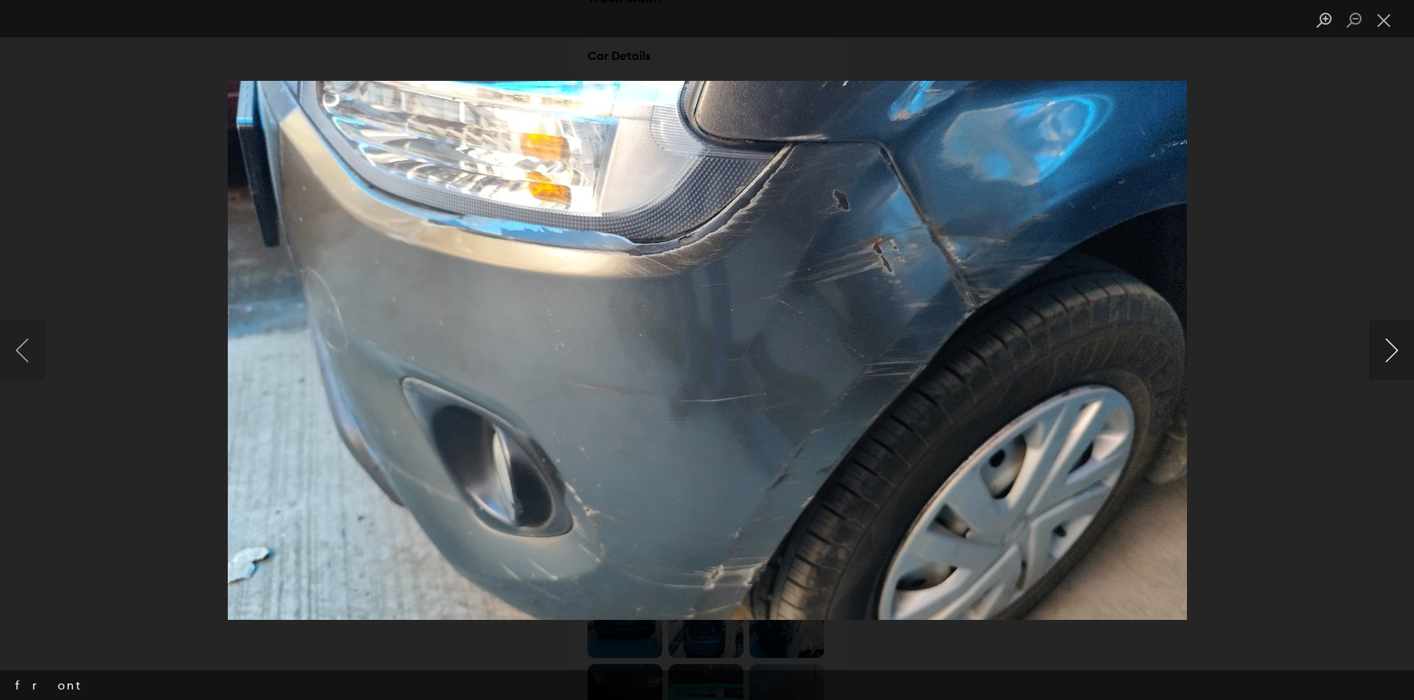
click at [1396, 349] on button "Next image" at bounding box center [1391, 351] width 45 height 60
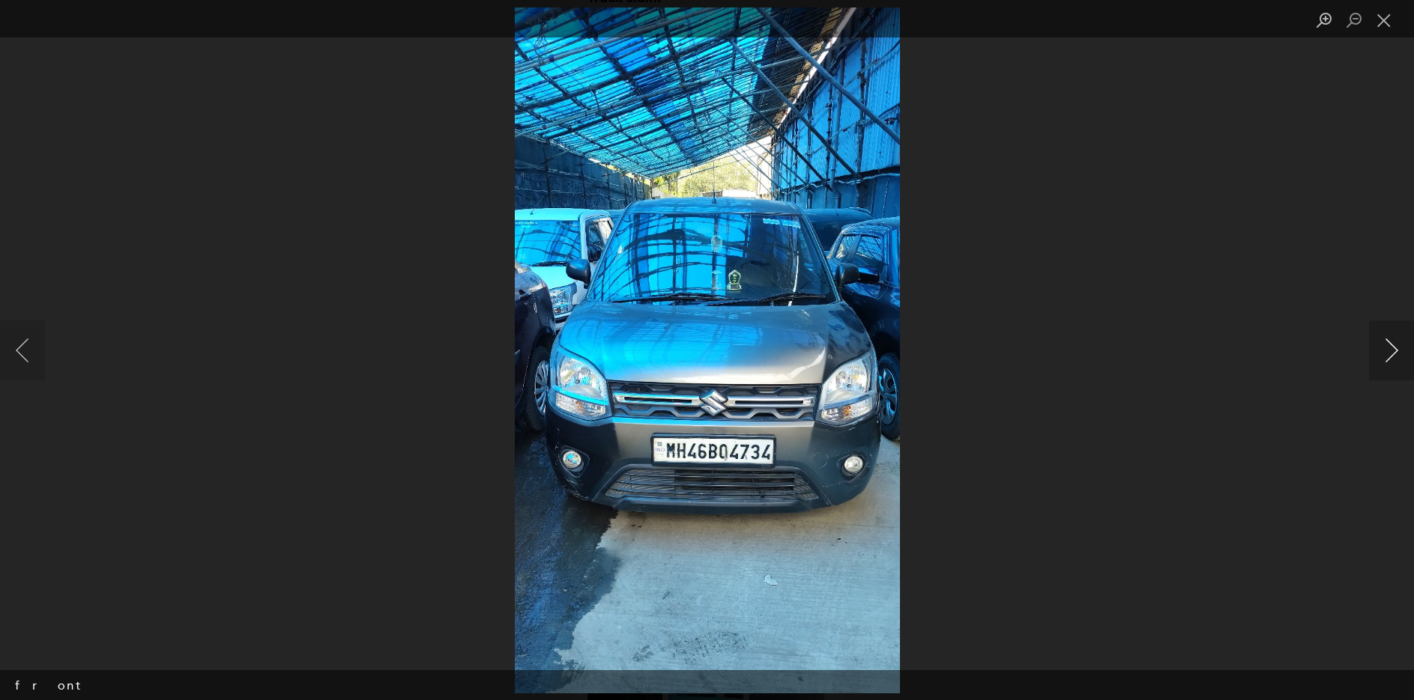
click at [1396, 349] on button "Next image" at bounding box center [1391, 351] width 45 height 60
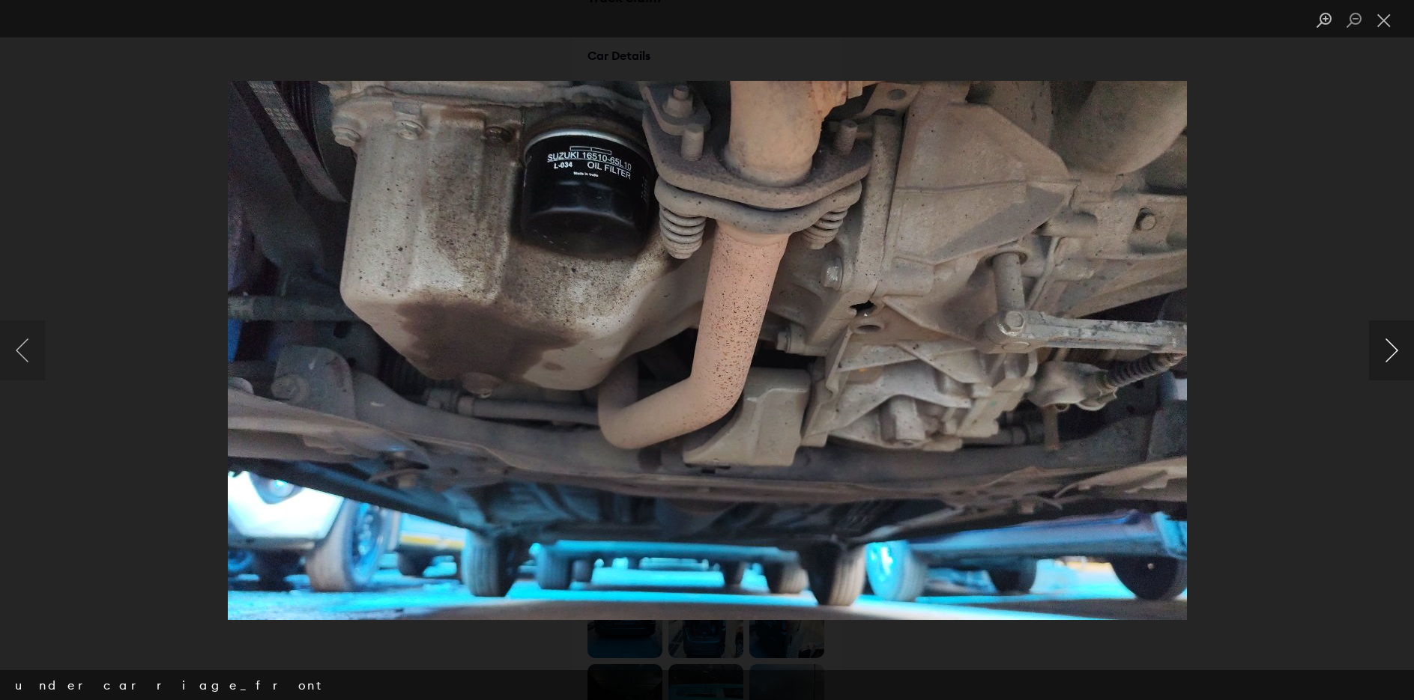
click at [1396, 346] on button "Next image" at bounding box center [1391, 351] width 45 height 60
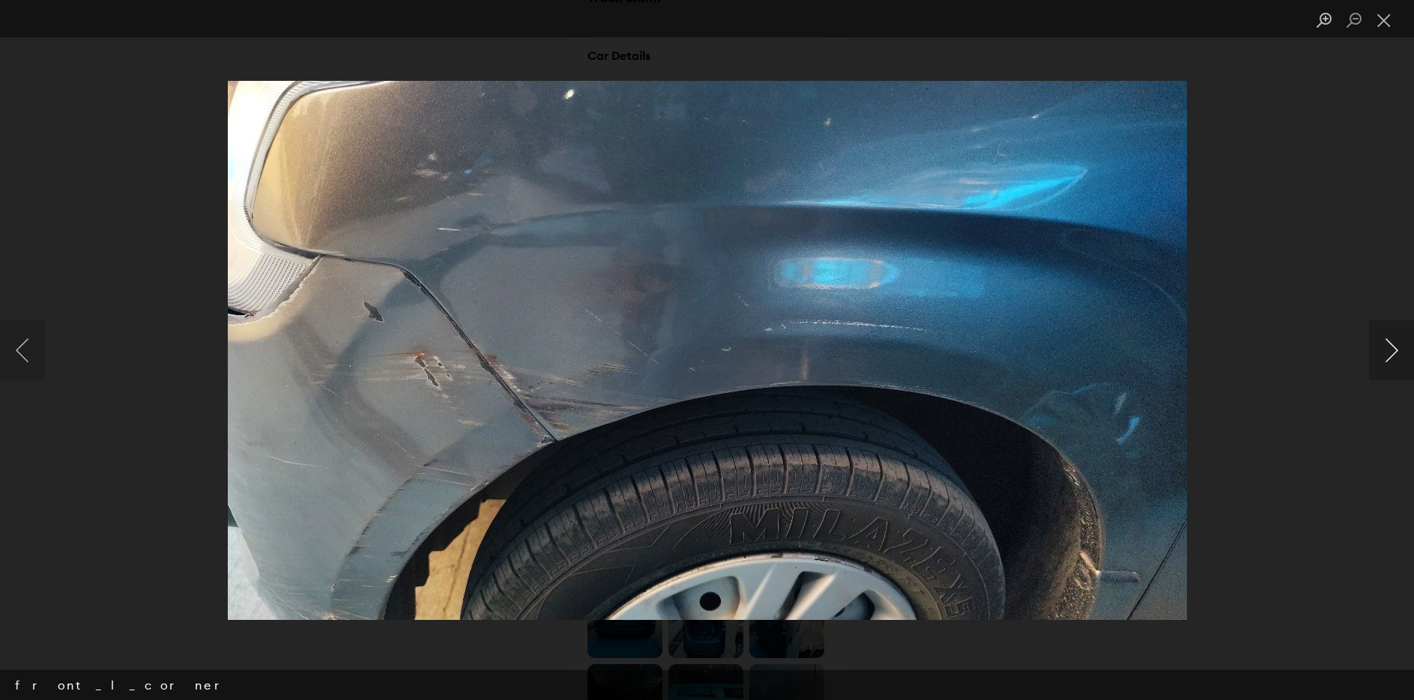
click at [1396, 346] on button "Next image" at bounding box center [1391, 351] width 45 height 60
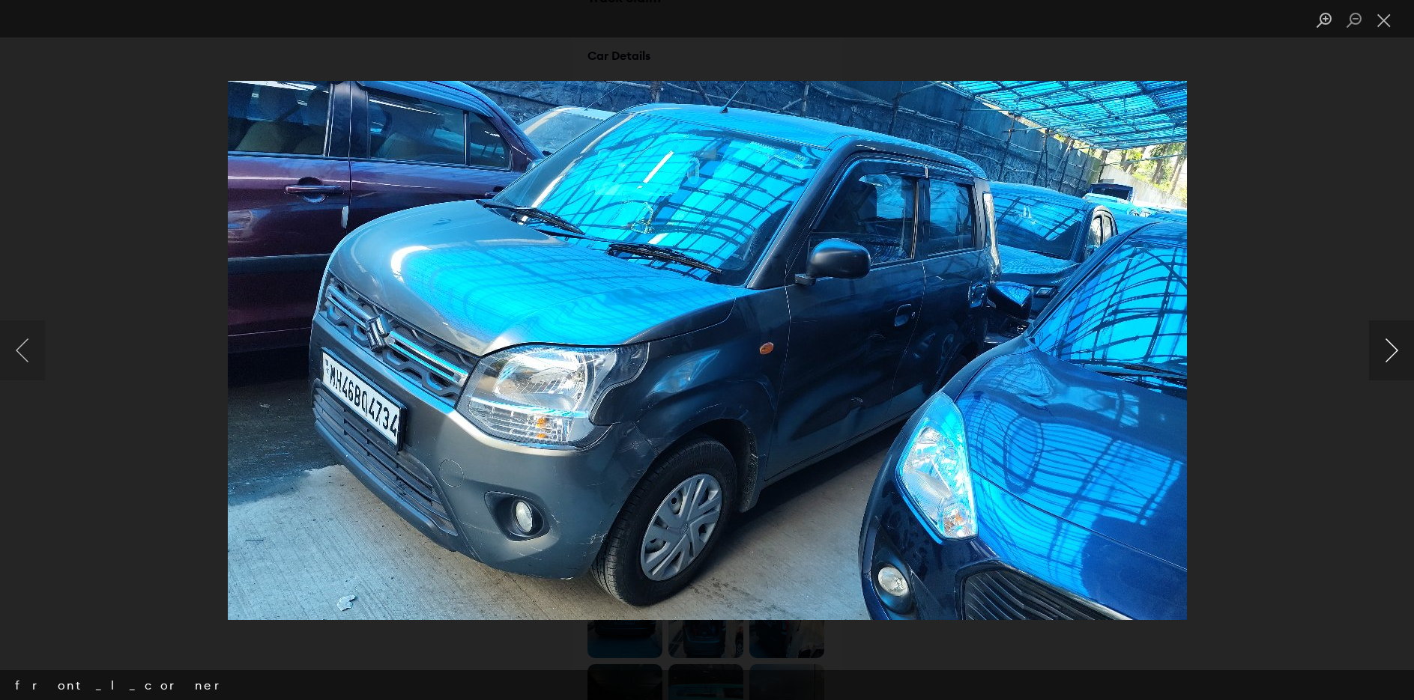
click at [1396, 346] on button "Next image" at bounding box center [1391, 351] width 45 height 60
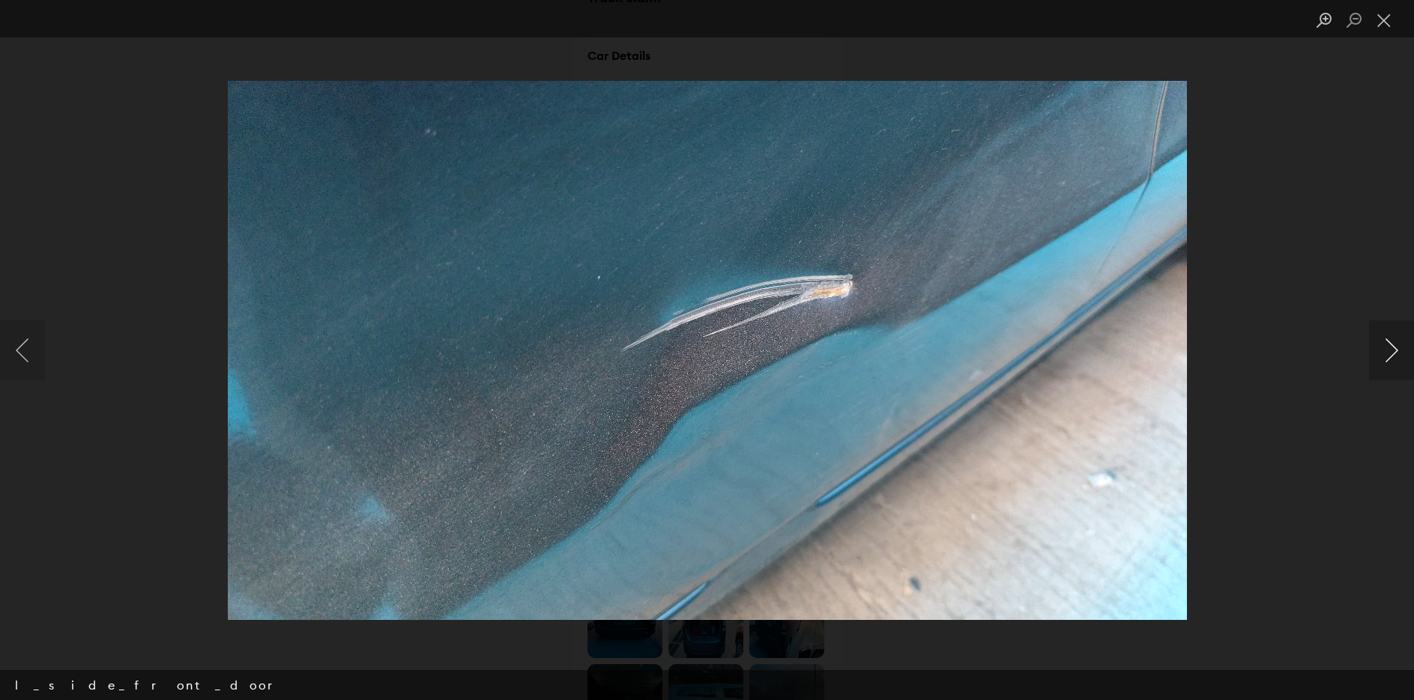
click at [1396, 346] on button "Next image" at bounding box center [1391, 351] width 45 height 60
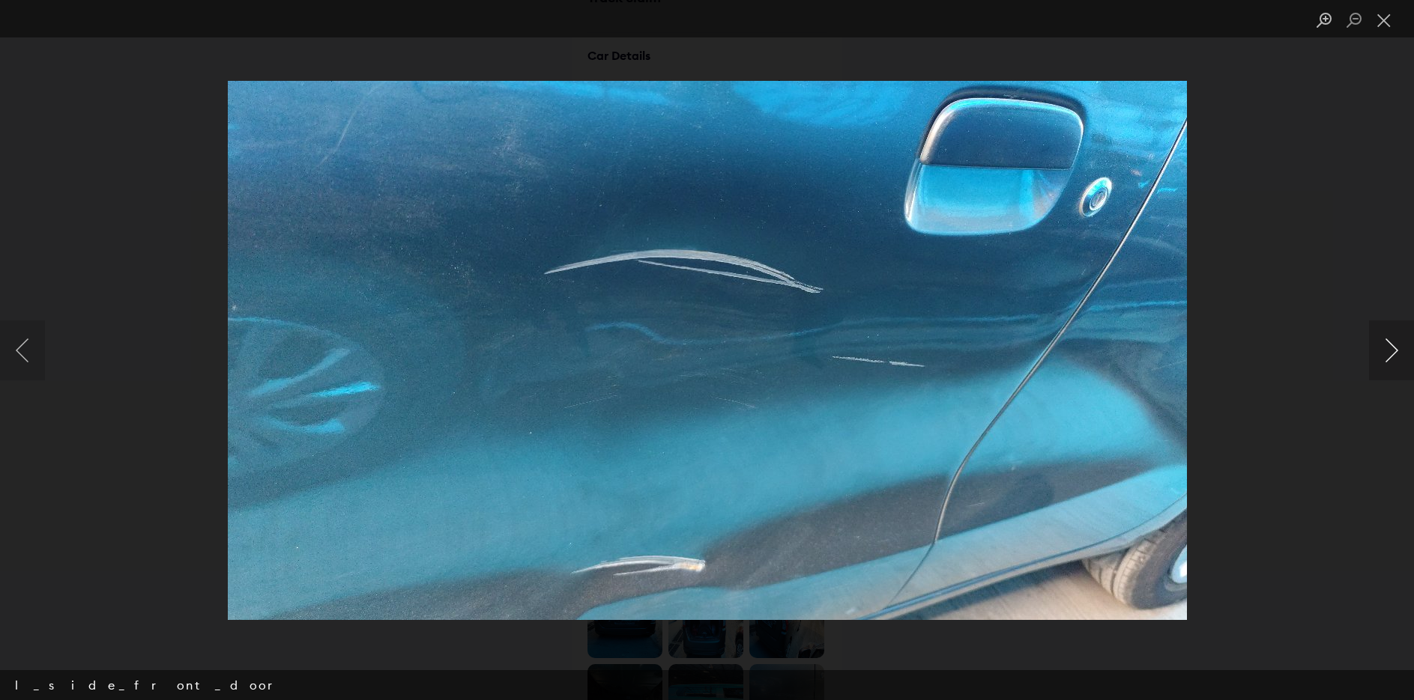
click at [1396, 346] on button "Next image" at bounding box center [1391, 351] width 45 height 60
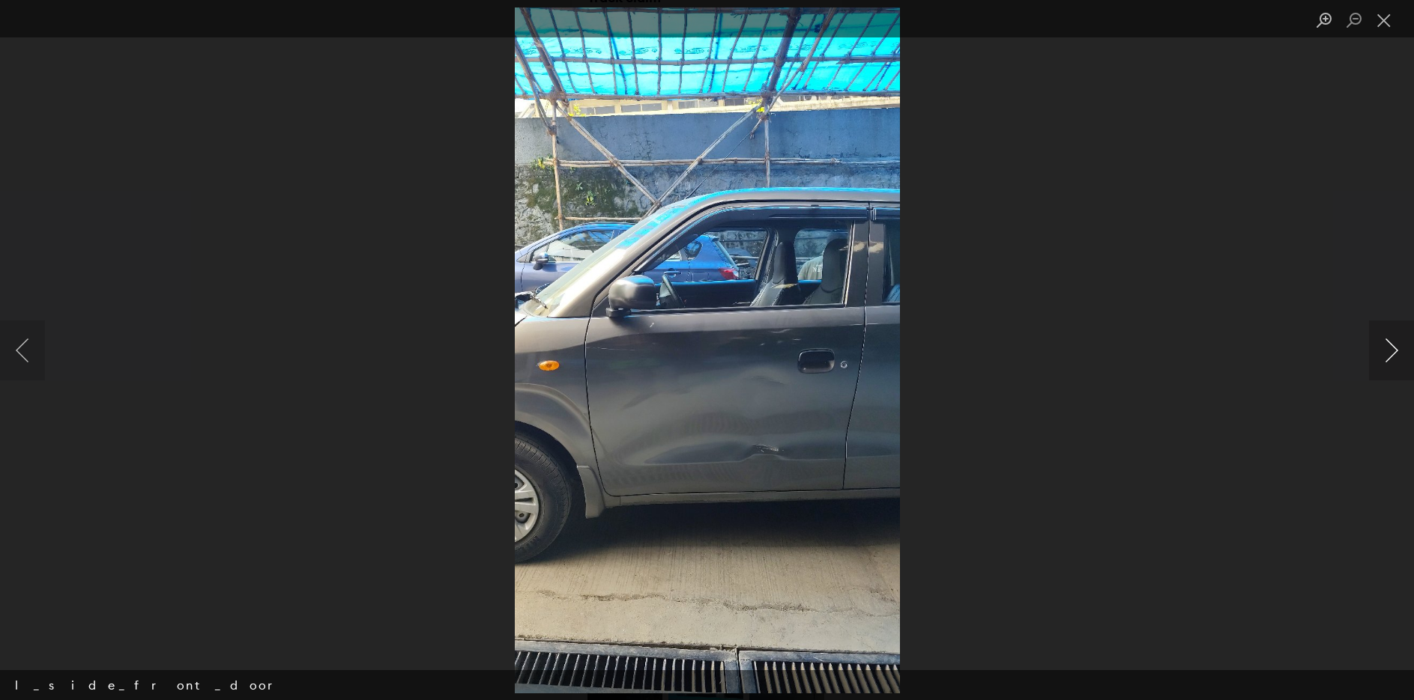
click at [1396, 346] on button "Next image" at bounding box center [1391, 351] width 45 height 60
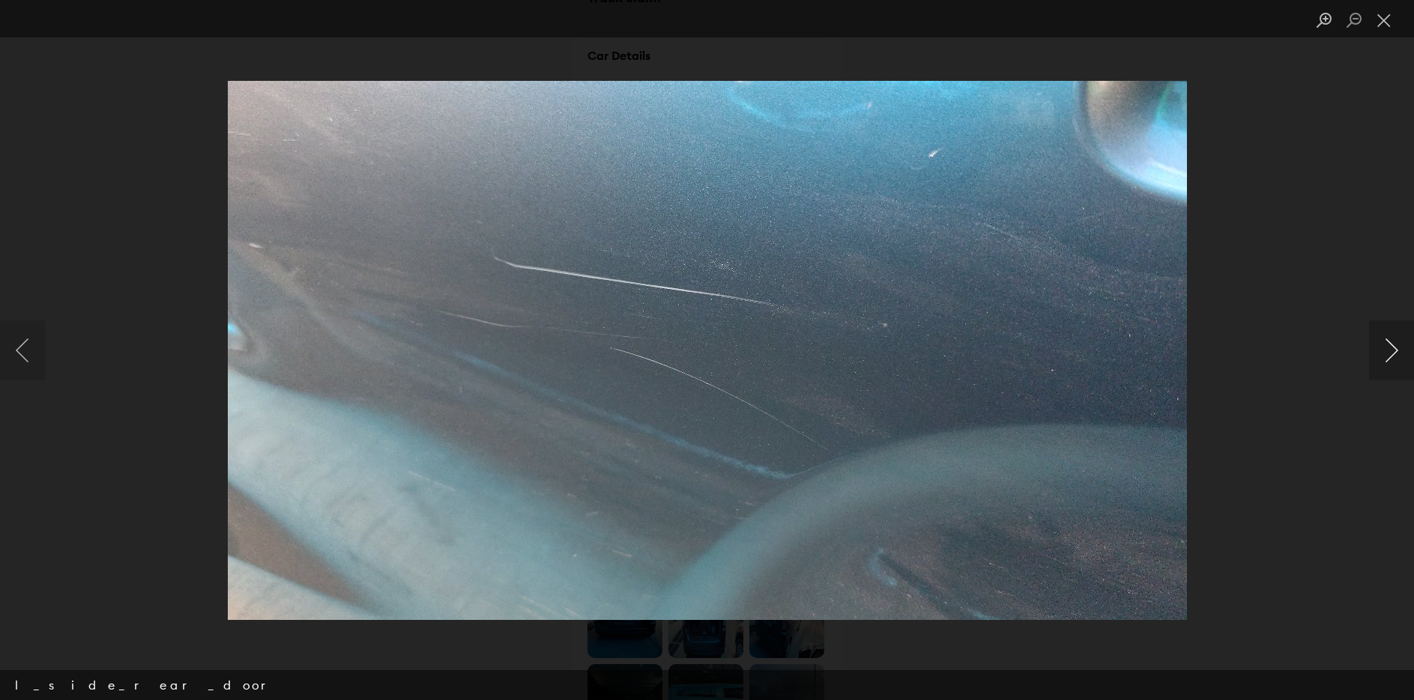
click at [1396, 346] on button "Next image" at bounding box center [1391, 351] width 45 height 60
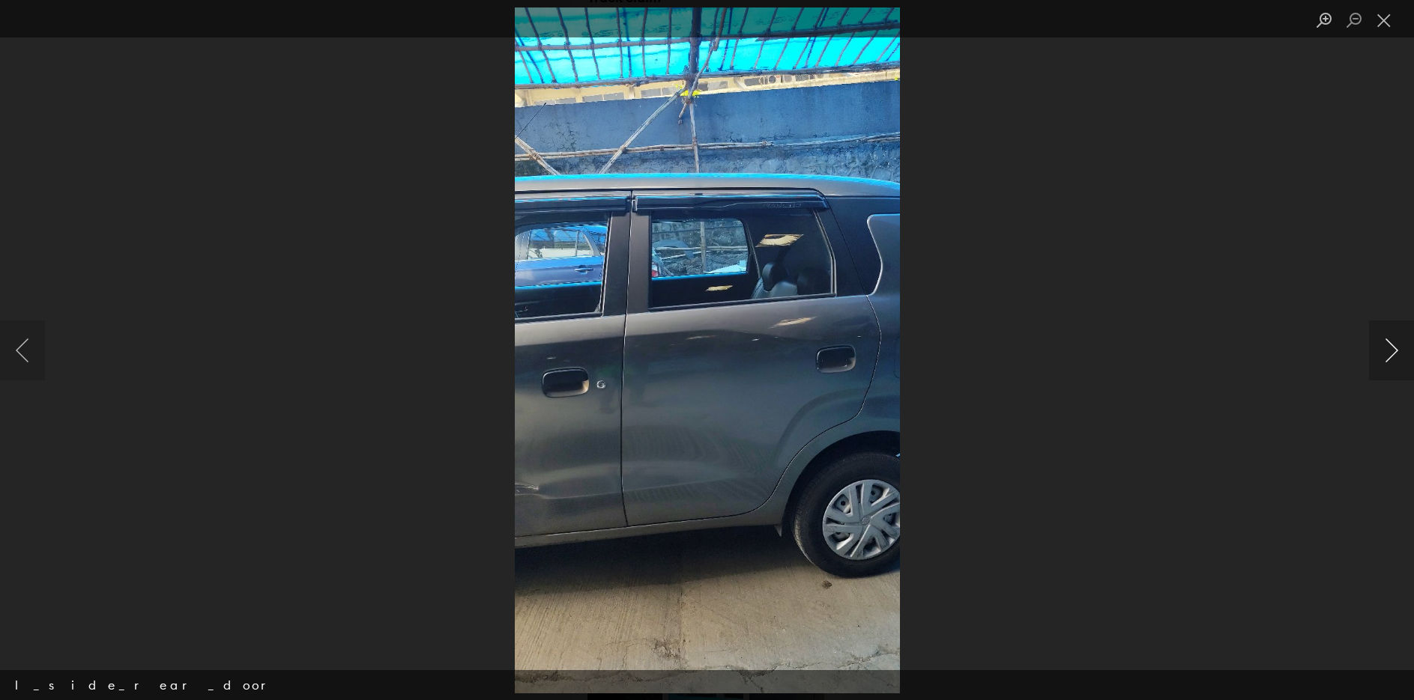
click at [1396, 346] on button "Next image" at bounding box center [1391, 351] width 45 height 60
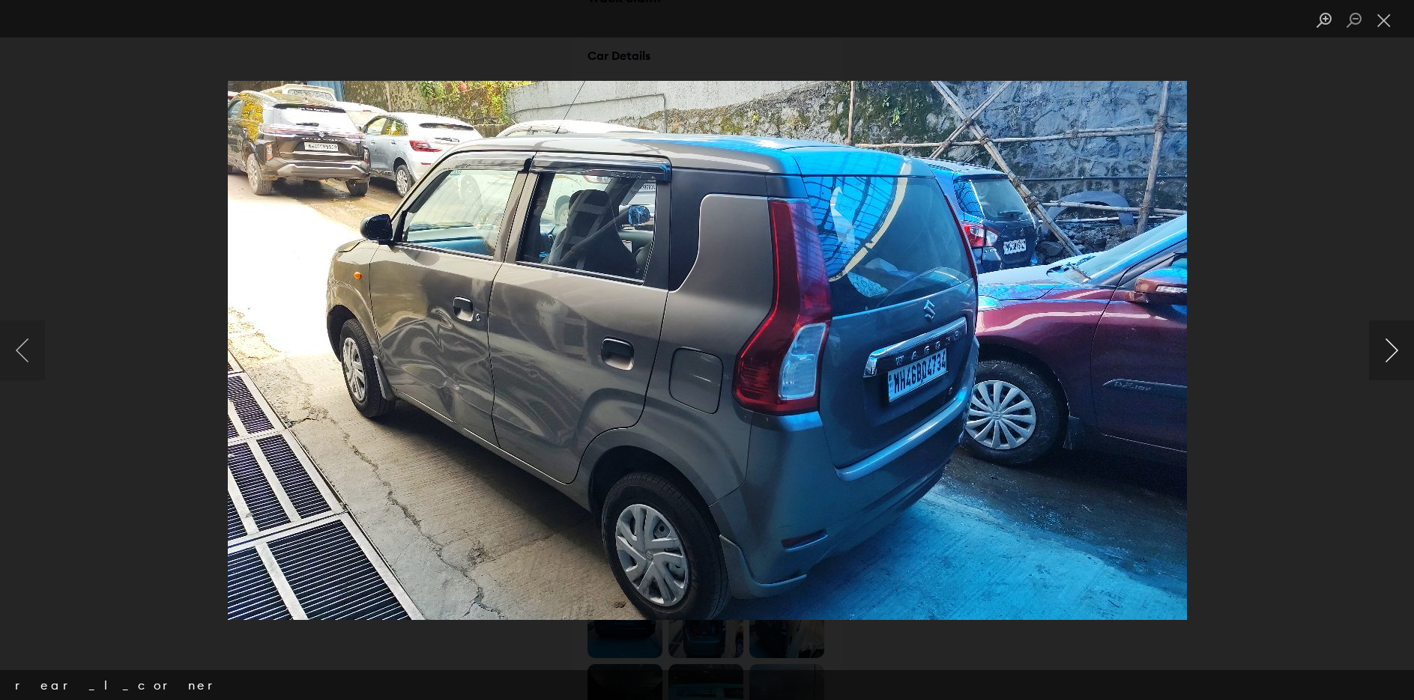
click at [1396, 346] on button "Next image" at bounding box center [1391, 351] width 45 height 60
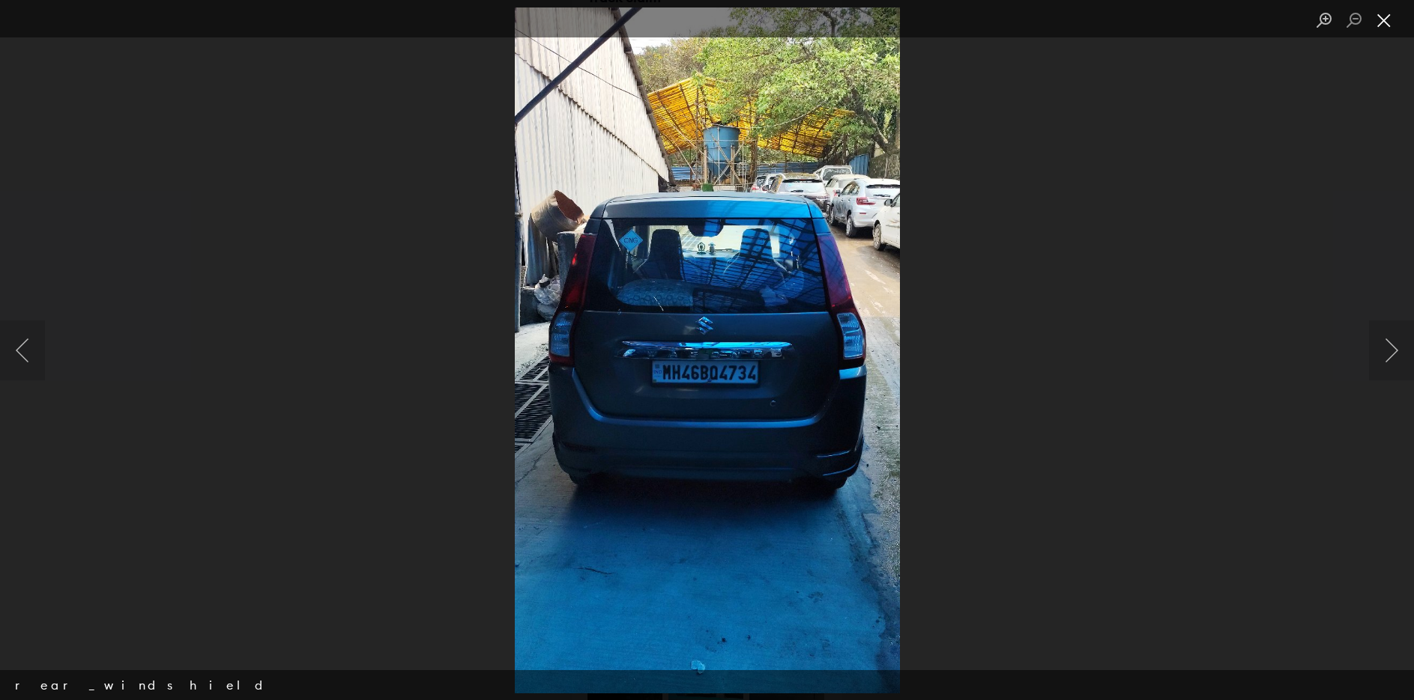
click at [1385, 25] on button "Close lightbox" at bounding box center [1384, 20] width 30 height 26
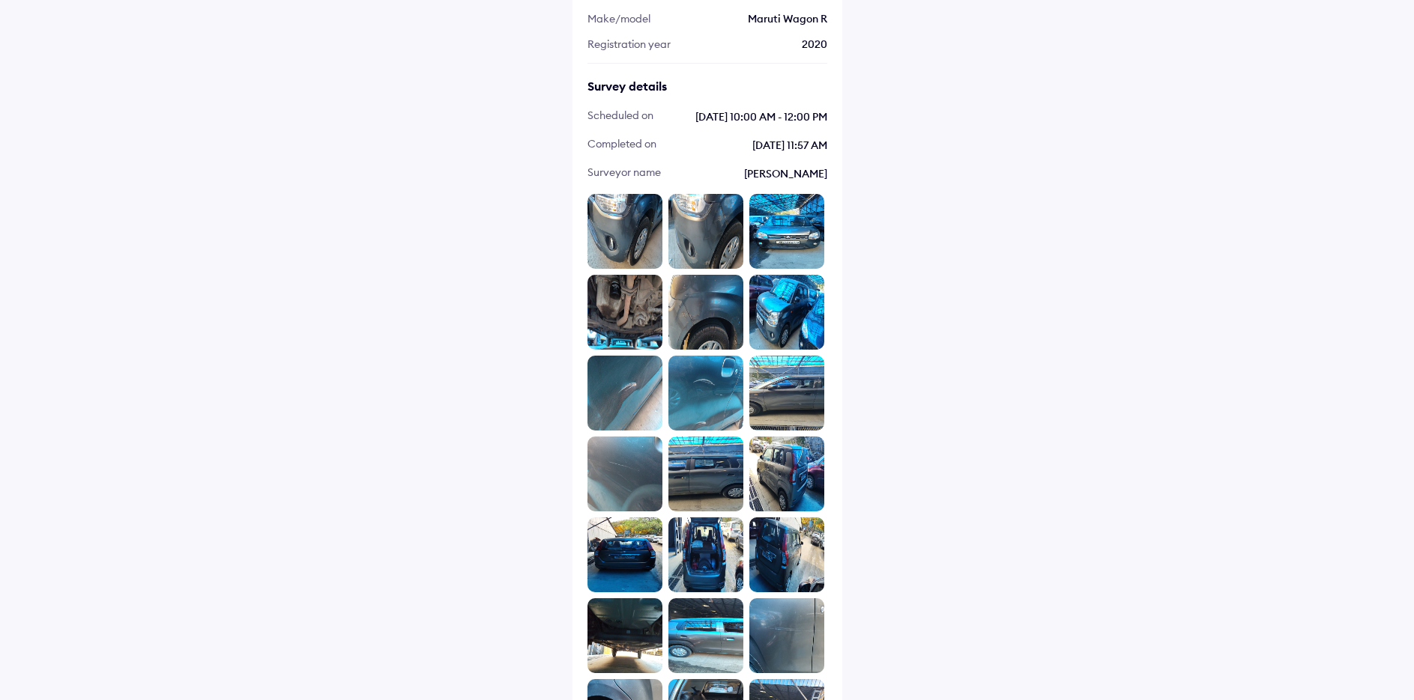
scroll to position [0, 0]
